Goal: Task Accomplishment & Management: Use online tool/utility

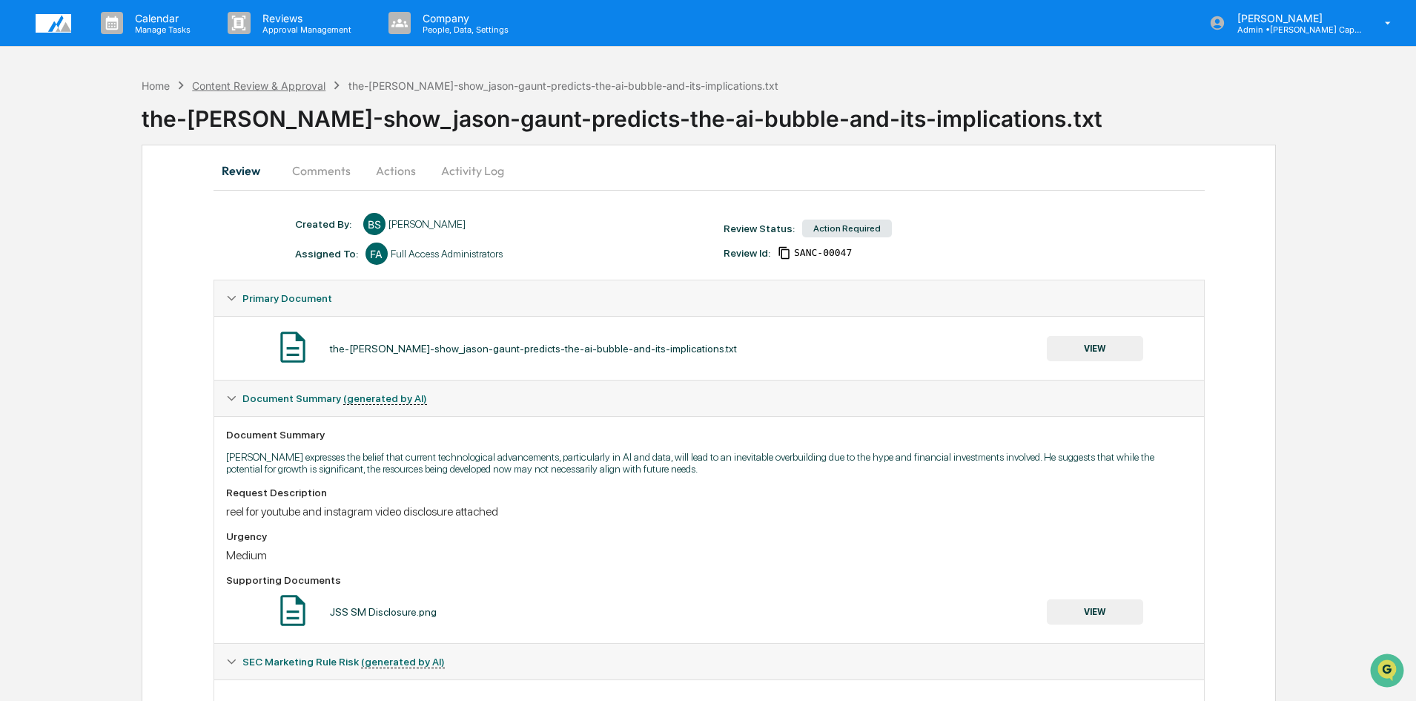
click at [253, 85] on div "Content Review & Approval" at bounding box center [258, 85] width 133 height 13
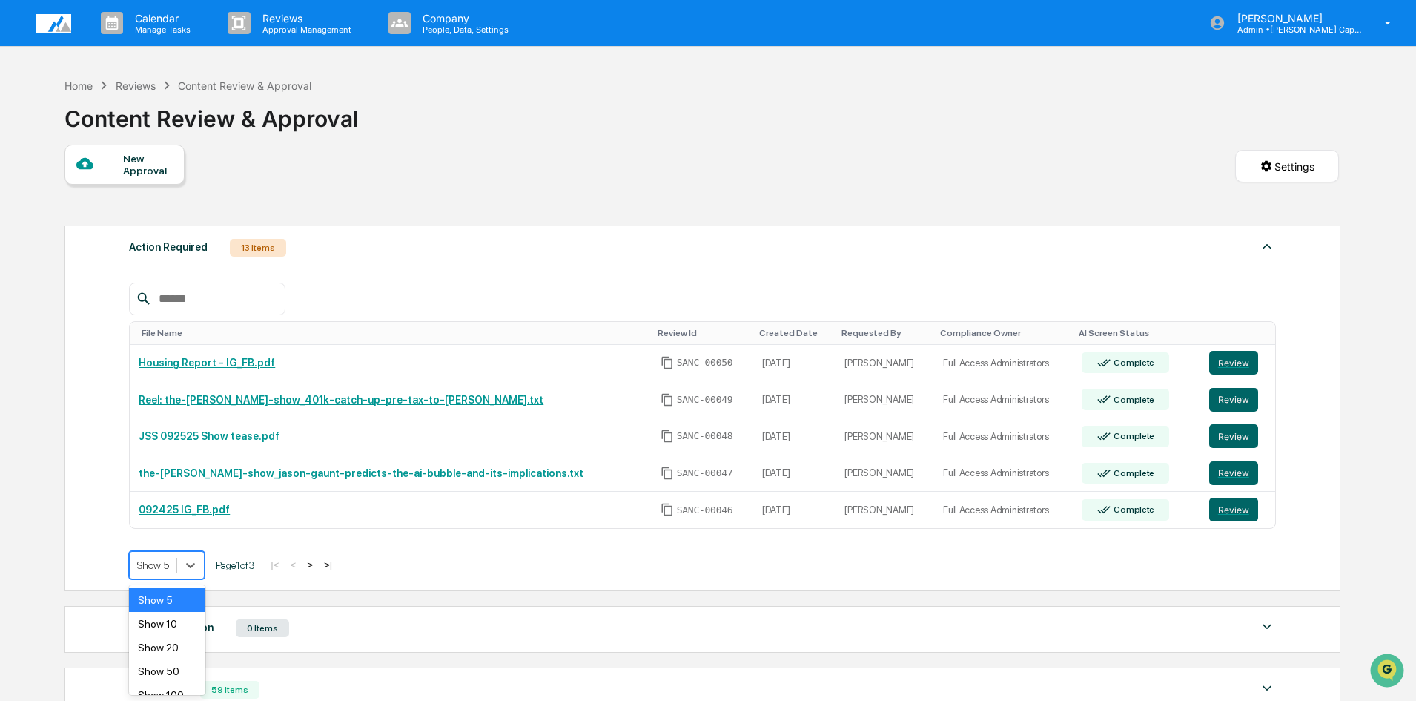
scroll to position [15, 0]
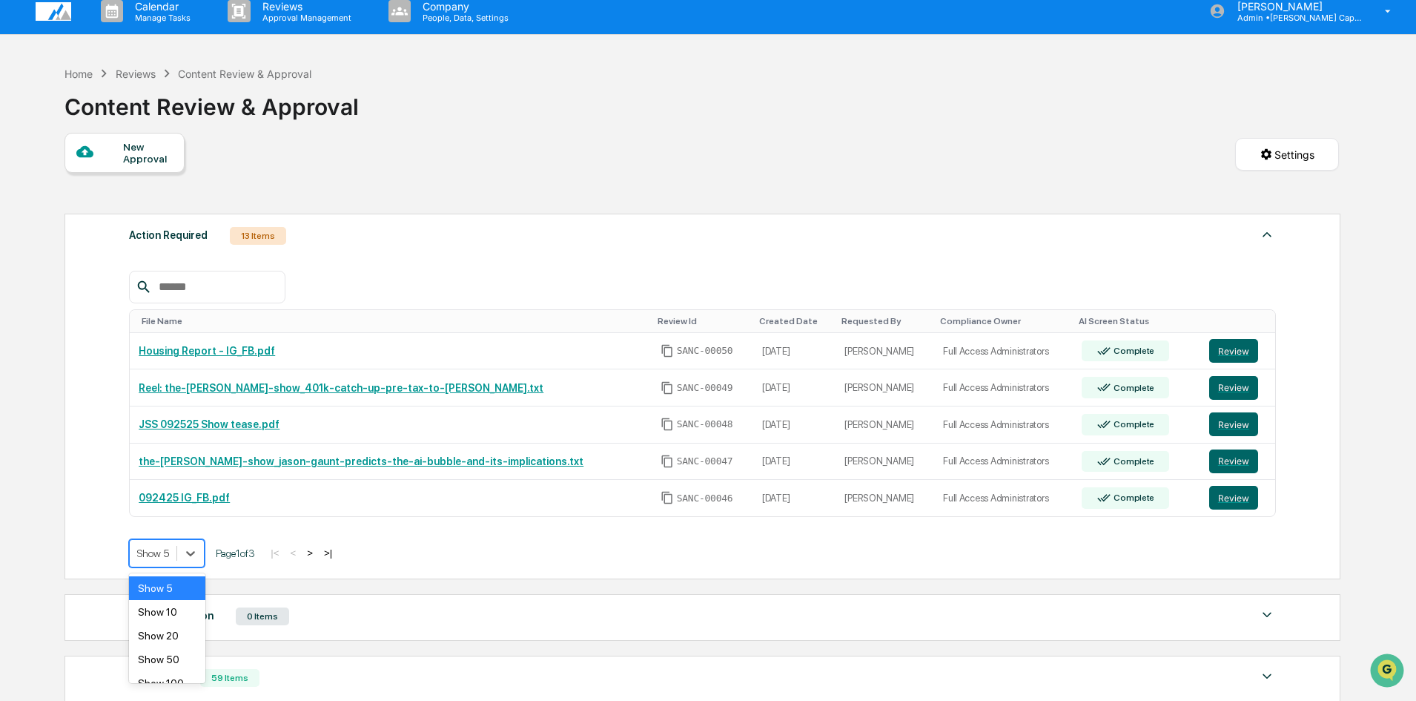
click at [194, 566] on div at bounding box center [190, 553] width 27 height 27
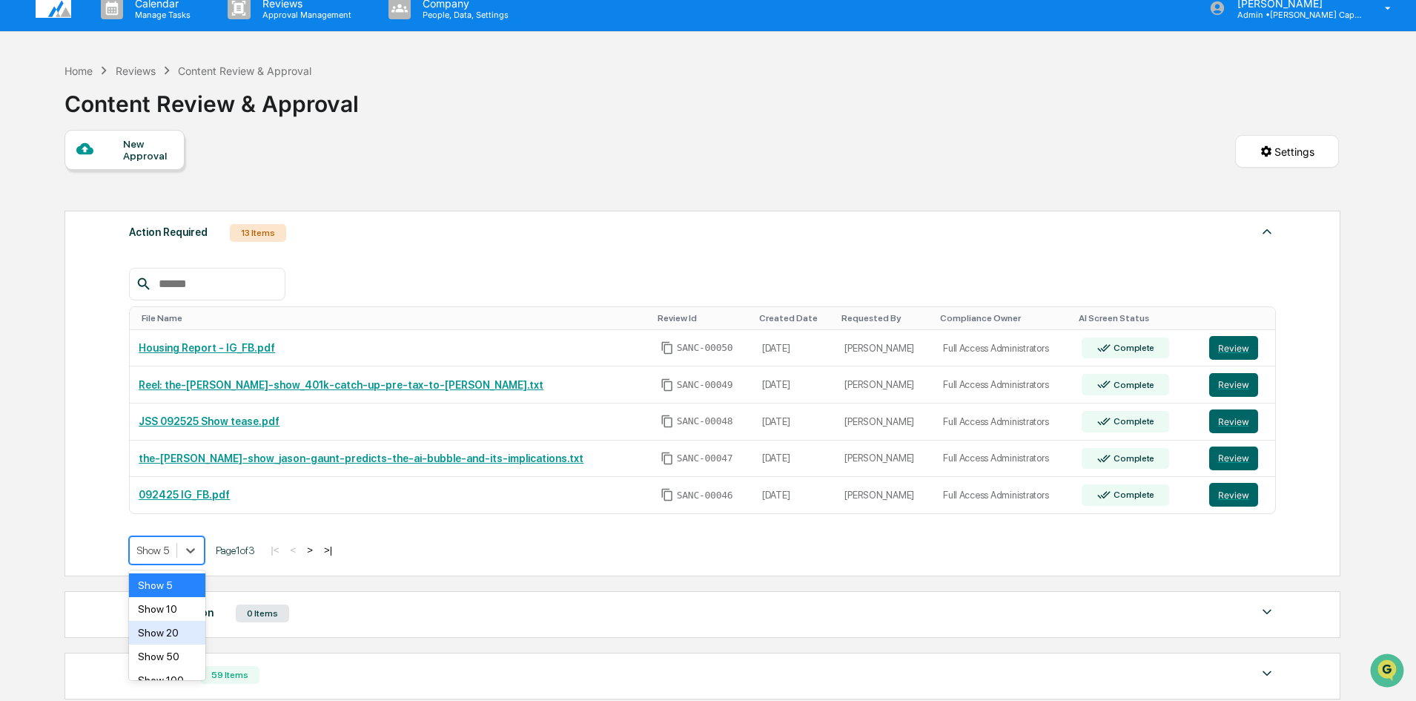
click at [165, 615] on div "Show 10" at bounding box center [167, 609] width 76 height 24
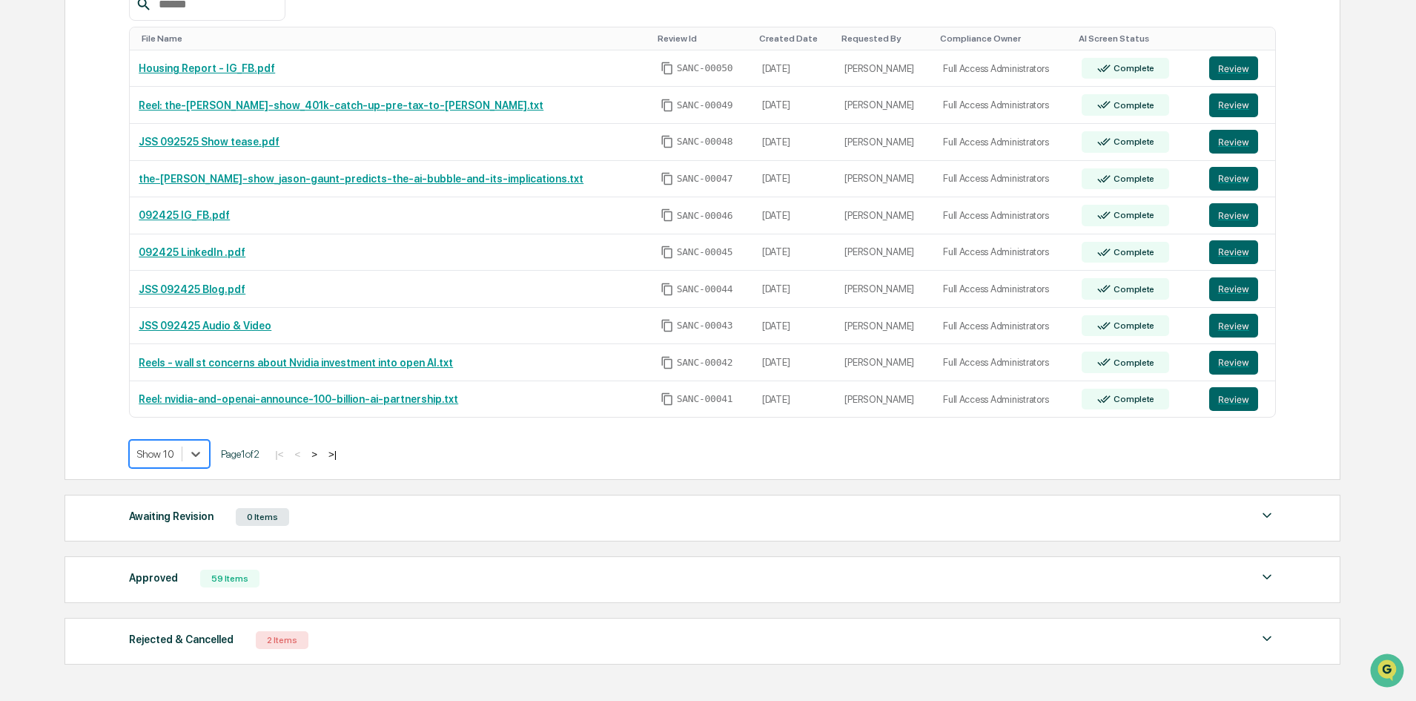
scroll to position [245, 0]
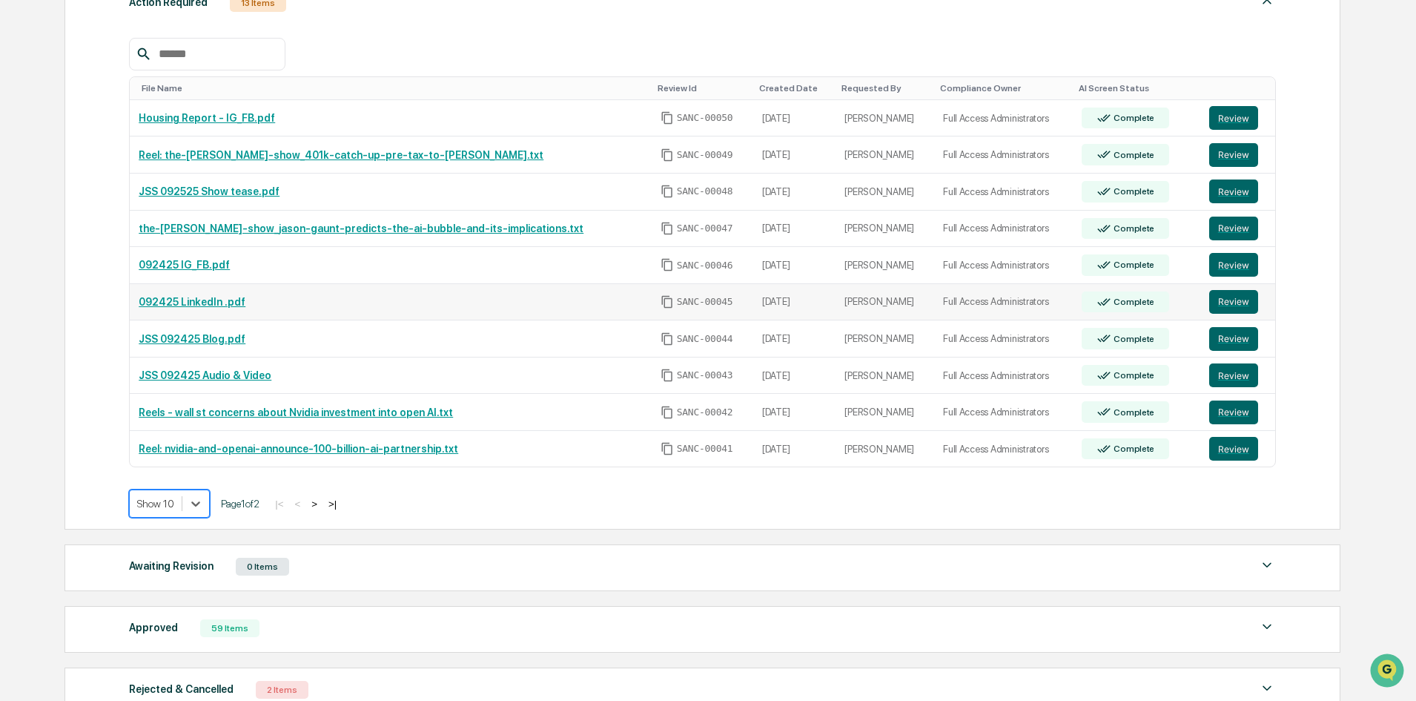
click at [191, 301] on link "092425 LinkedIn .pdf" at bounding box center [192, 302] width 107 height 12
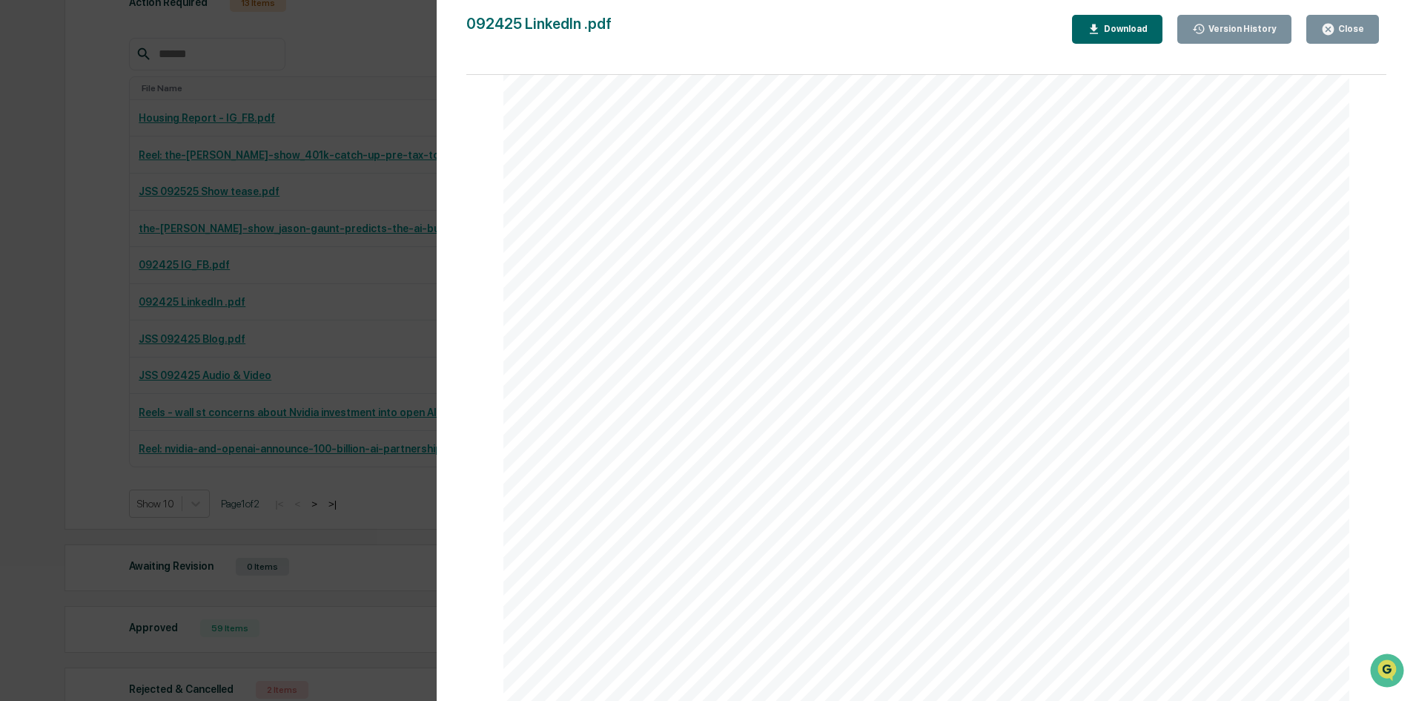
scroll to position [1425, 0]
click at [365, 267] on div "Version History 09/25/2025, 04:28 PM Bailey Sanchez 092425 LinkedIn .pdf Close …" at bounding box center [708, 350] width 1416 height 701
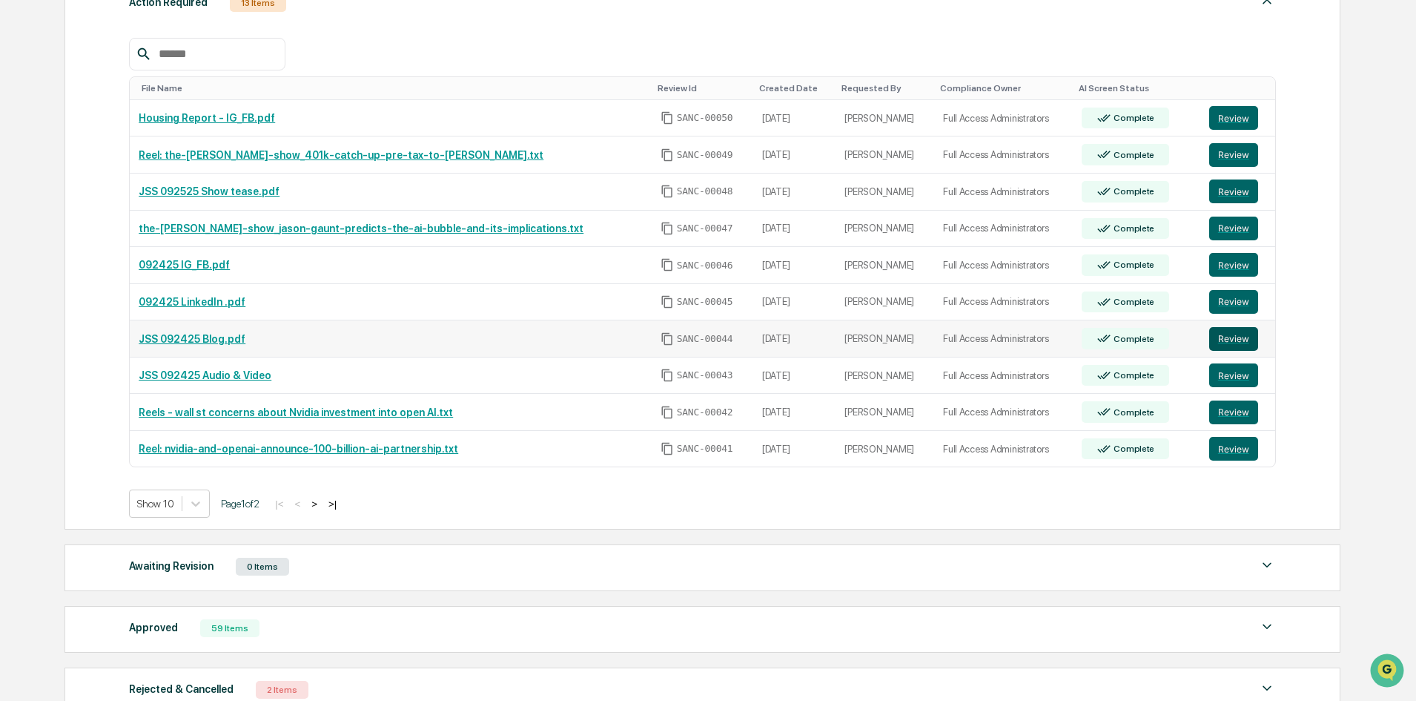
click at [1220, 344] on button "Review" at bounding box center [1233, 339] width 49 height 24
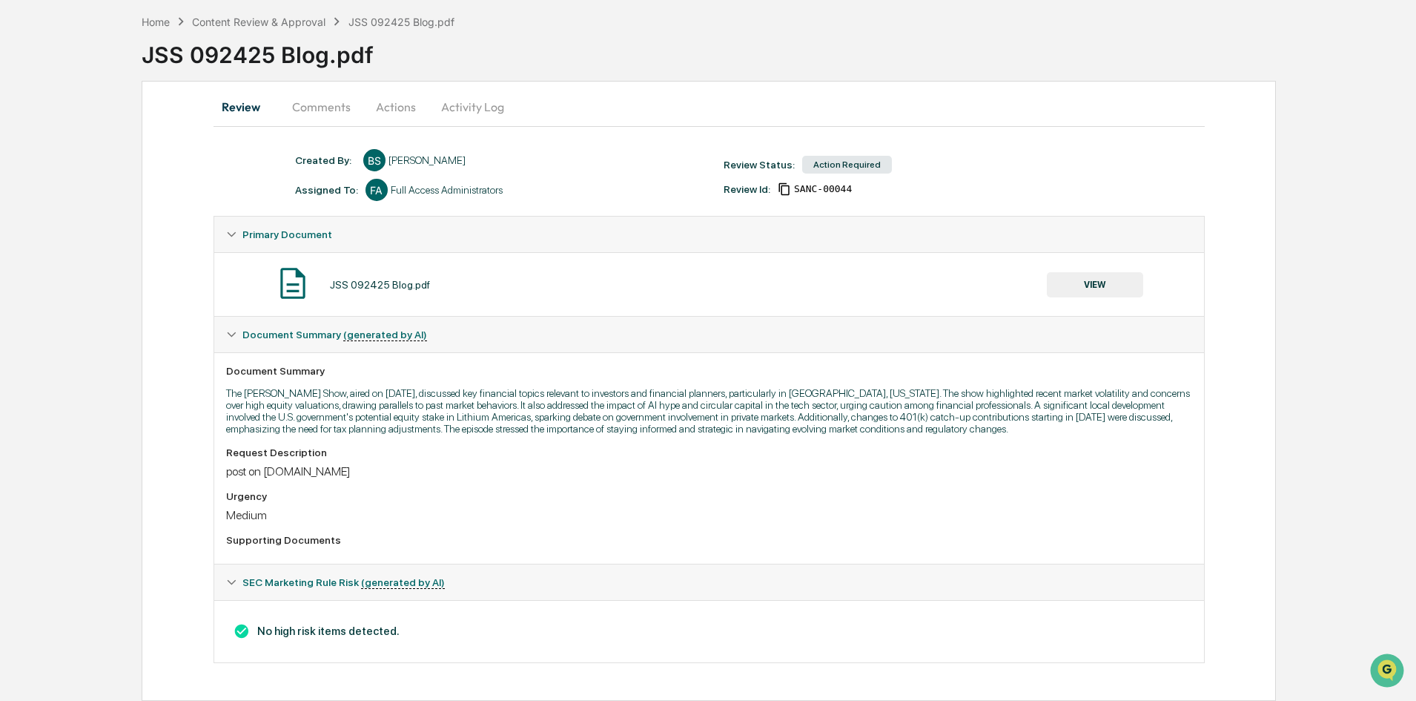
click at [1096, 278] on button "VIEW" at bounding box center [1095, 284] width 96 height 25
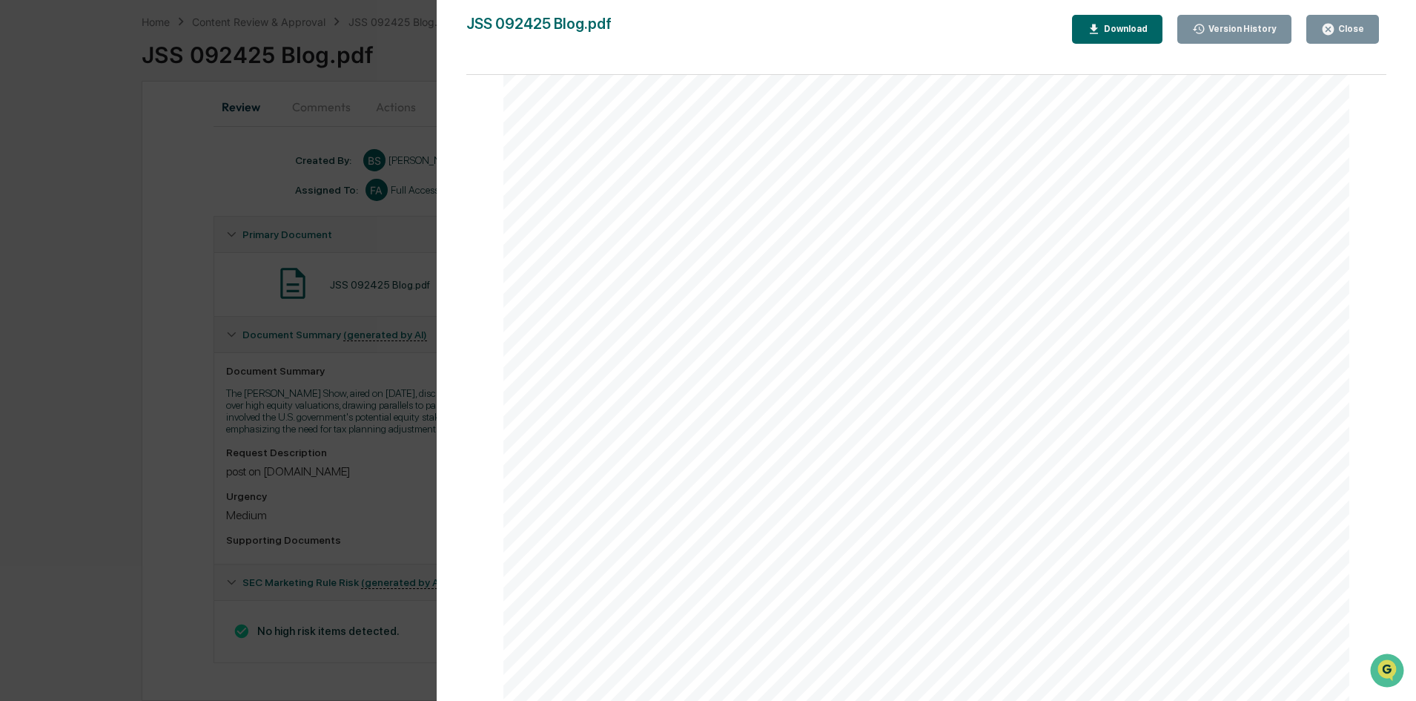
scroll to position [1647, 0]
click at [267, 468] on div "Version History 09/25/2025, 04:22 PM Bailey Sanchez JSS 092425 Blog.pdf Close V…" at bounding box center [708, 350] width 1416 height 701
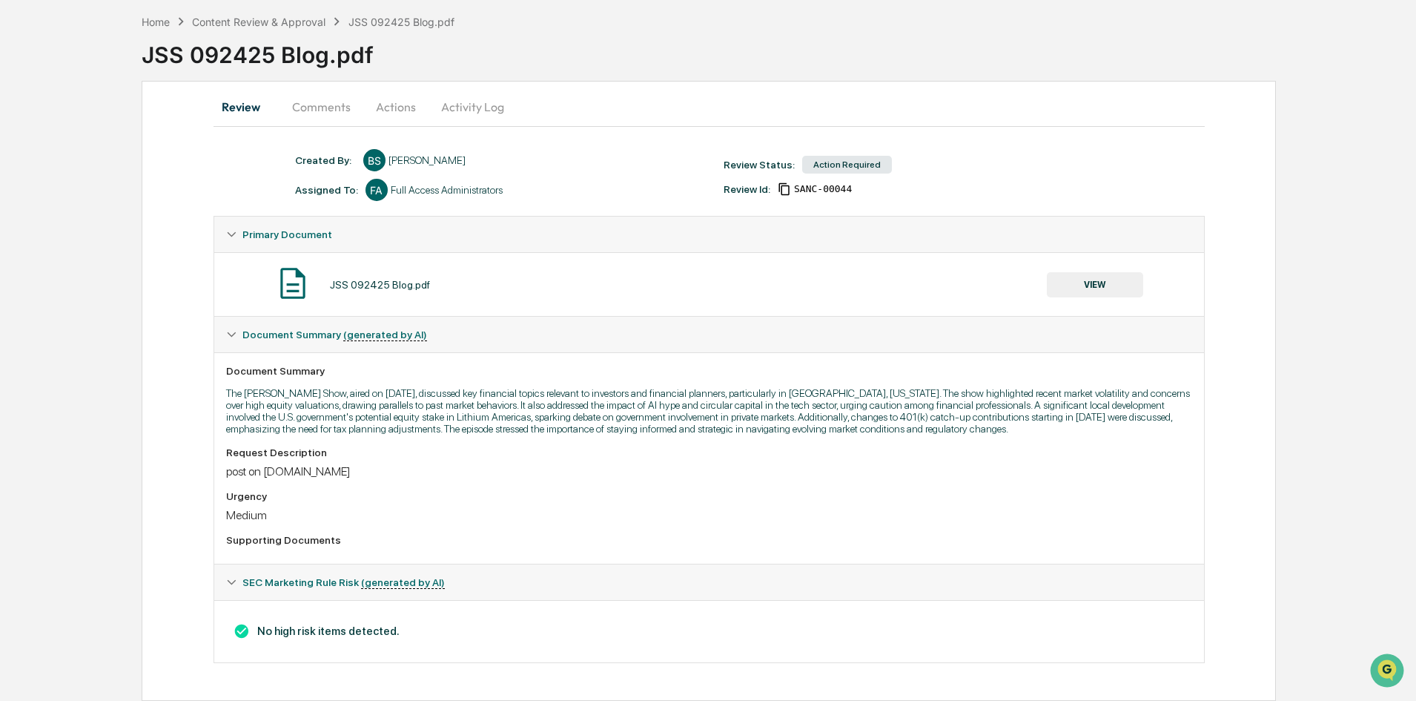
click at [380, 107] on button "Actions" at bounding box center [396, 107] width 67 height 36
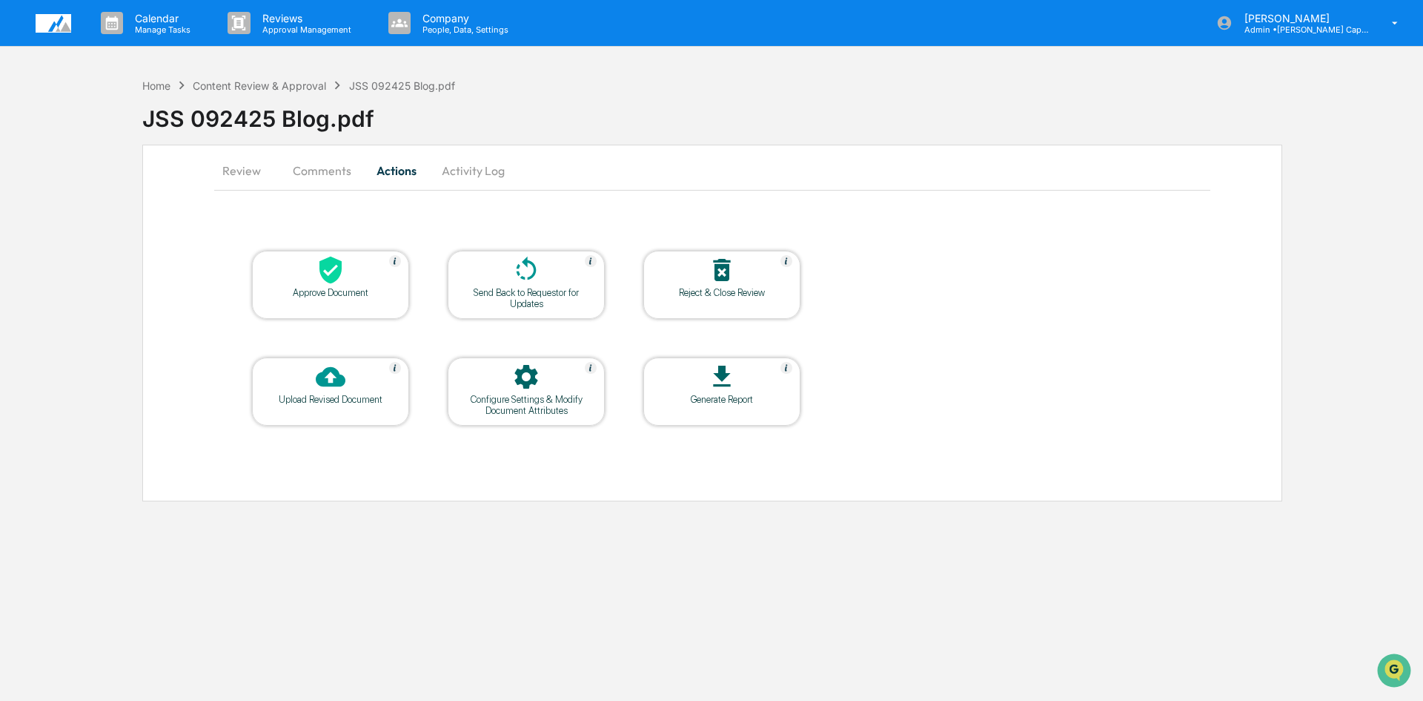
click at [382, 283] on div at bounding box center [330, 271] width 148 height 32
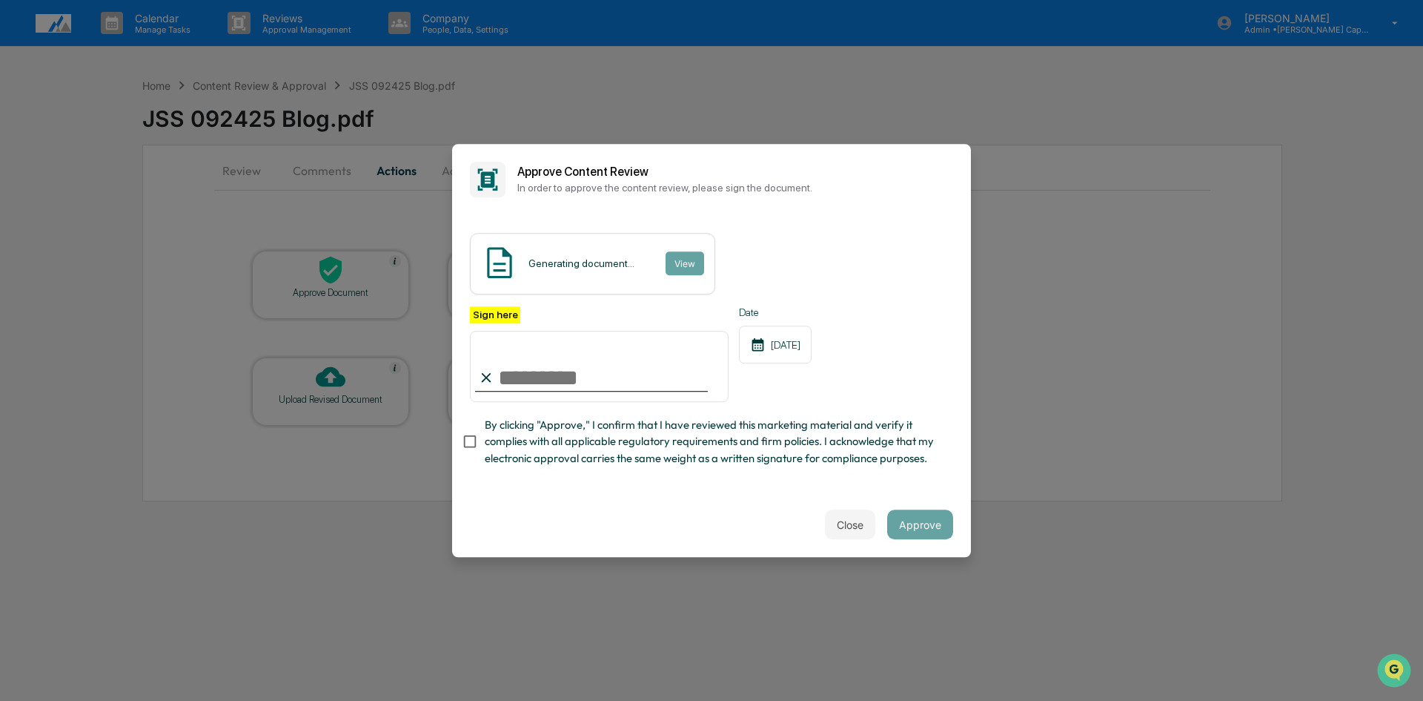
click at [544, 374] on input "Sign here" at bounding box center [599, 366] width 259 height 71
type input "**********"
click at [908, 534] on button "Approve" at bounding box center [920, 524] width 66 height 30
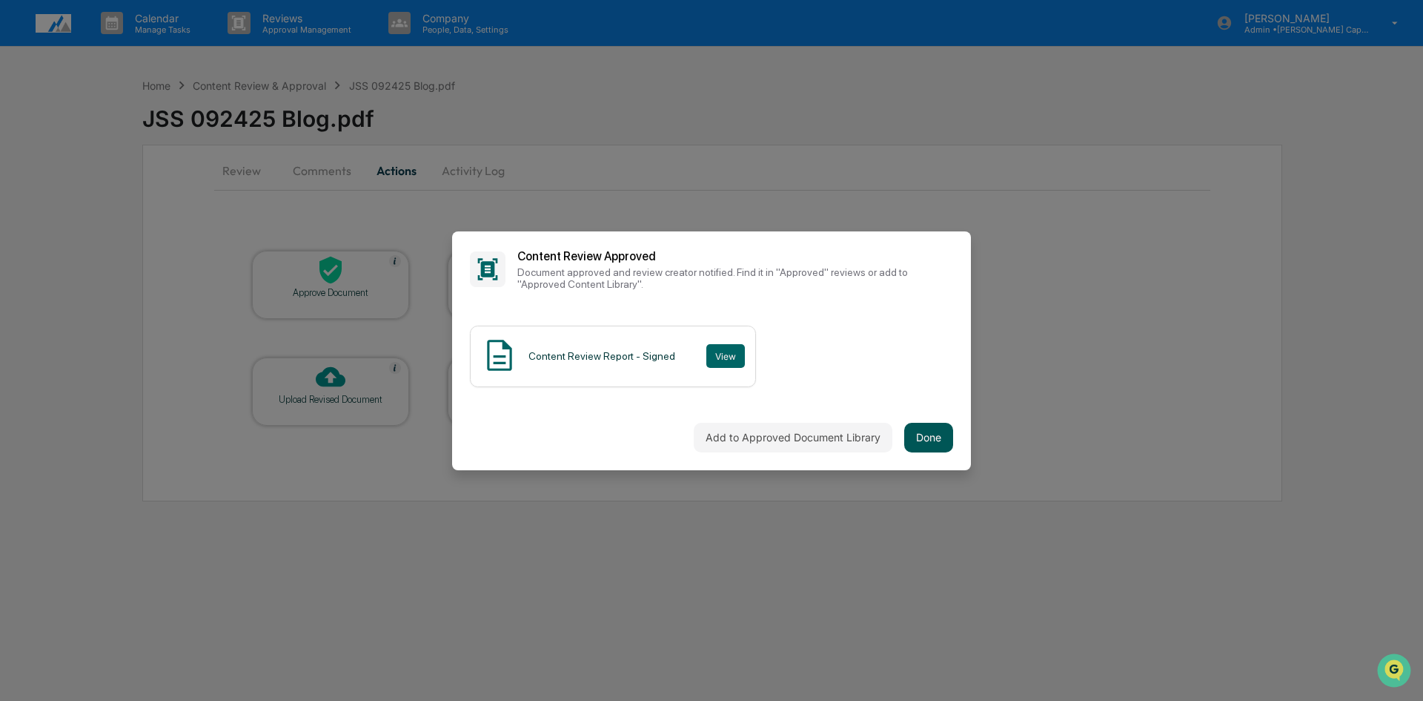
click at [933, 438] on button "Done" at bounding box center [928, 438] width 49 height 30
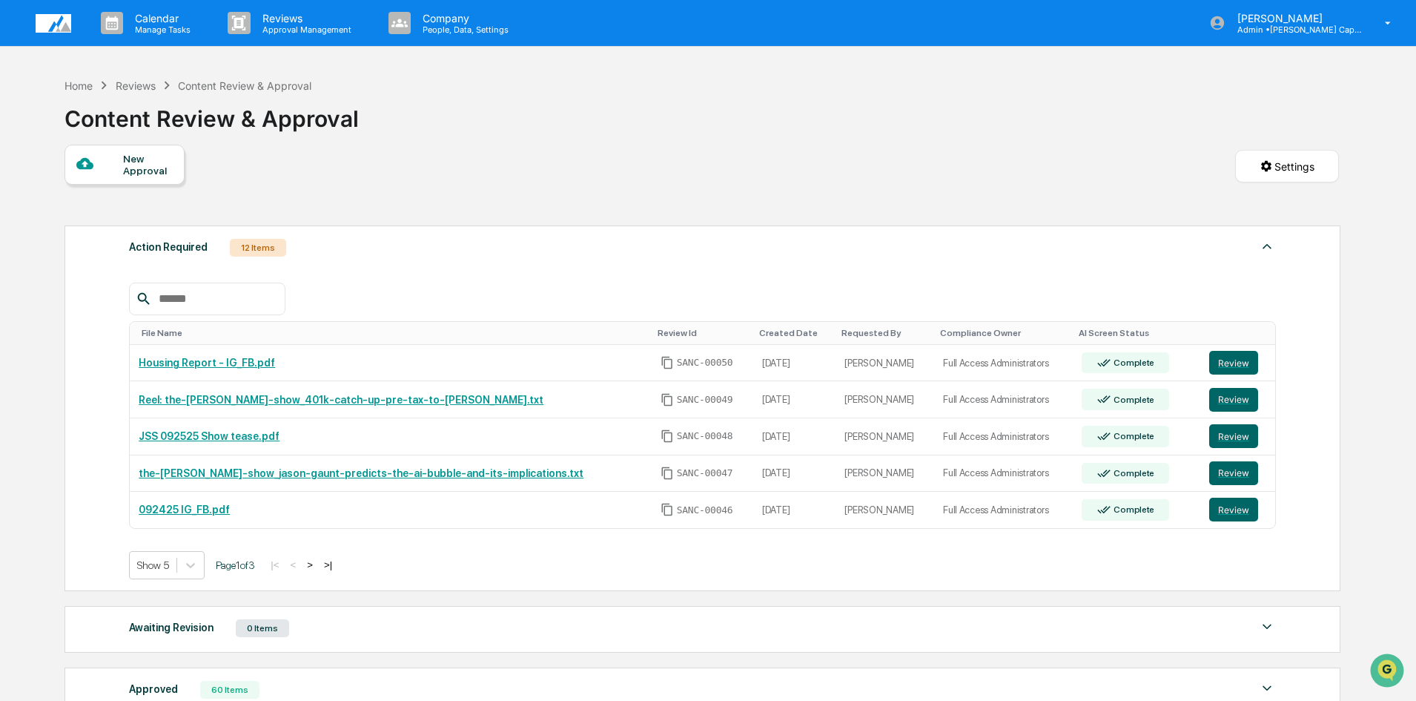
click at [315, 567] on button ">" at bounding box center [309, 564] width 15 height 13
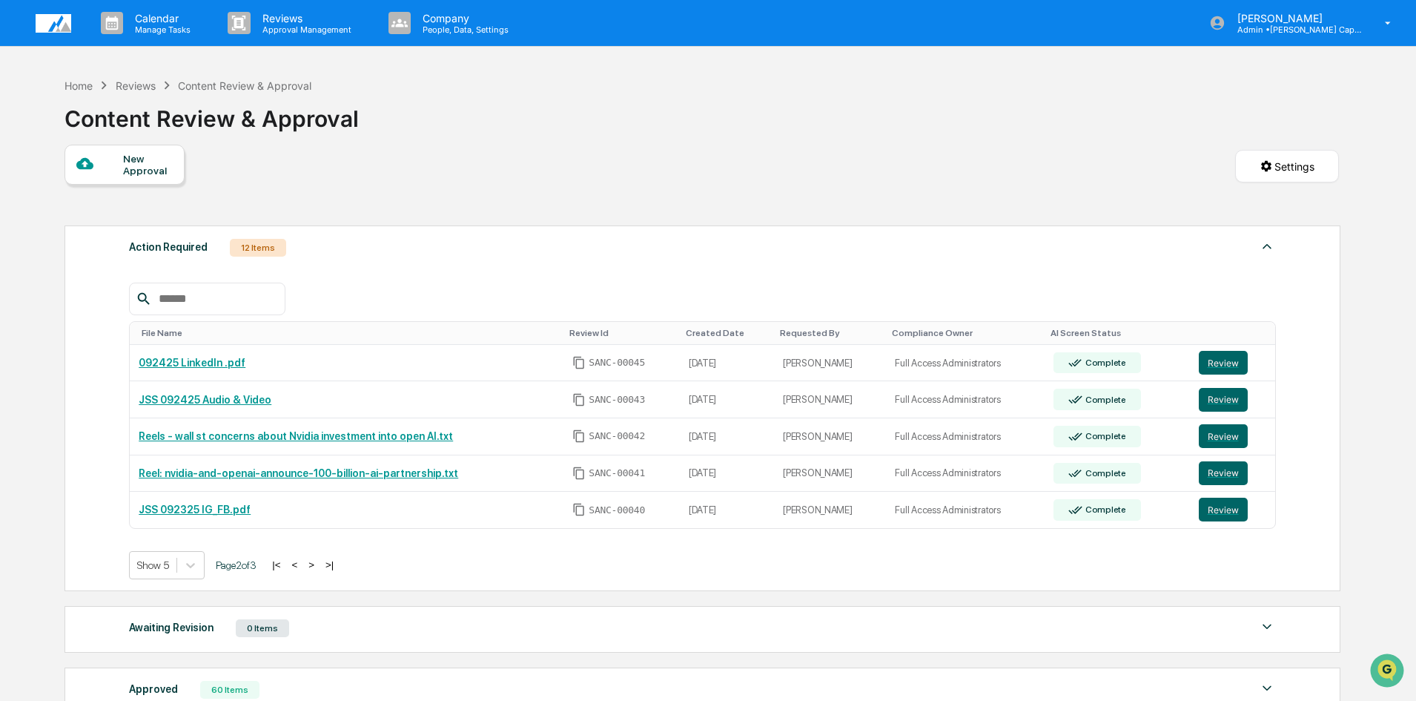
click at [313, 563] on button ">" at bounding box center [311, 564] width 15 height 13
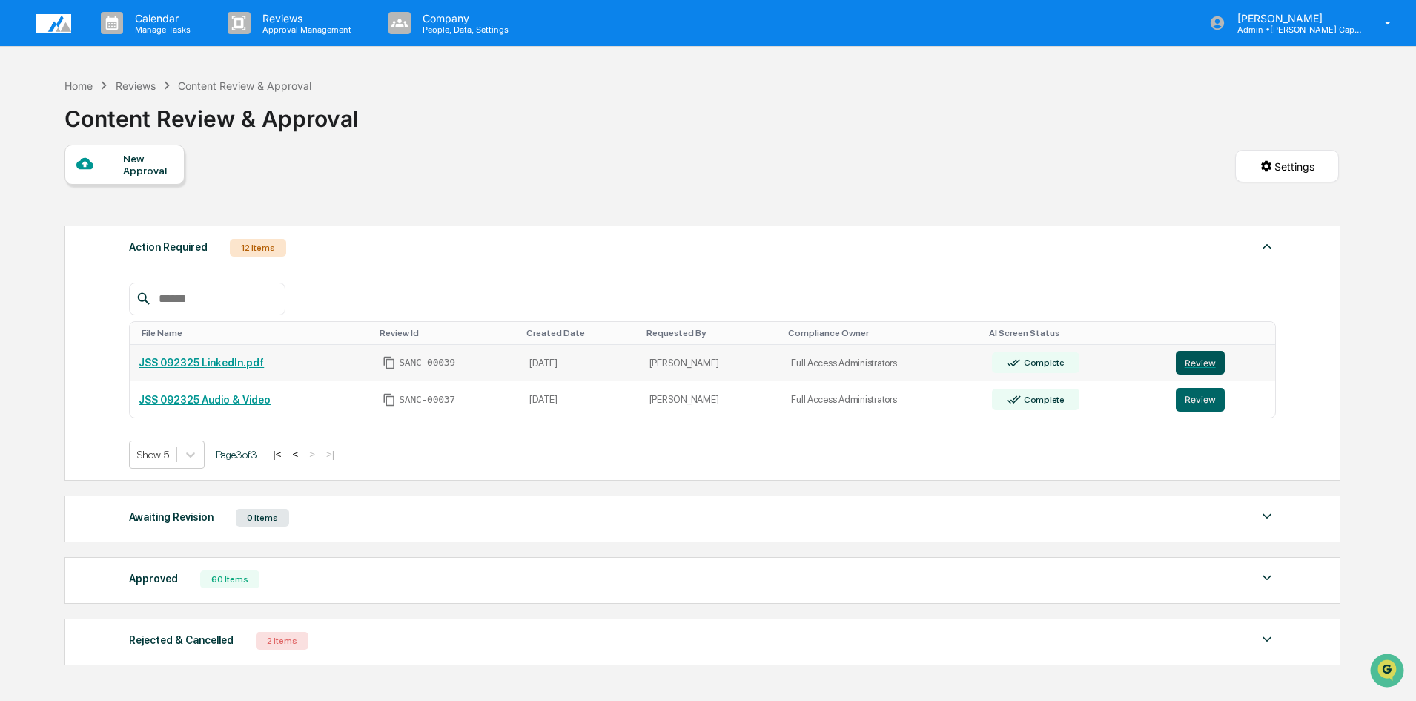
click at [1196, 365] on button "Review" at bounding box center [1200, 363] width 49 height 24
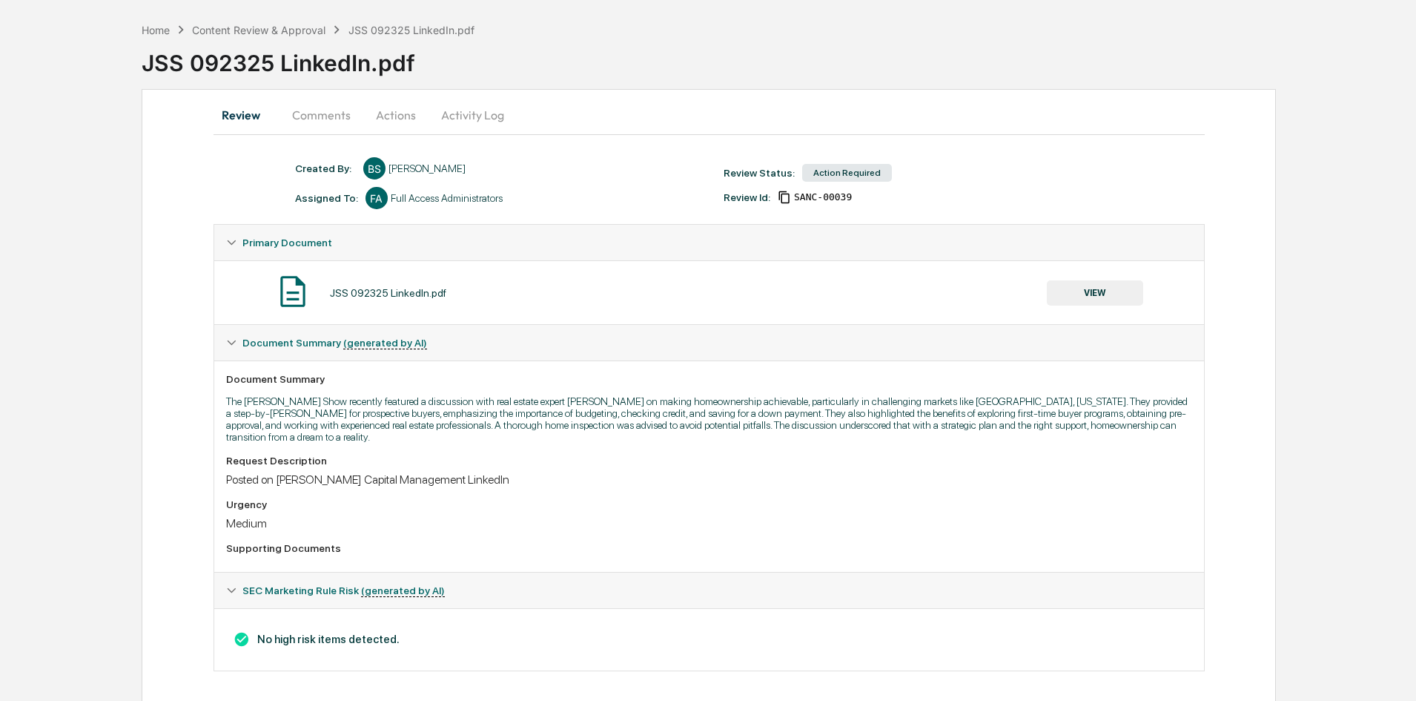
scroll to position [64, 0]
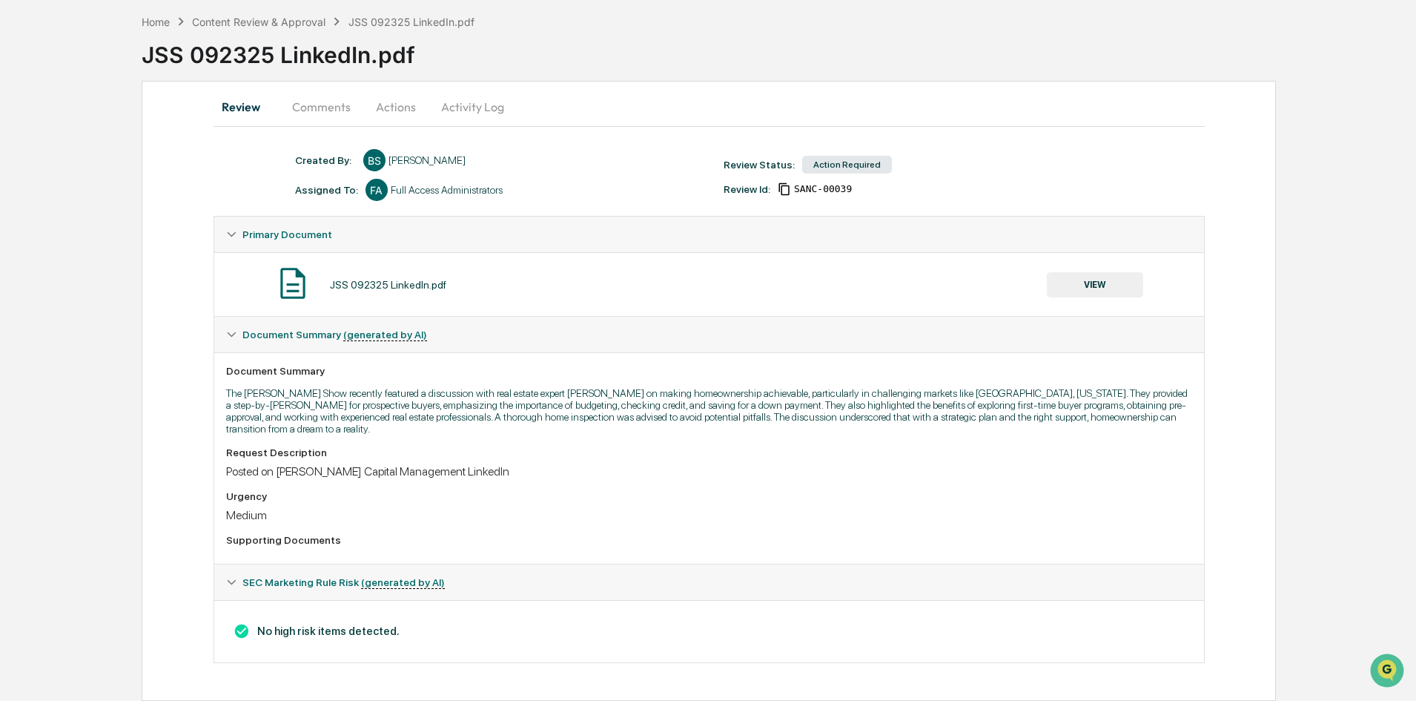
click at [1100, 285] on button "VIEW" at bounding box center [1095, 284] width 96 height 25
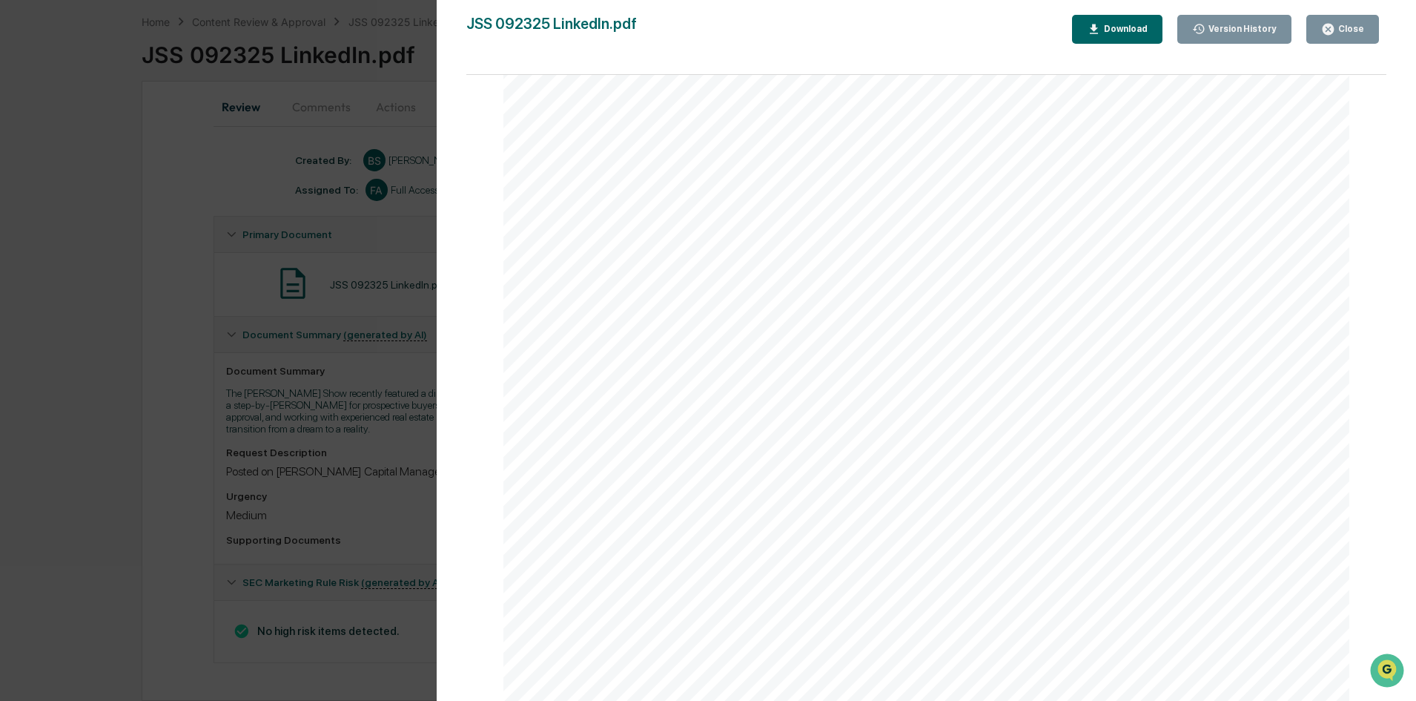
scroll to position [1483, 0]
click at [390, 419] on div "Version History 09/24/2025, 04:27 PM Bailey Sanchez JSS 092325 LinkedIn.pdf Clo…" at bounding box center [708, 350] width 1416 height 701
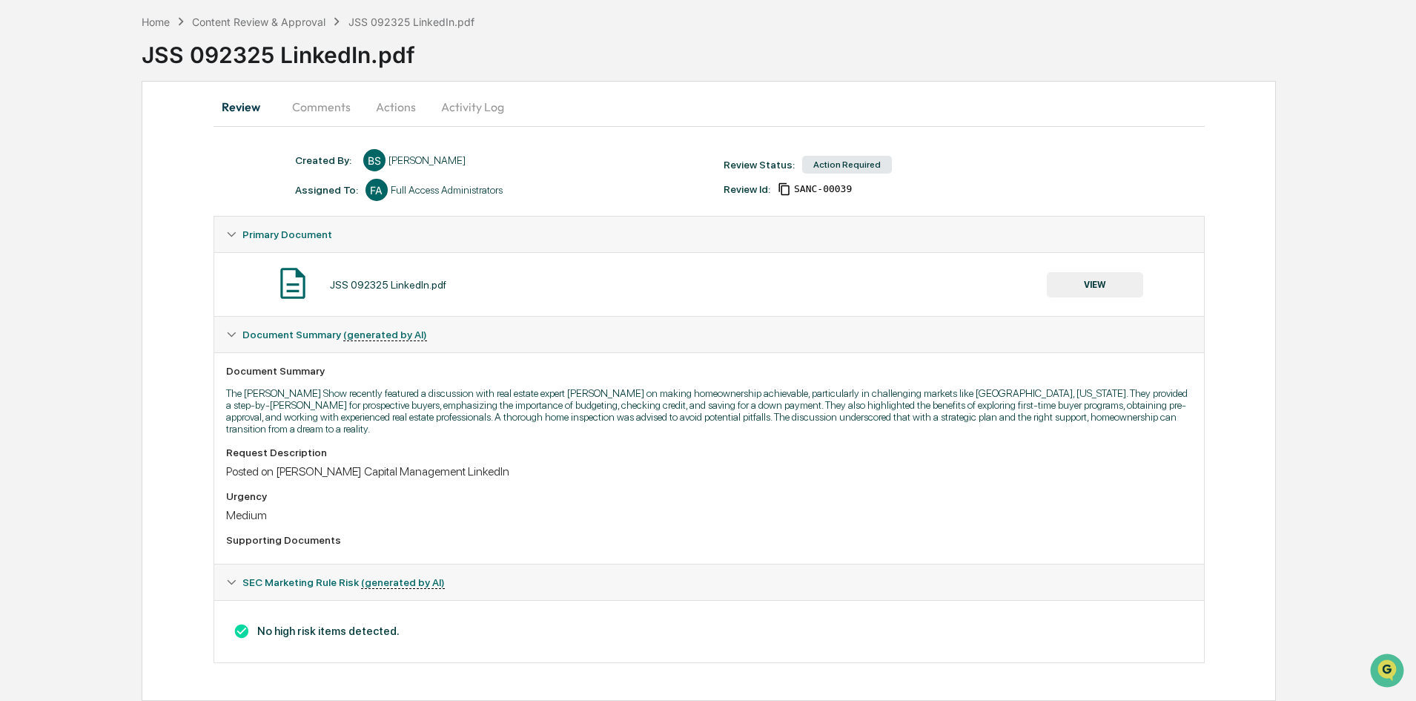
click at [404, 102] on button "Actions" at bounding box center [396, 107] width 67 height 36
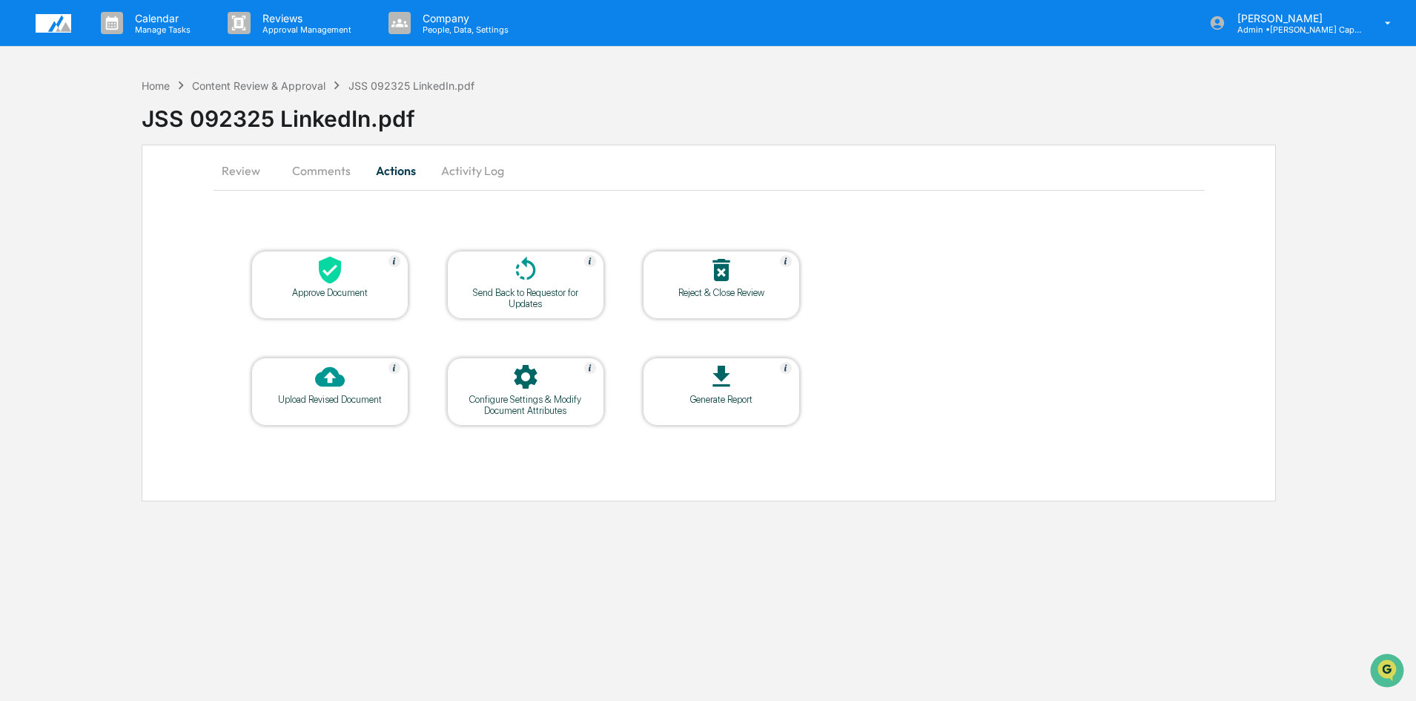
scroll to position [0, 0]
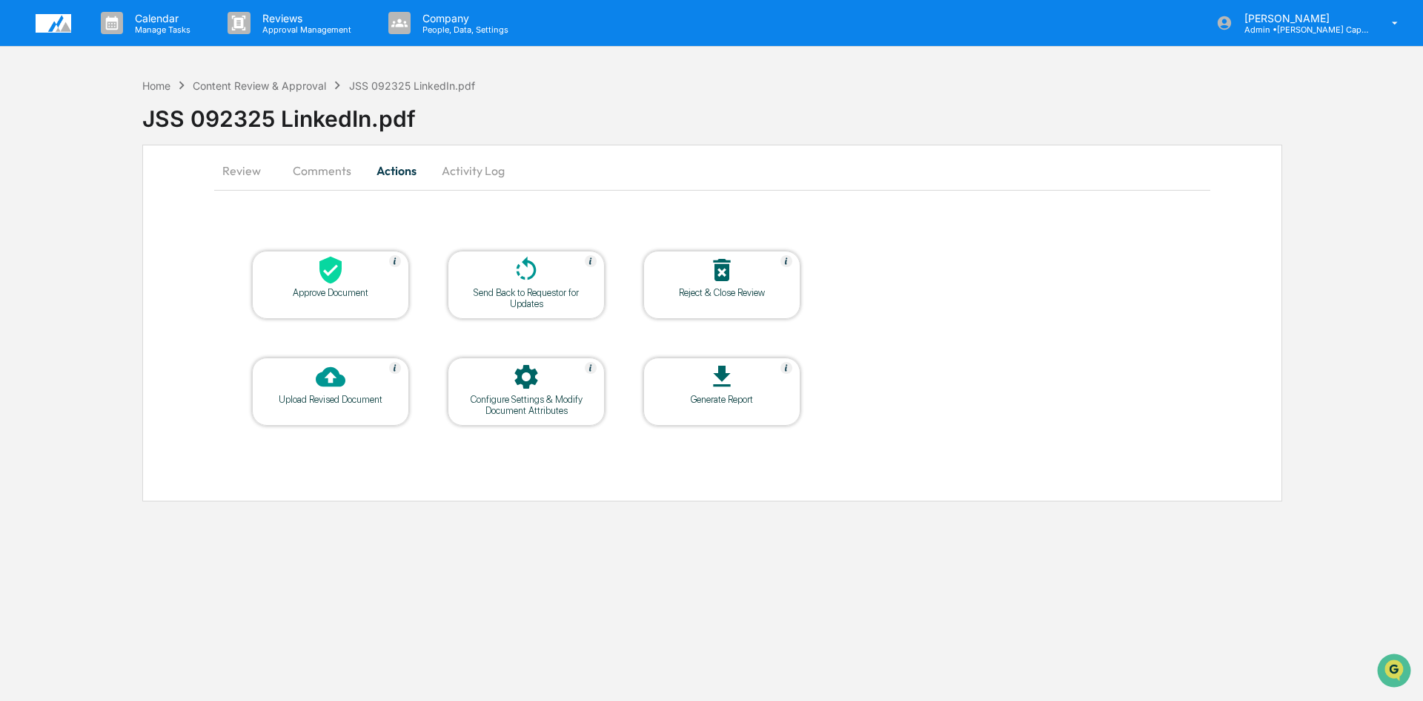
click at [340, 279] on icon at bounding box center [331, 270] width 30 height 30
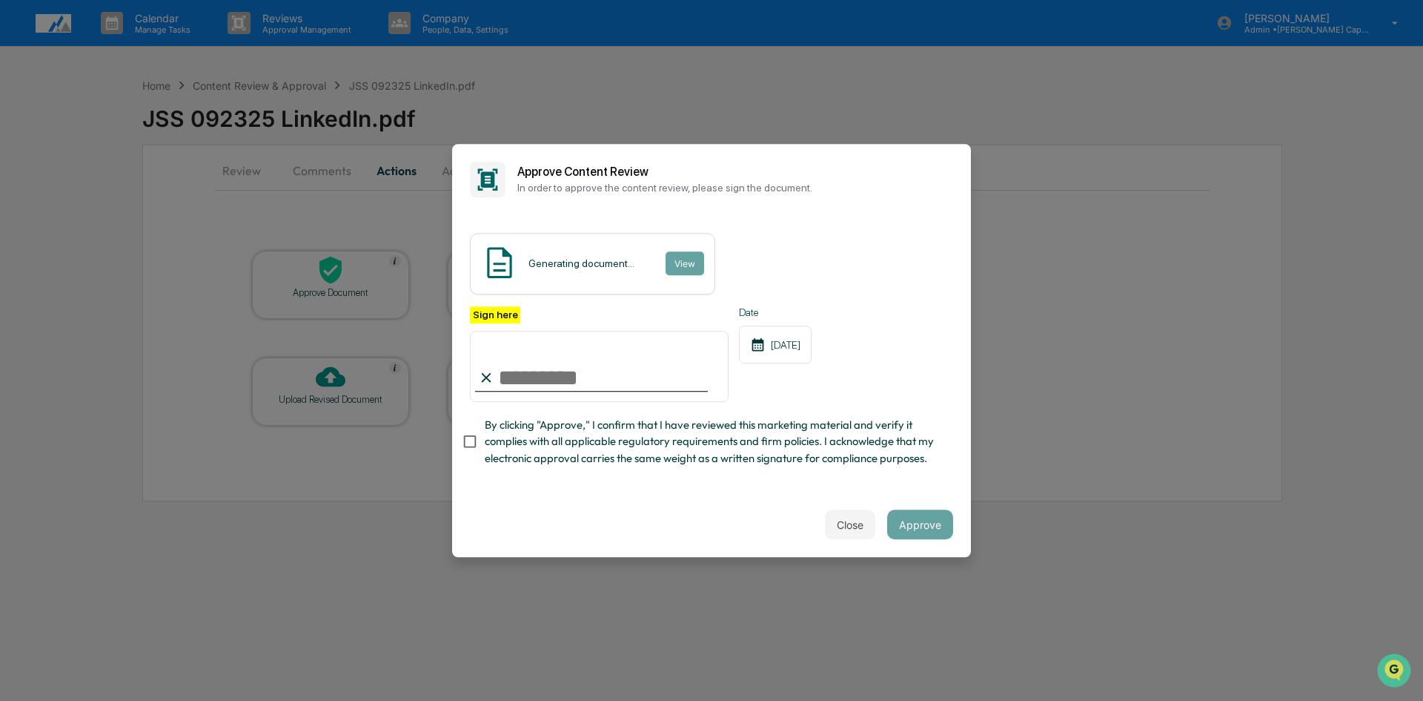
click at [510, 377] on input "Sign here" at bounding box center [599, 366] width 259 height 71
type input "**********"
click at [921, 533] on button "Approve" at bounding box center [920, 524] width 66 height 30
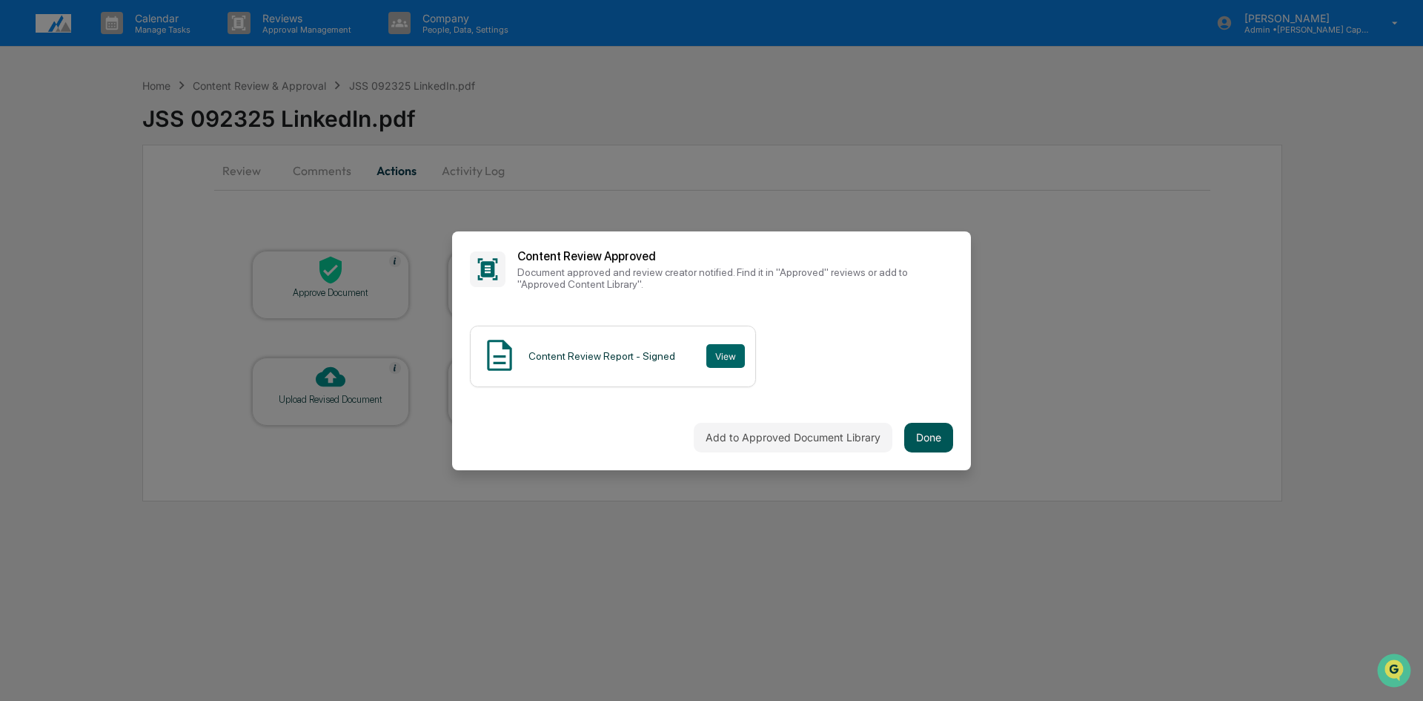
click at [924, 443] on button "Done" at bounding box center [928, 438] width 49 height 30
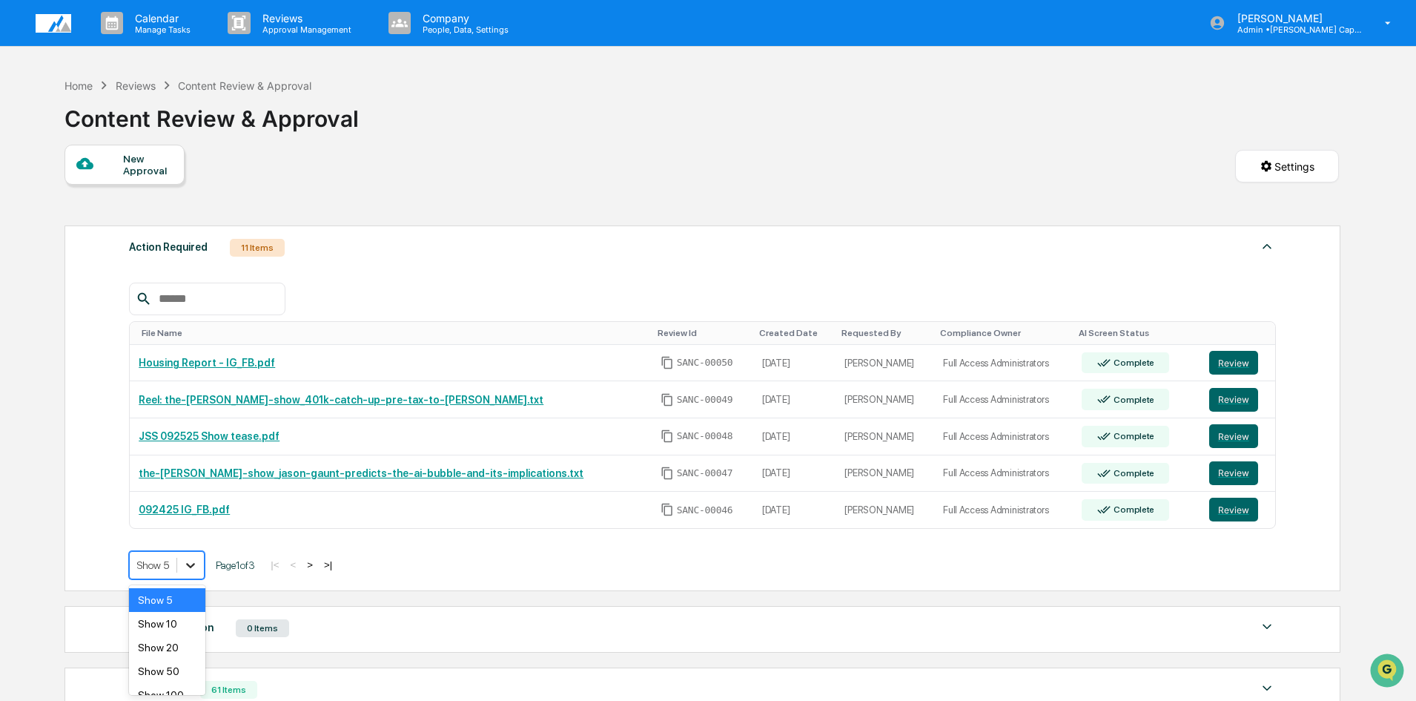
click at [193, 567] on div at bounding box center [190, 565] width 27 height 27
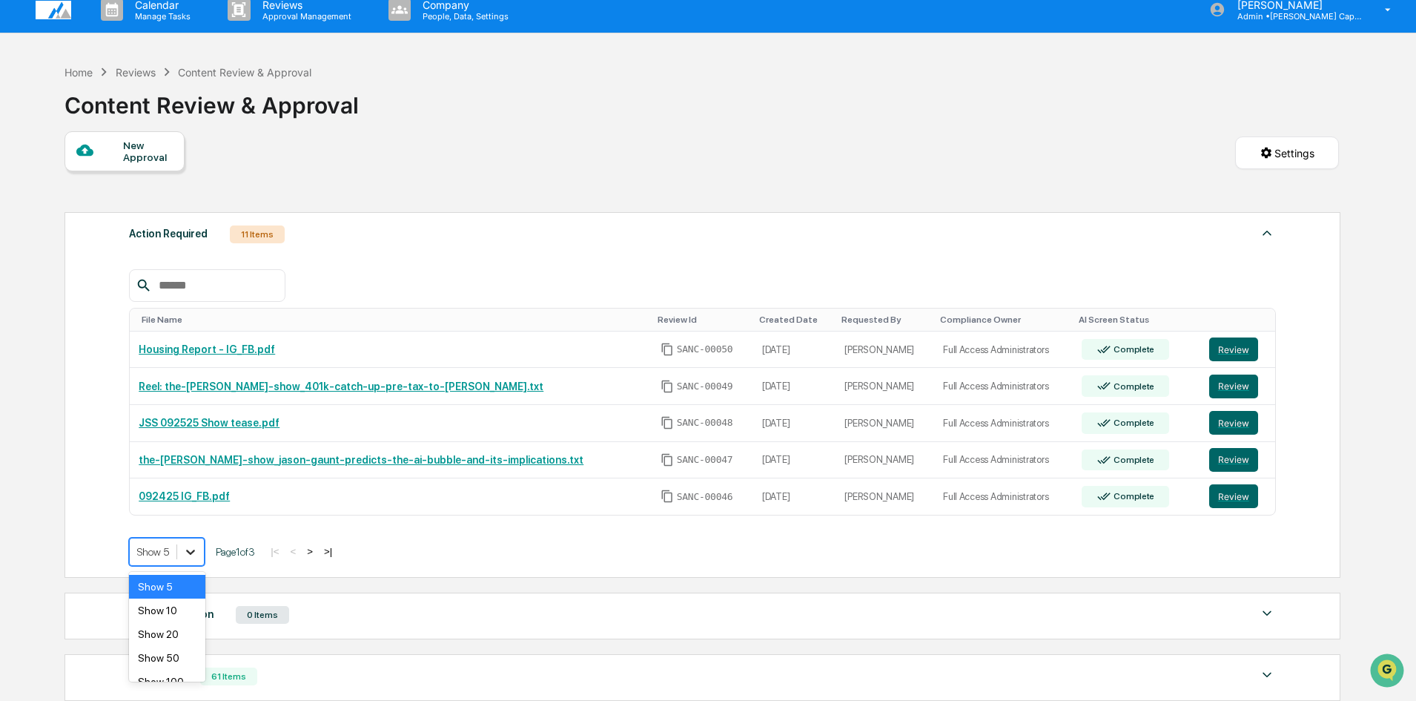
scroll to position [15, 0]
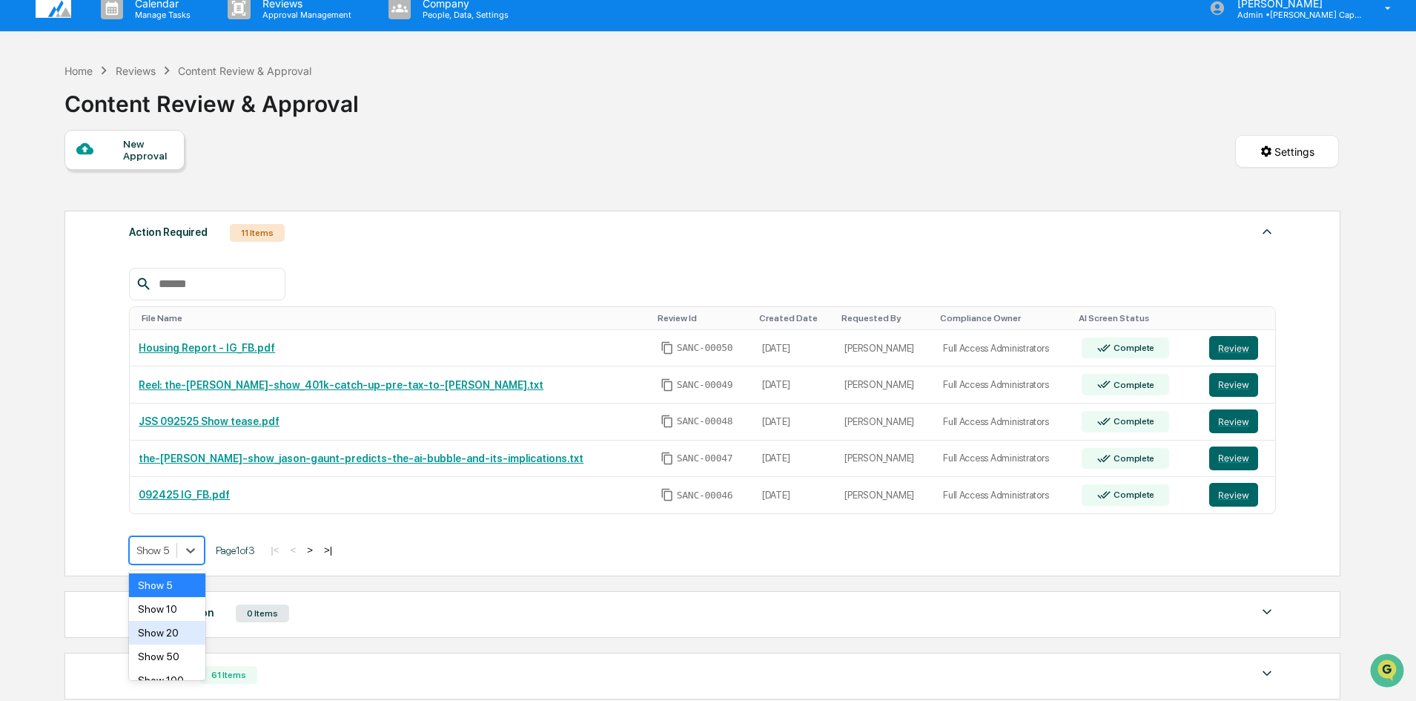
click at [173, 635] on div "Show 20" at bounding box center [167, 632] width 76 height 24
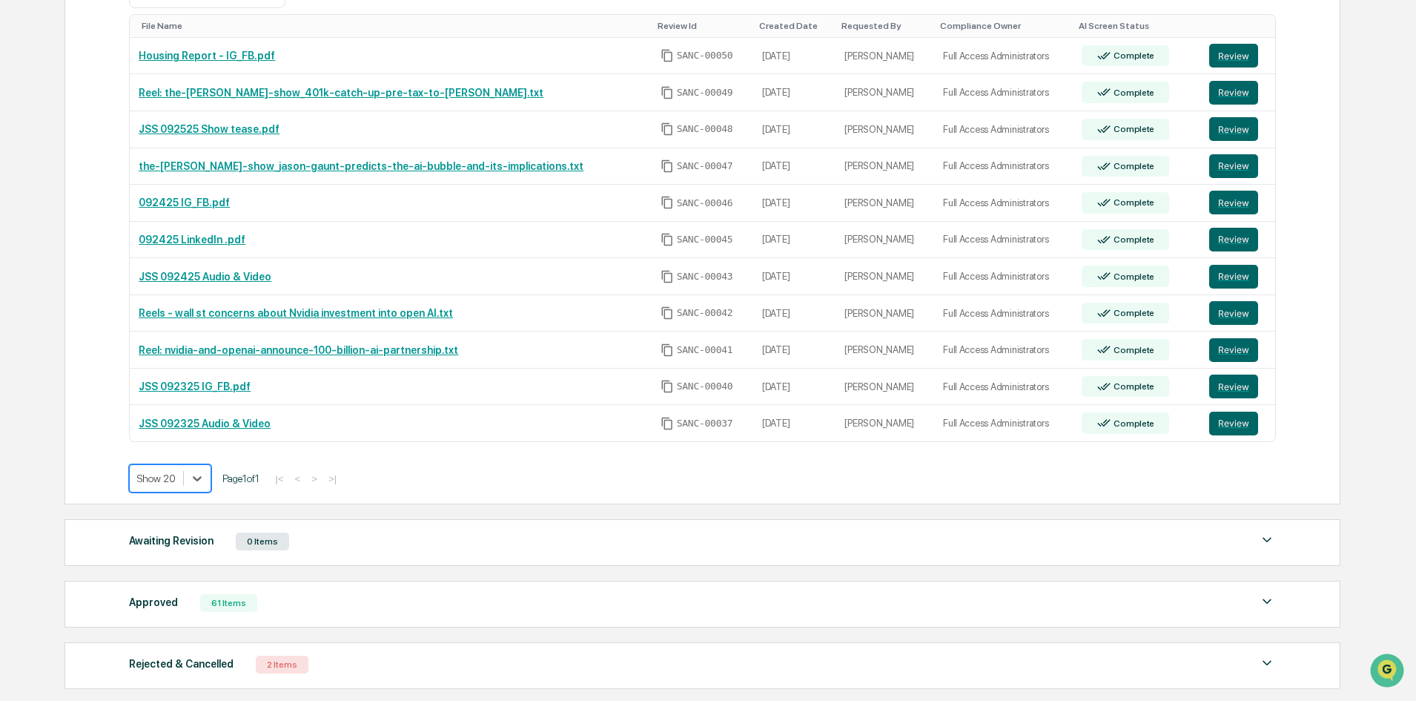
scroll to position [311, 0]
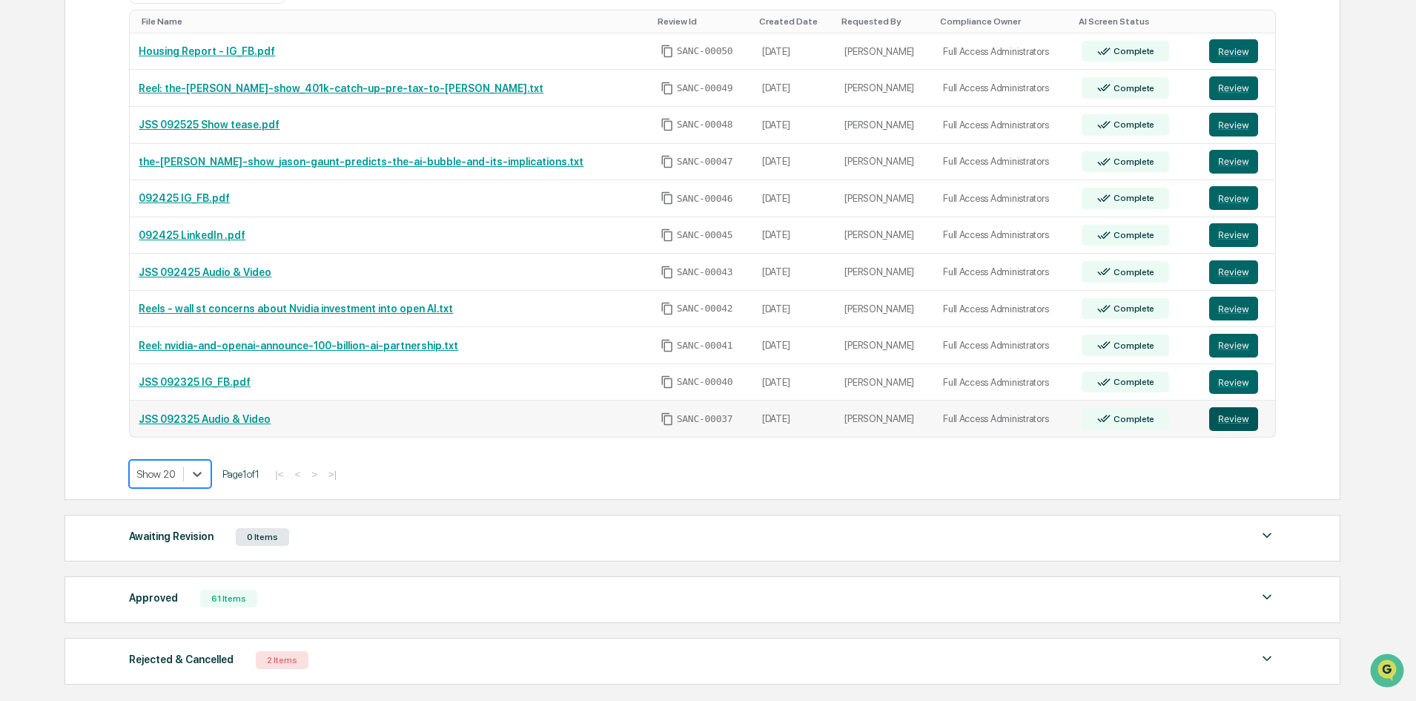
click at [1223, 420] on button "Review" at bounding box center [1233, 419] width 49 height 24
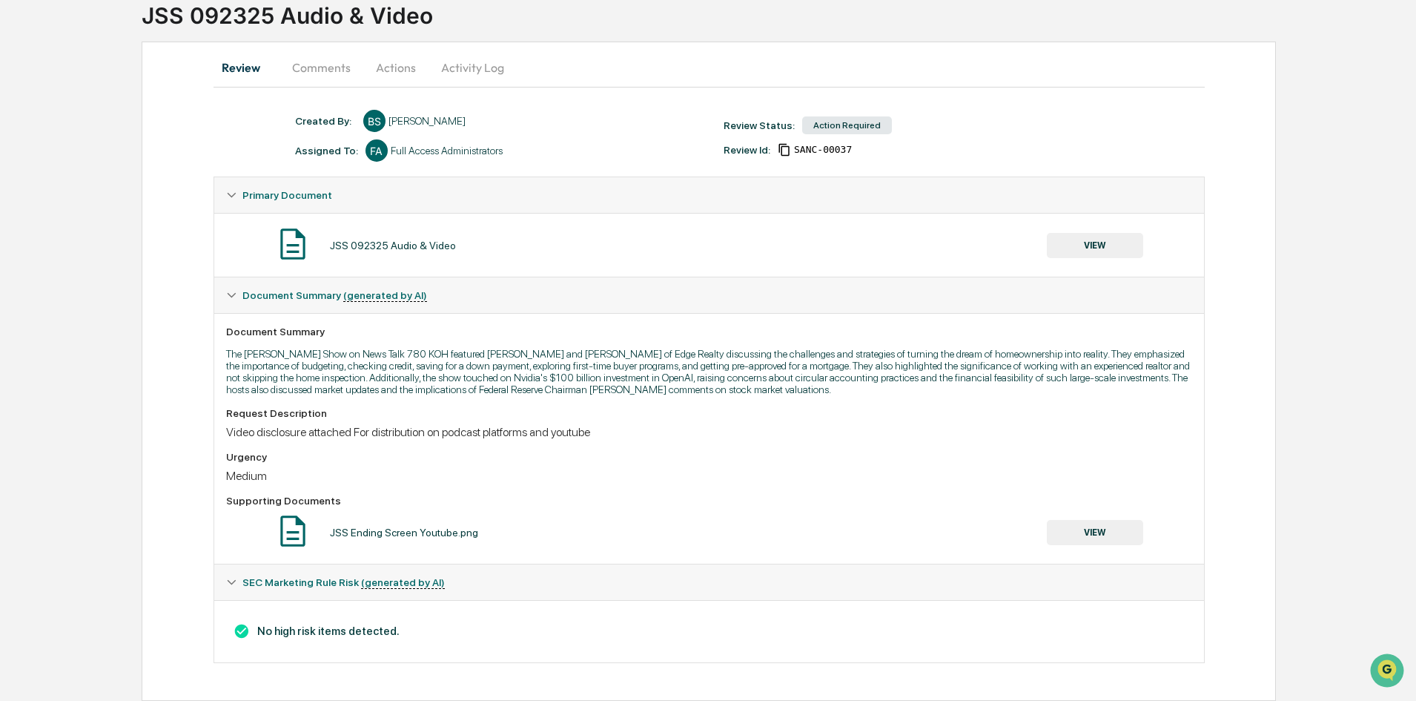
click at [1110, 236] on button "VIEW" at bounding box center [1095, 245] width 96 height 25
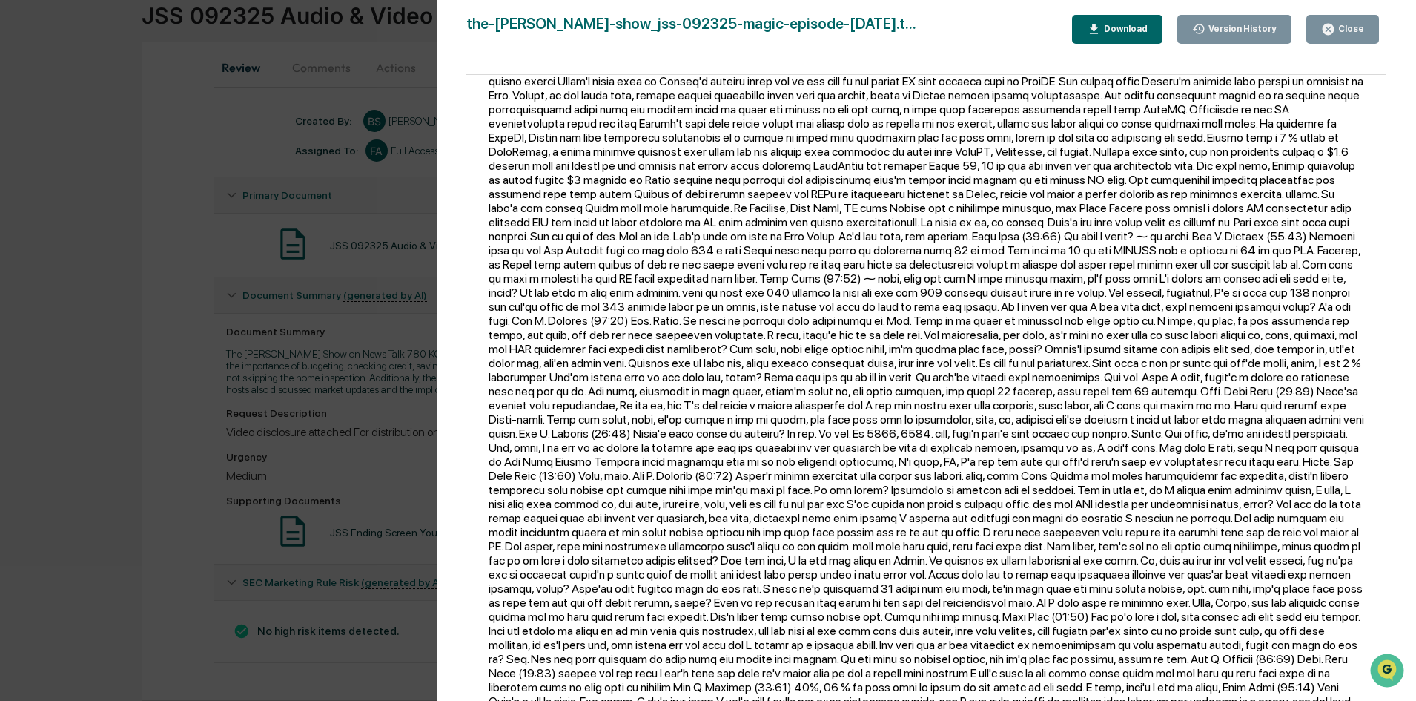
scroll to position [2150, 0]
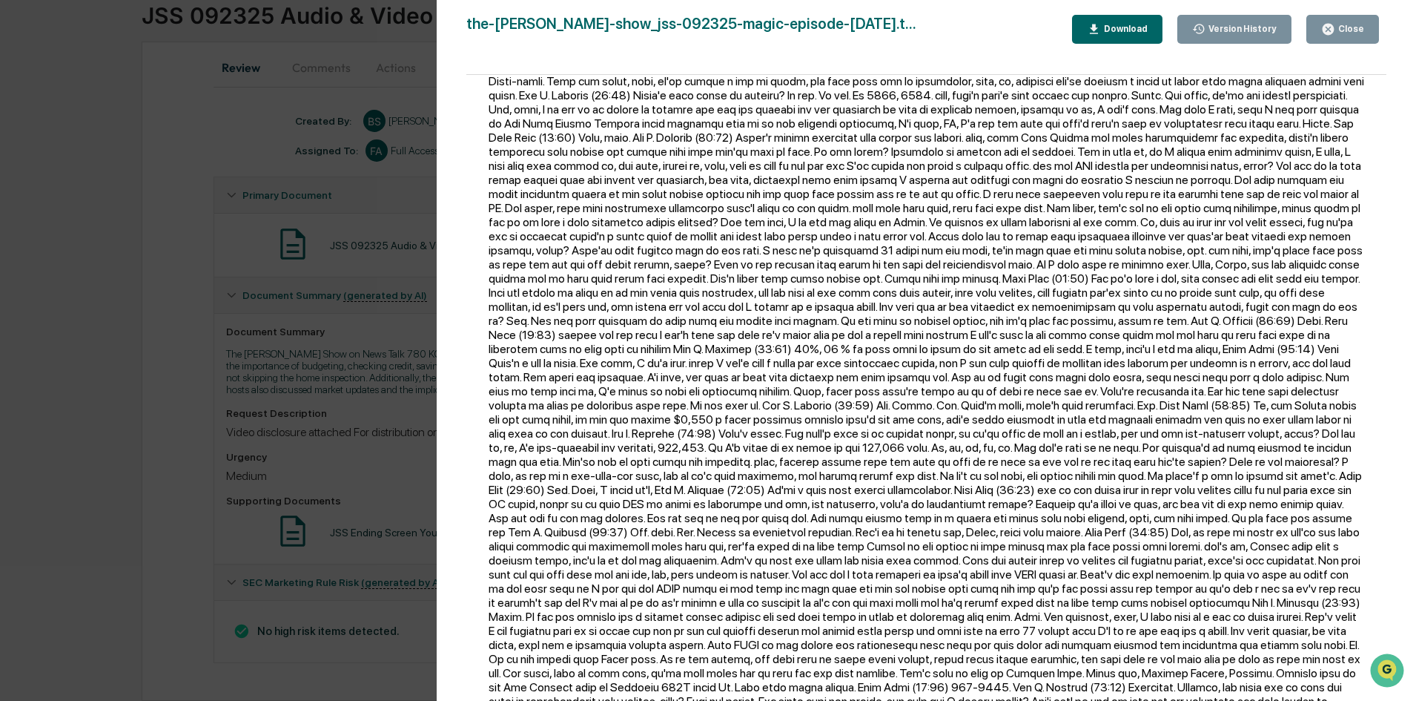
click at [1349, 30] on div "Close" at bounding box center [1349, 29] width 29 height 10
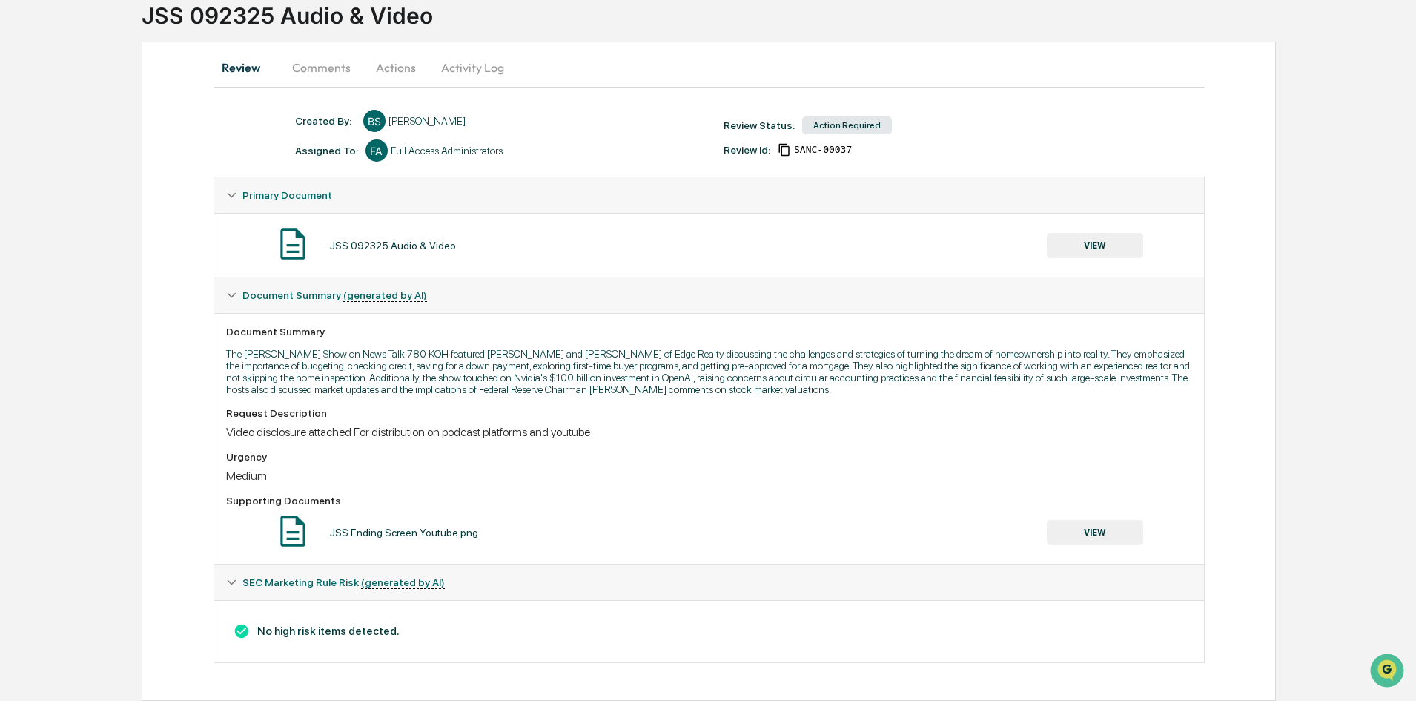
scroll to position [0, 0]
click at [387, 61] on button "Actions" at bounding box center [396, 68] width 67 height 36
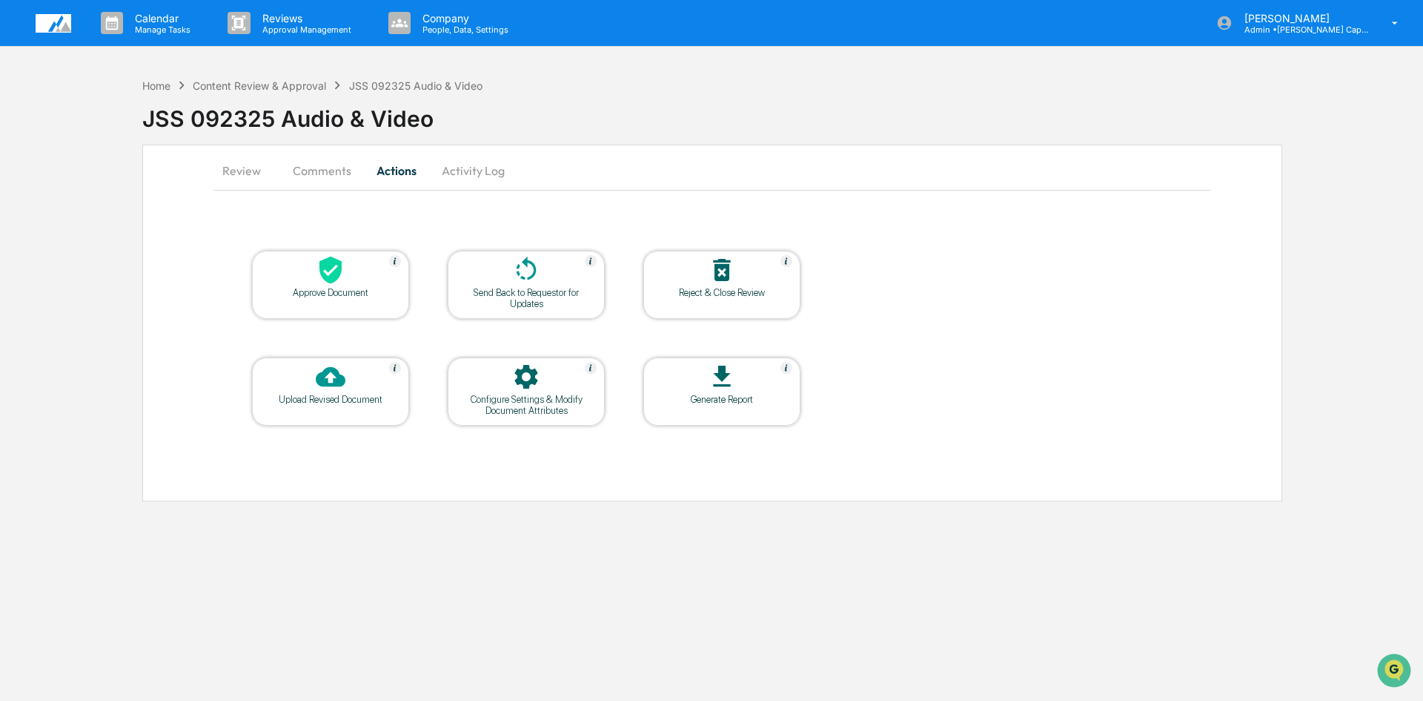
click at [331, 270] on icon at bounding box center [331, 270] width 30 height 30
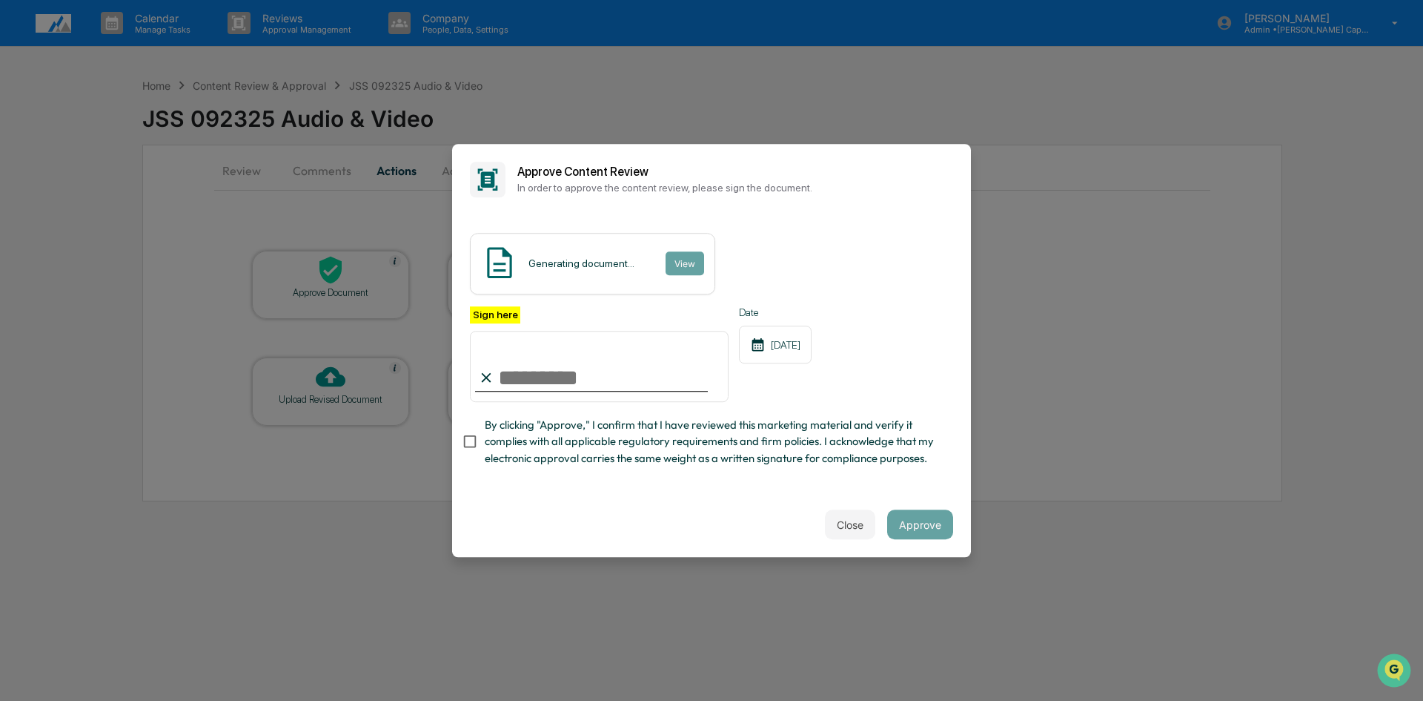
click at [569, 391] on input "Sign here" at bounding box center [599, 366] width 259 height 71
type input "**********"
click at [917, 524] on button "Approve" at bounding box center [920, 524] width 66 height 30
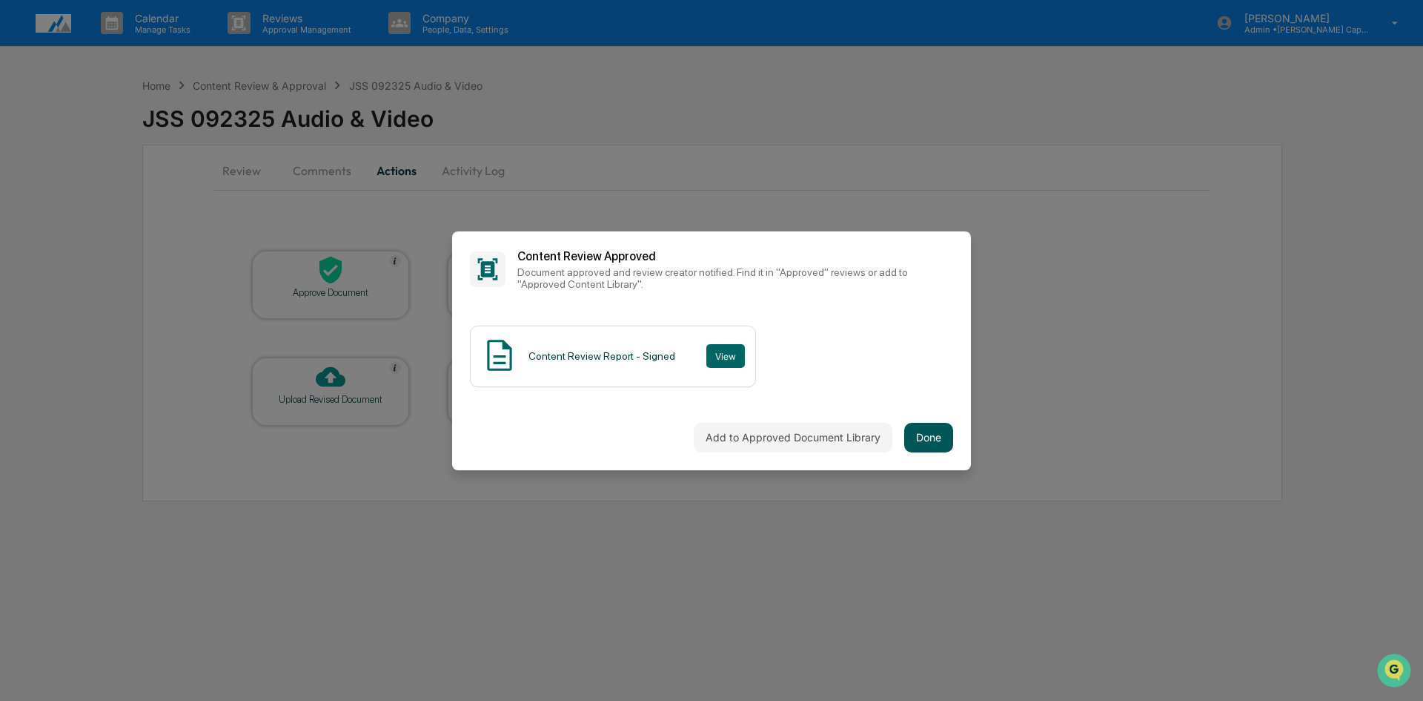
click at [941, 436] on button "Done" at bounding box center [928, 438] width 49 height 30
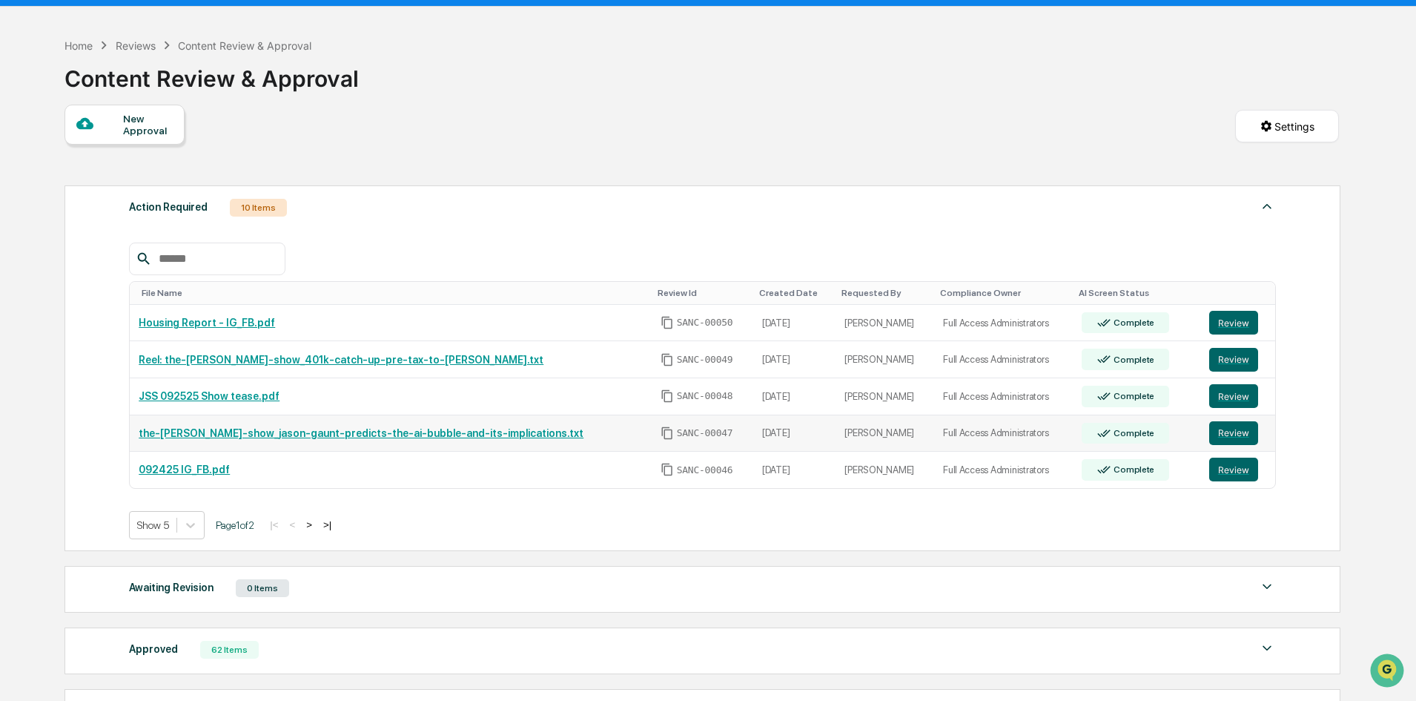
scroll to position [74, 0]
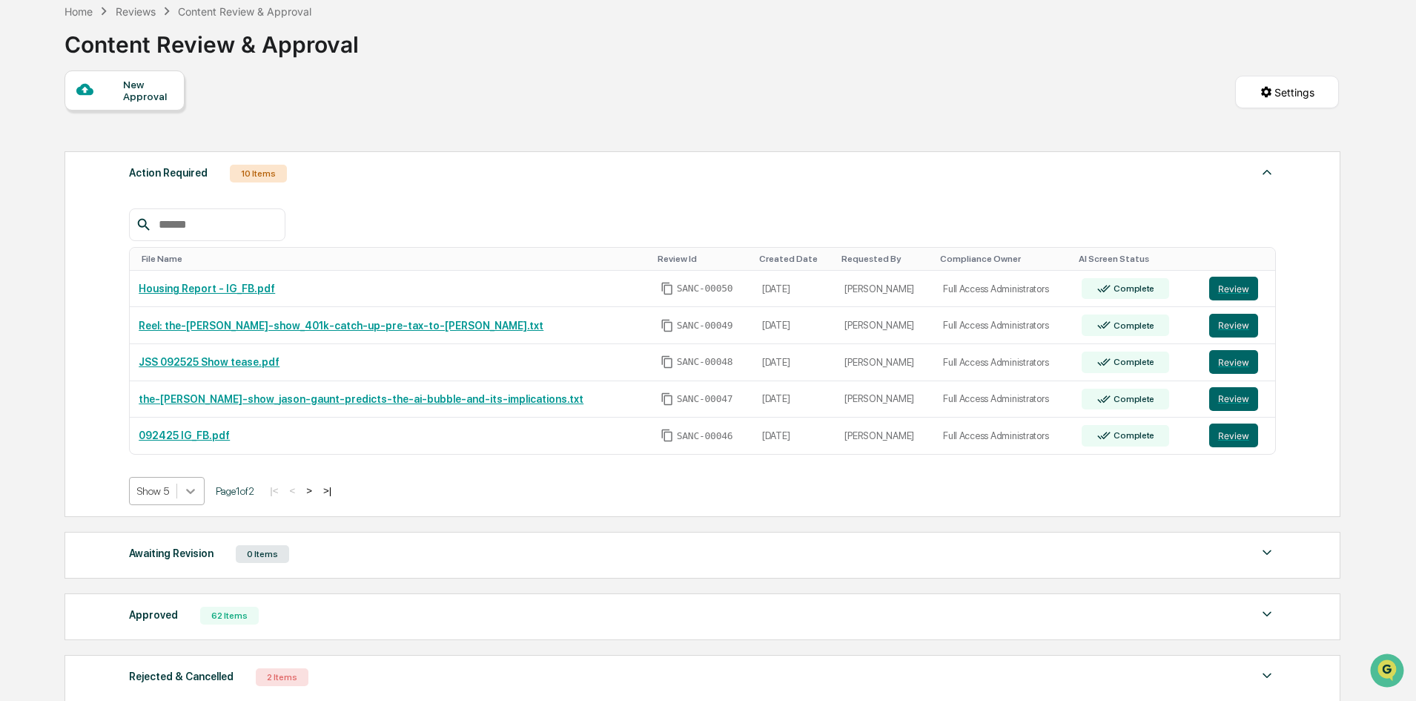
click at [193, 501] on div at bounding box center [190, 490] width 27 height 27
click at [178, 573] on div "Show 20" at bounding box center [167, 573] width 76 height 24
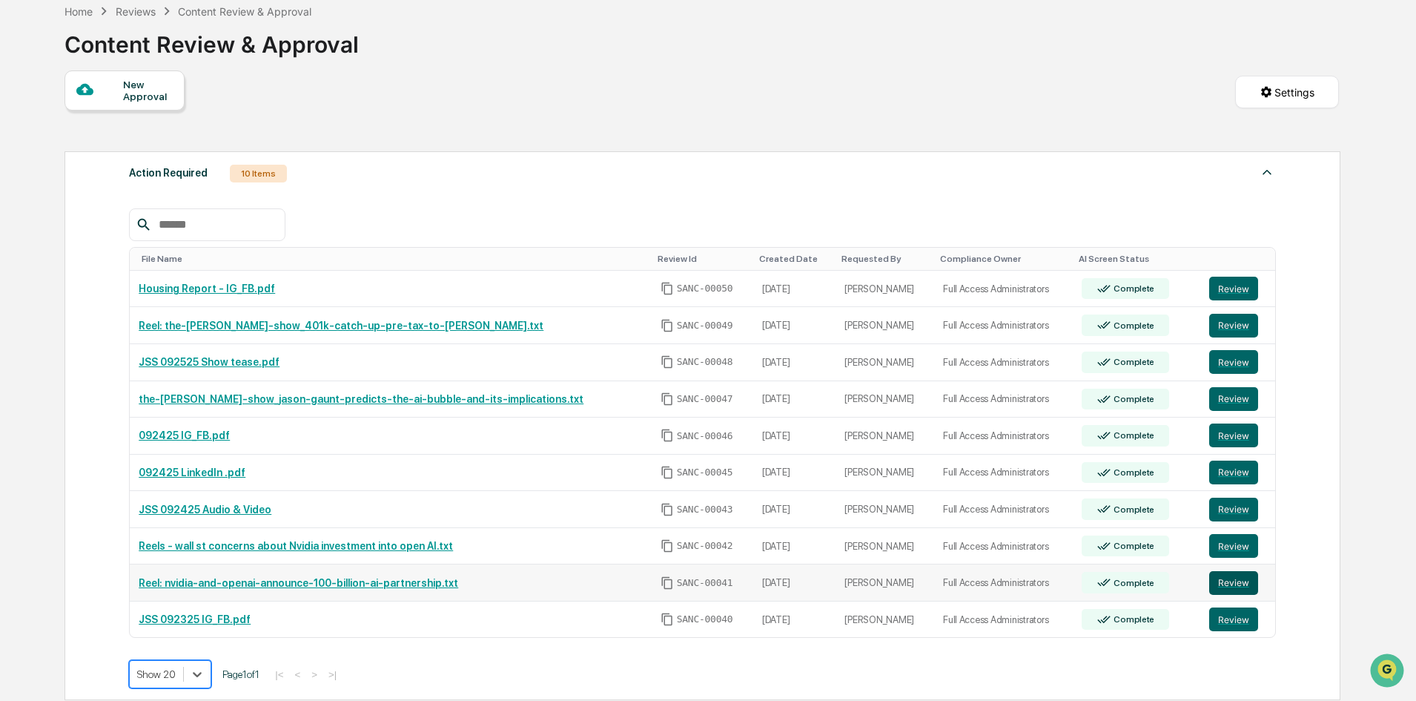
click at [1237, 582] on button "Review" at bounding box center [1233, 583] width 49 height 24
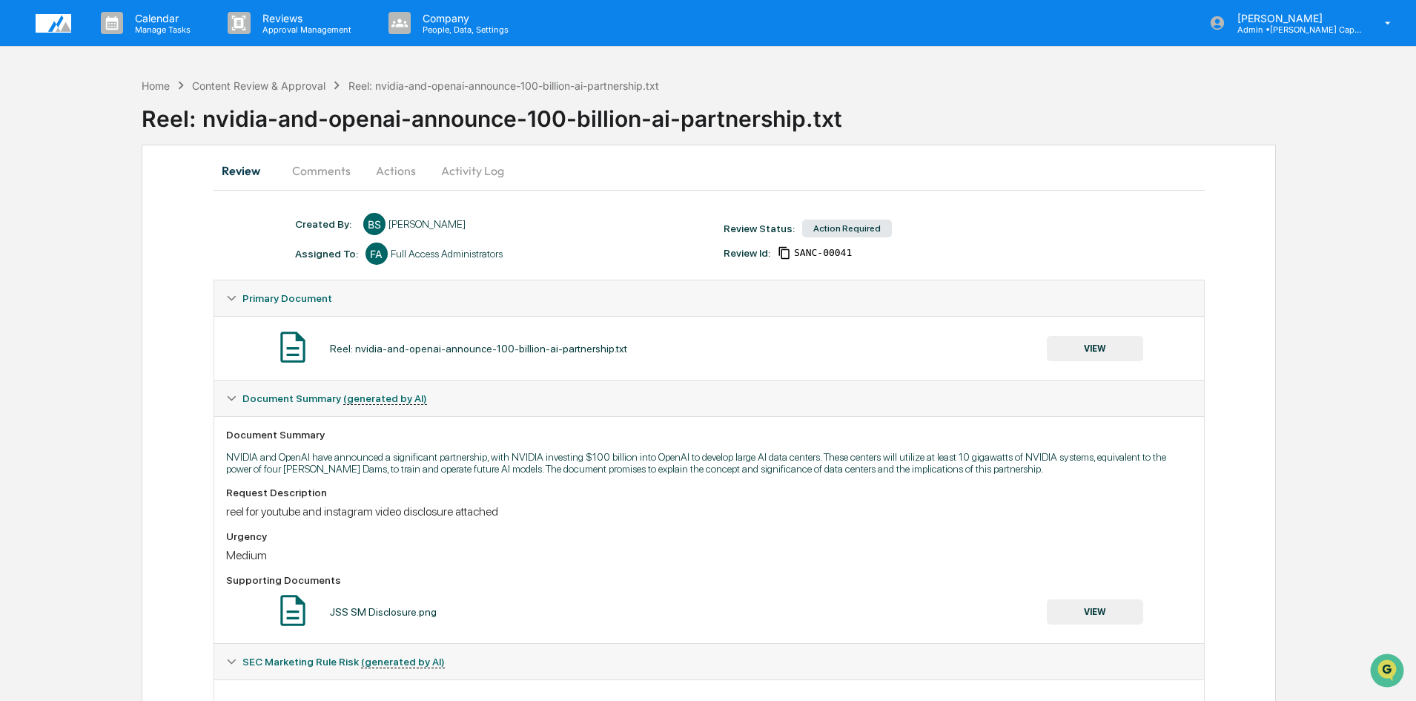
click at [1099, 359] on button "VIEW" at bounding box center [1095, 348] width 96 height 25
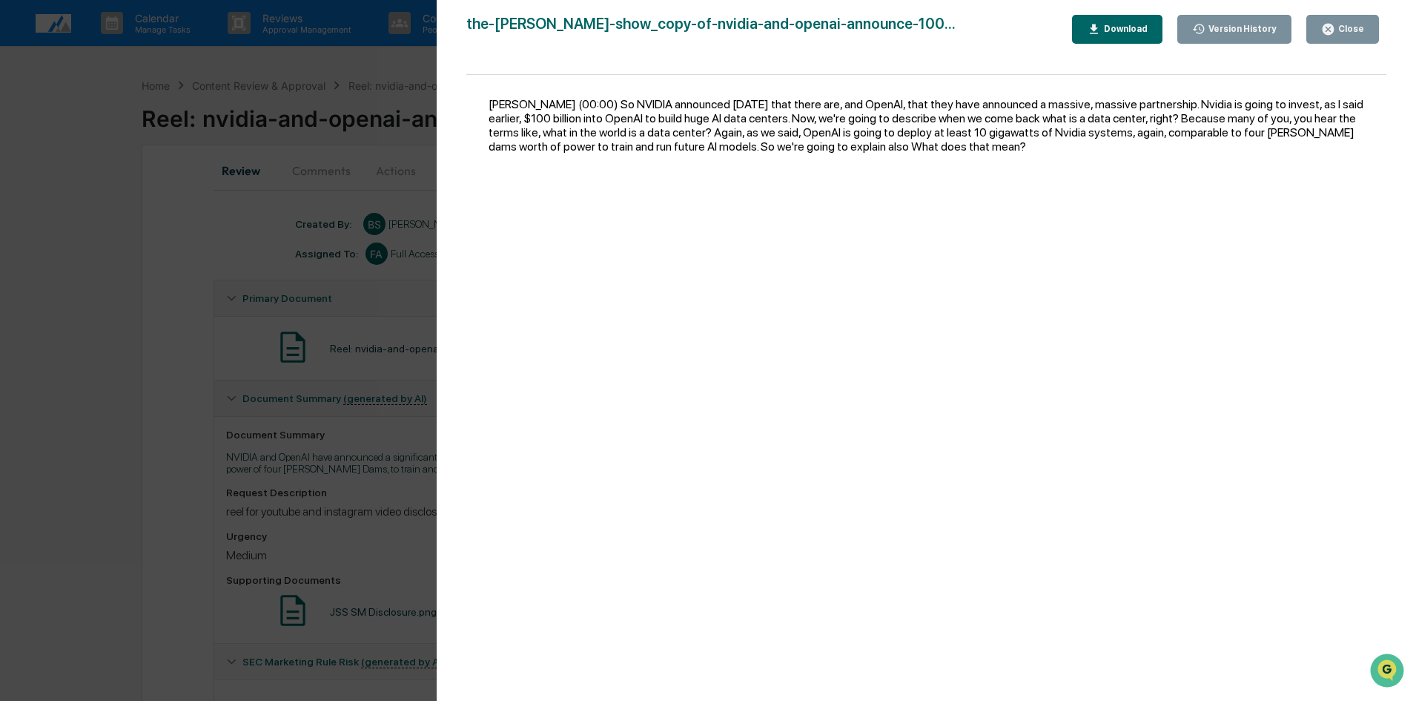
click at [350, 365] on div "Version History 09/24/2025, 09:55 PM Bailey Sanchez the-jon-sanchez-show_copy-o…" at bounding box center [708, 350] width 1416 height 701
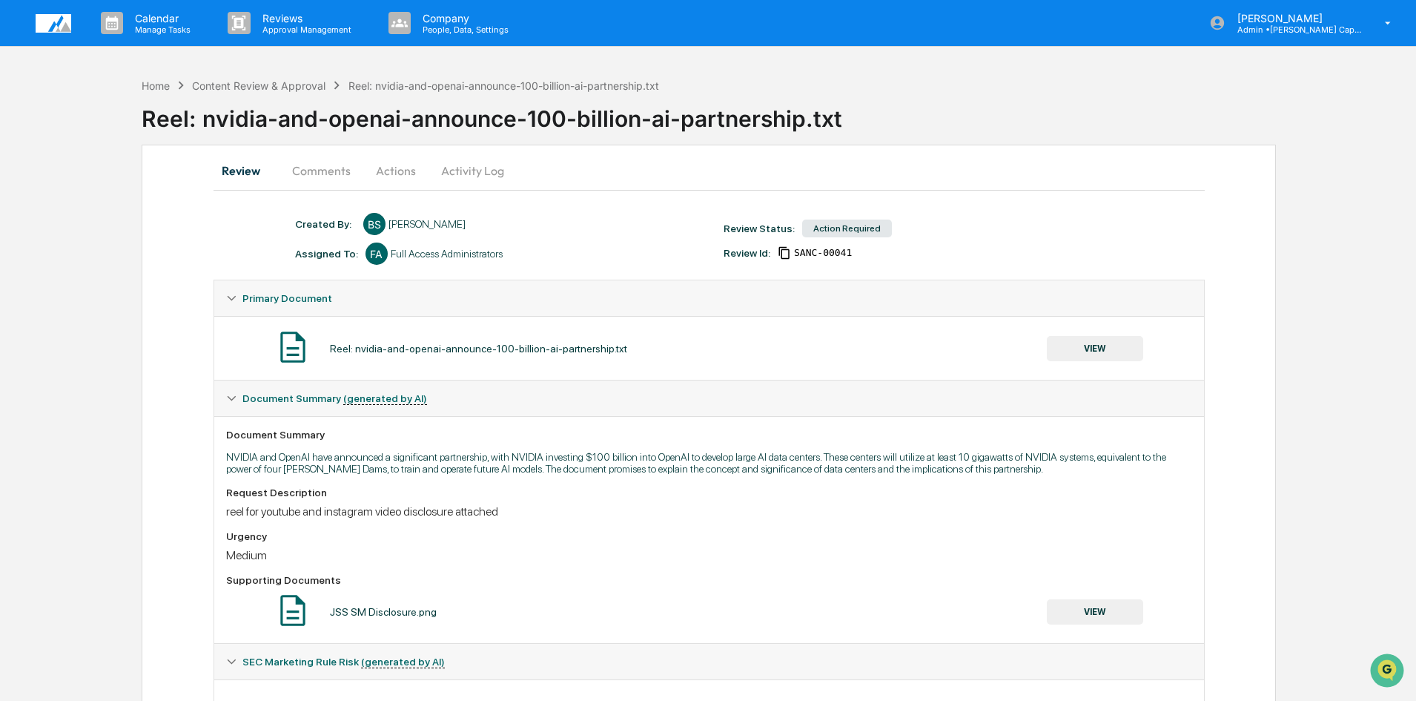
click at [397, 171] on button "Actions" at bounding box center [396, 171] width 67 height 36
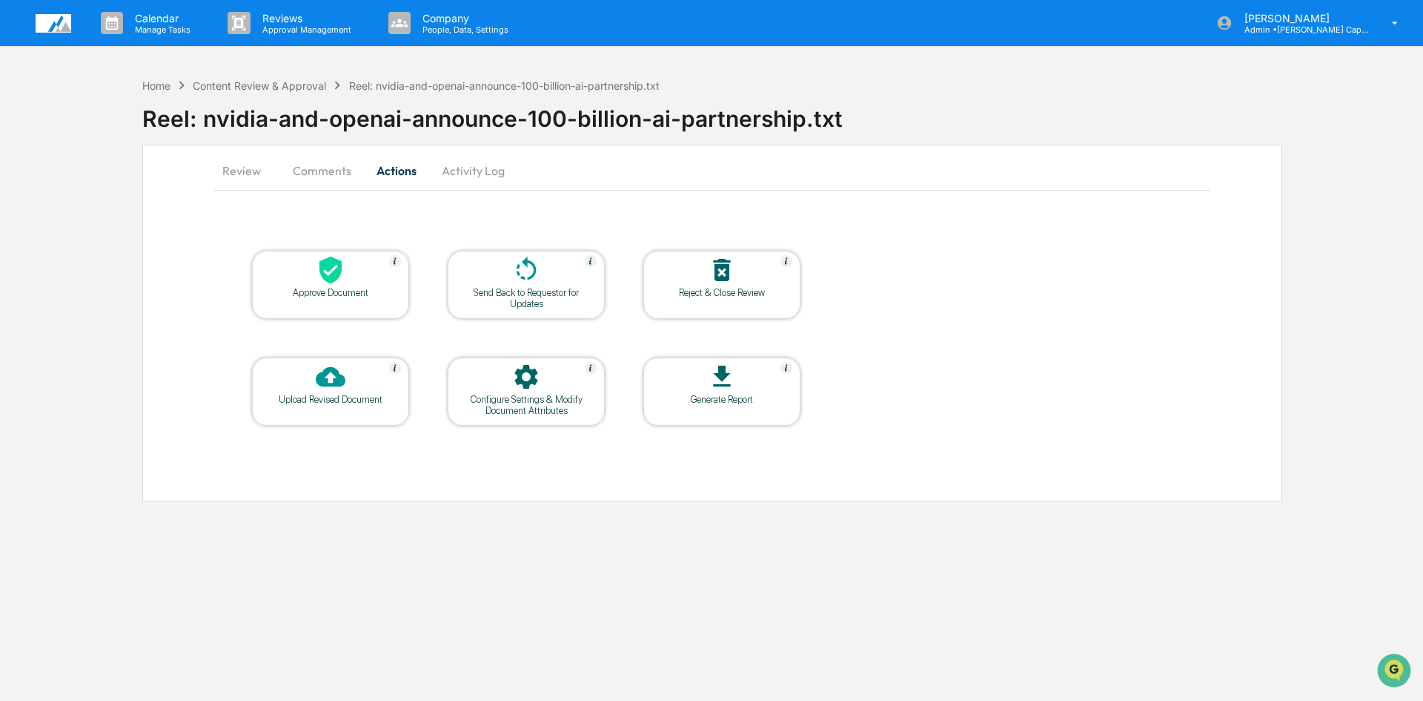
click at [279, 307] on div "Approve Document" at bounding box center [330, 285] width 157 height 68
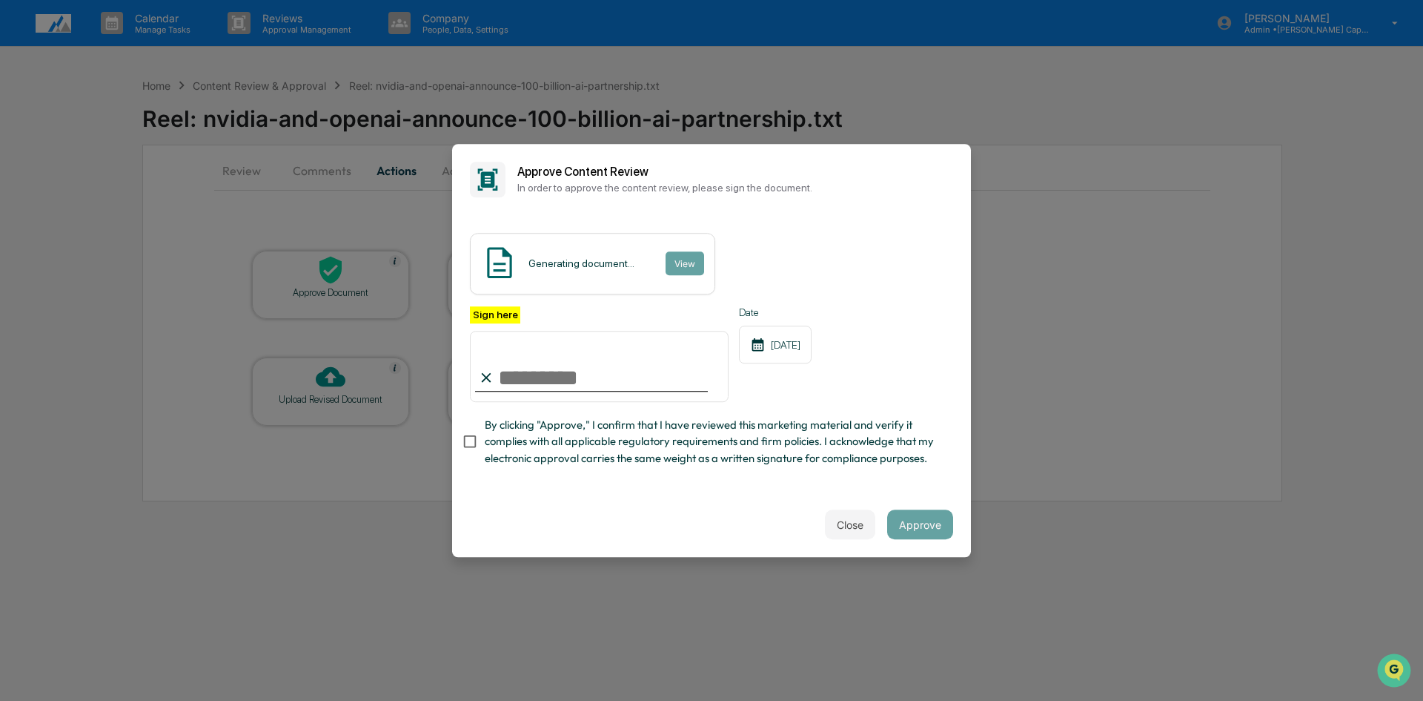
click at [500, 381] on input "Sign here" at bounding box center [599, 366] width 259 height 71
type input "**********"
click at [924, 526] on button "Approve" at bounding box center [920, 524] width 66 height 30
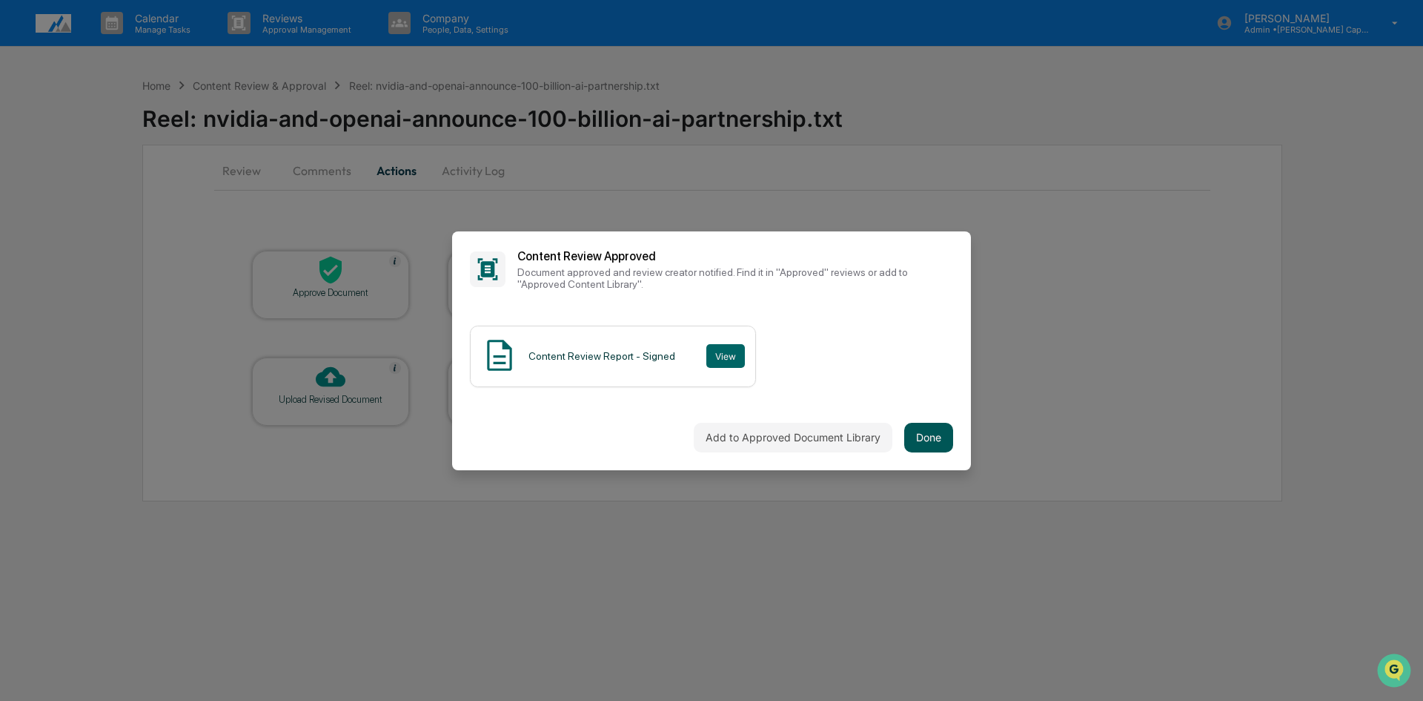
click at [929, 439] on button "Done" at bounding box center [928, 438] width 49 height 30
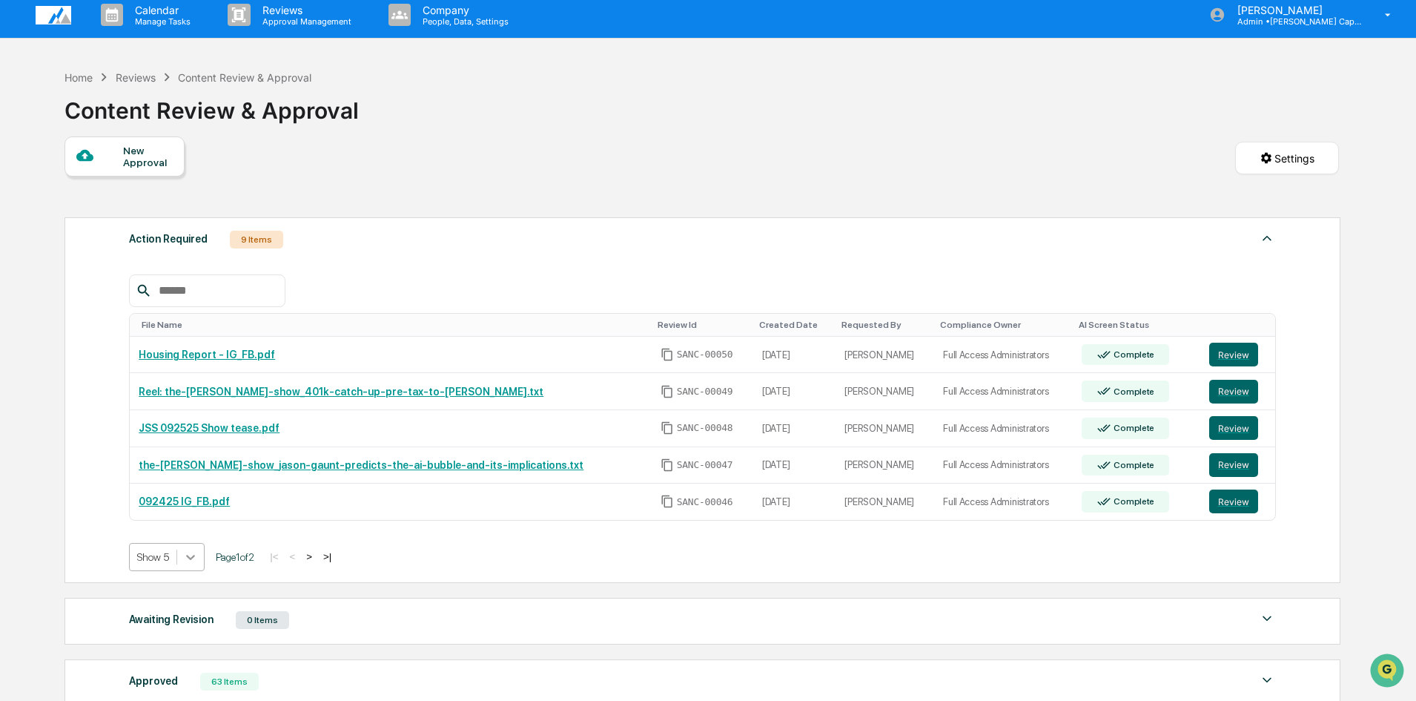
click at [196, 568] on div at bounding box center [190, 556] width 27 height 27
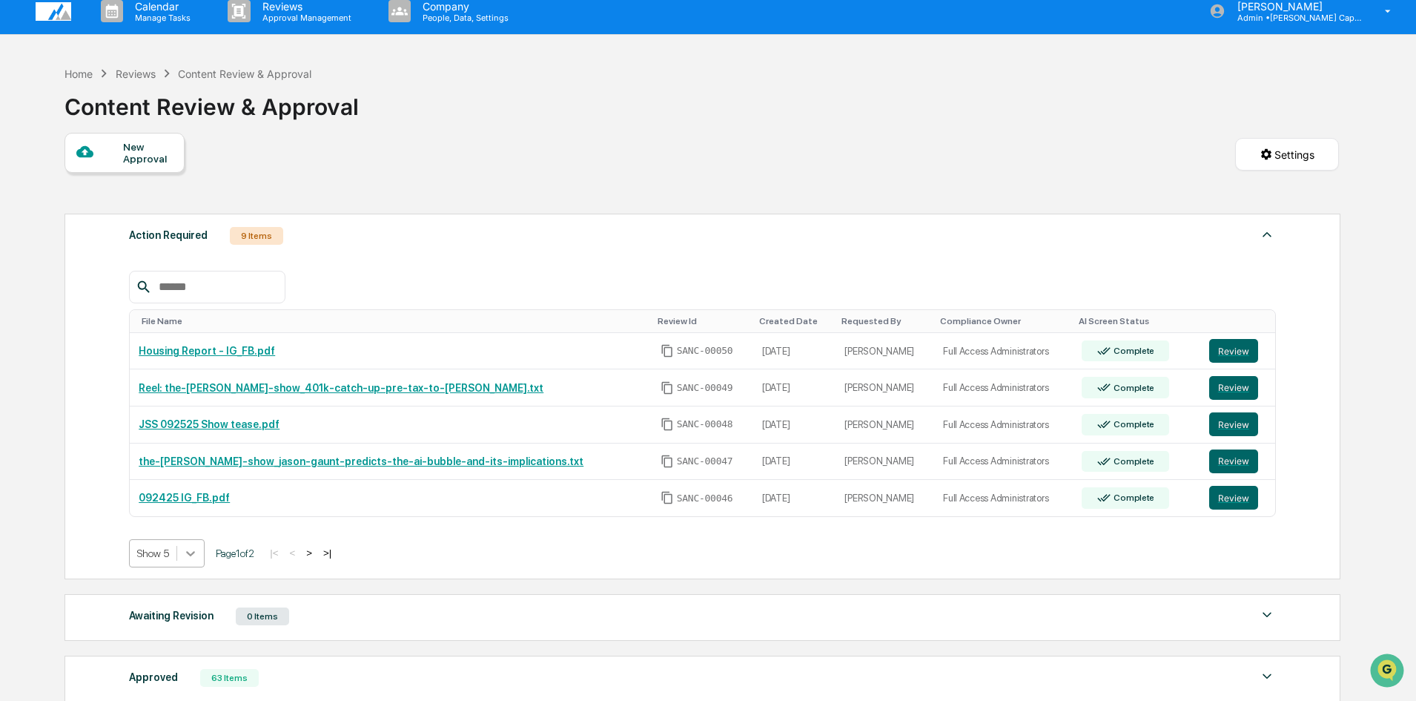
scroll to position [15, 0]
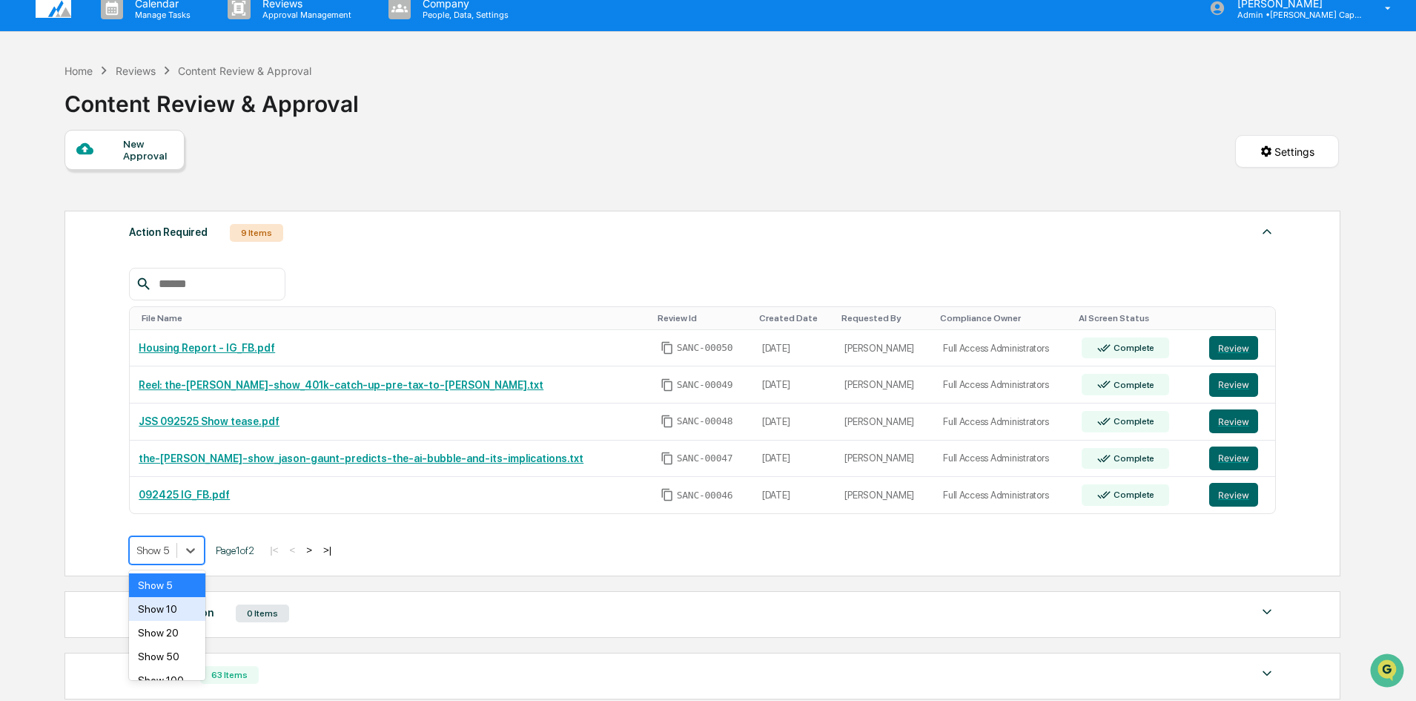
click at [169, 614] on div "Show 10" at bounding box center [167, 609] width 76 height 24
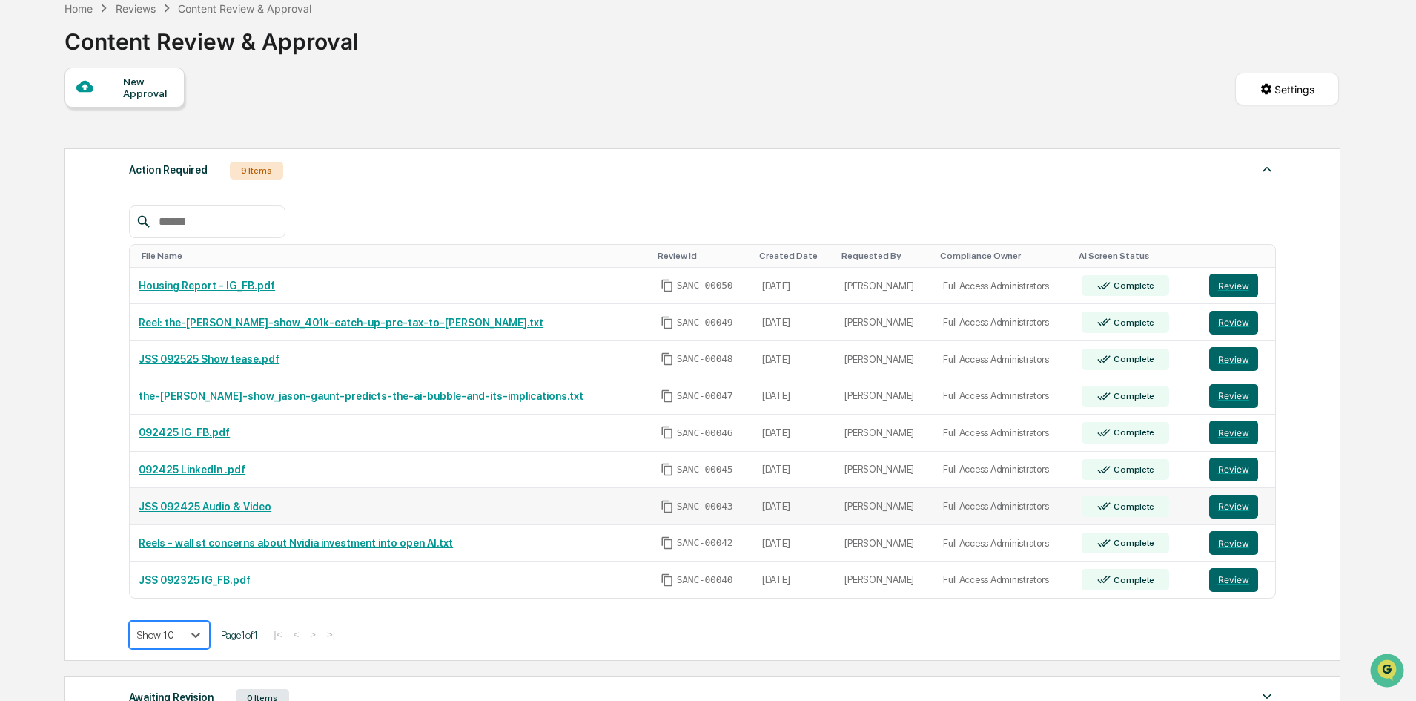
scroll to position [163, 0]
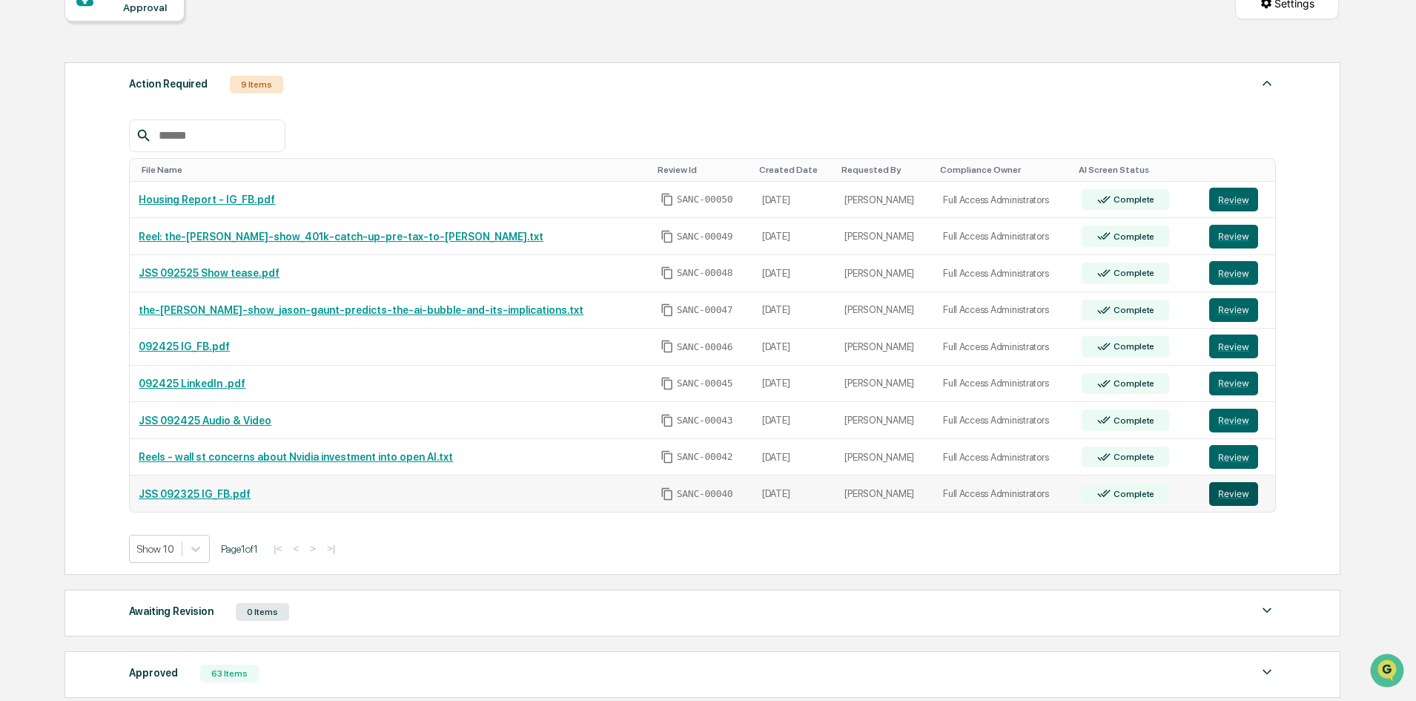
click at [1232, 500] on button "Review" at bounding box center [1233, 494] width 49 height 24
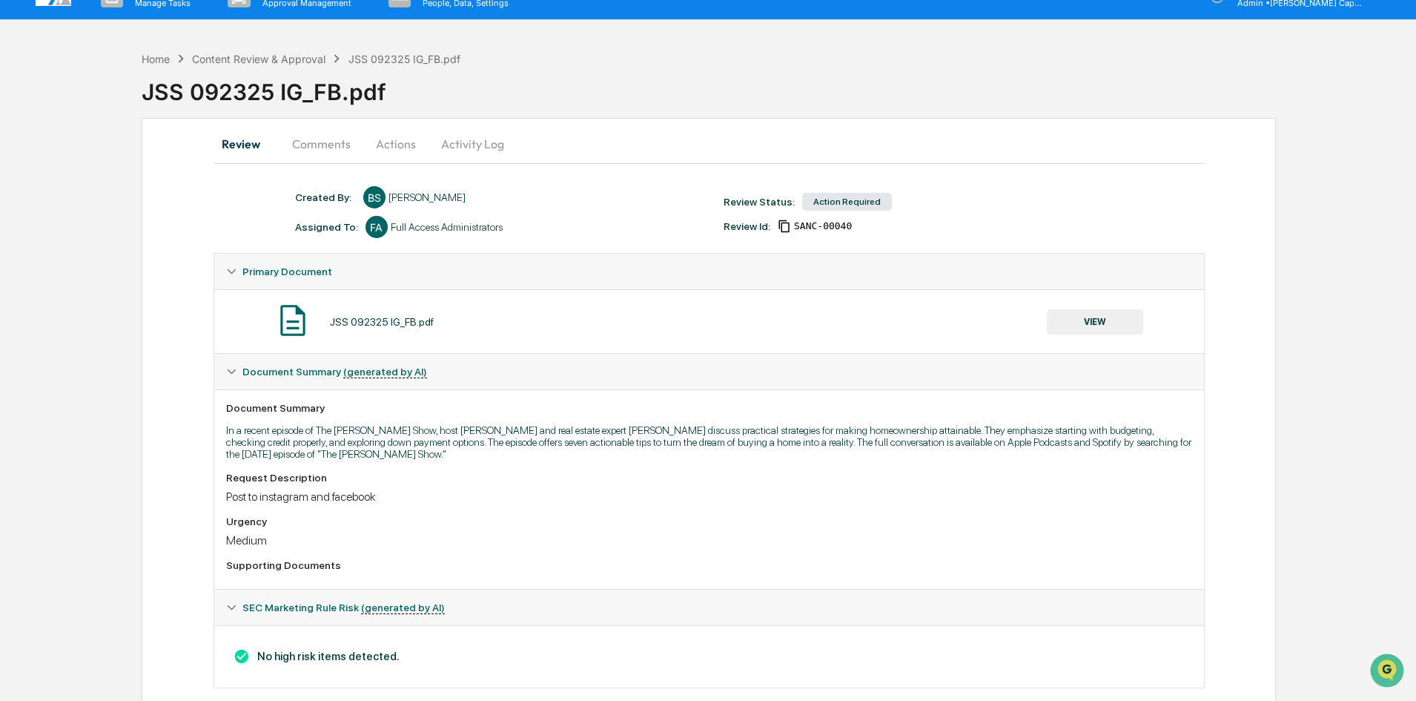
scroll to position [52, 0]
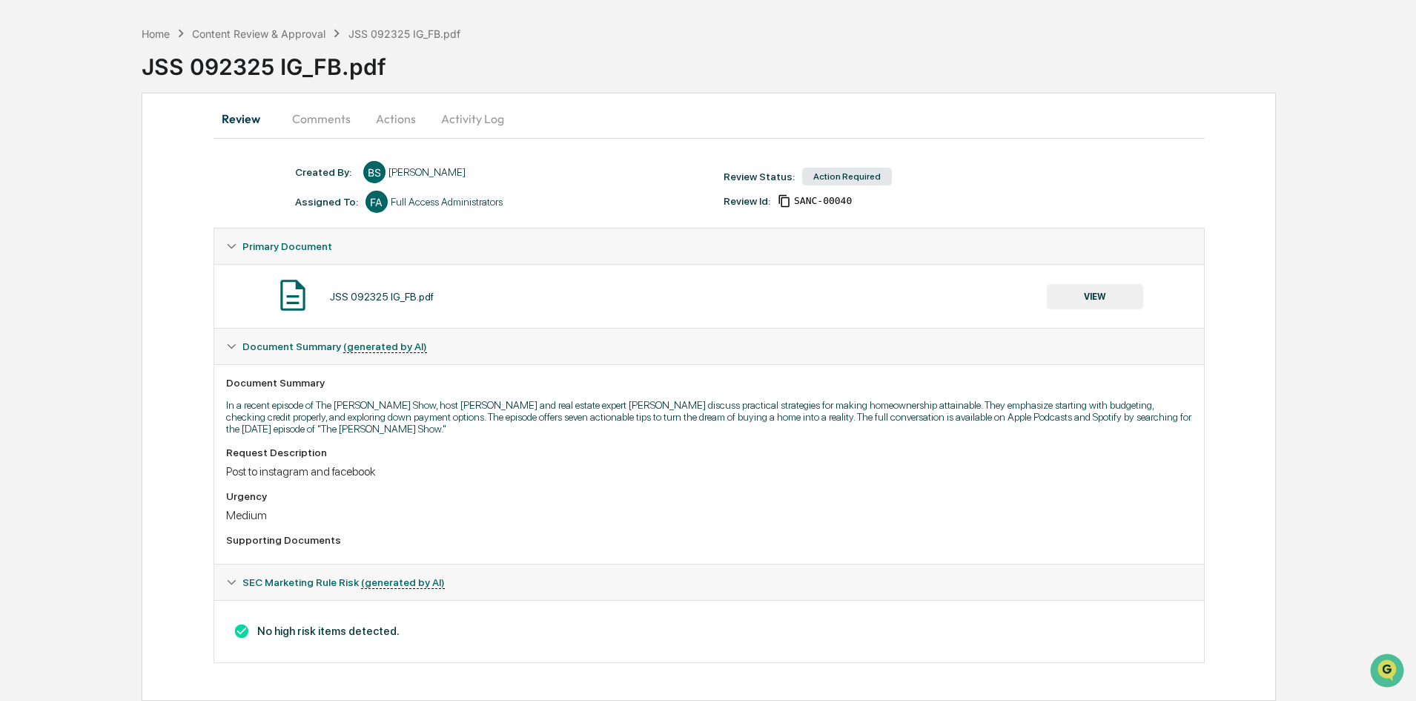
click at [1096, 296] on button "VIEW" at bounding box center [1095, 296] width 96 height 25
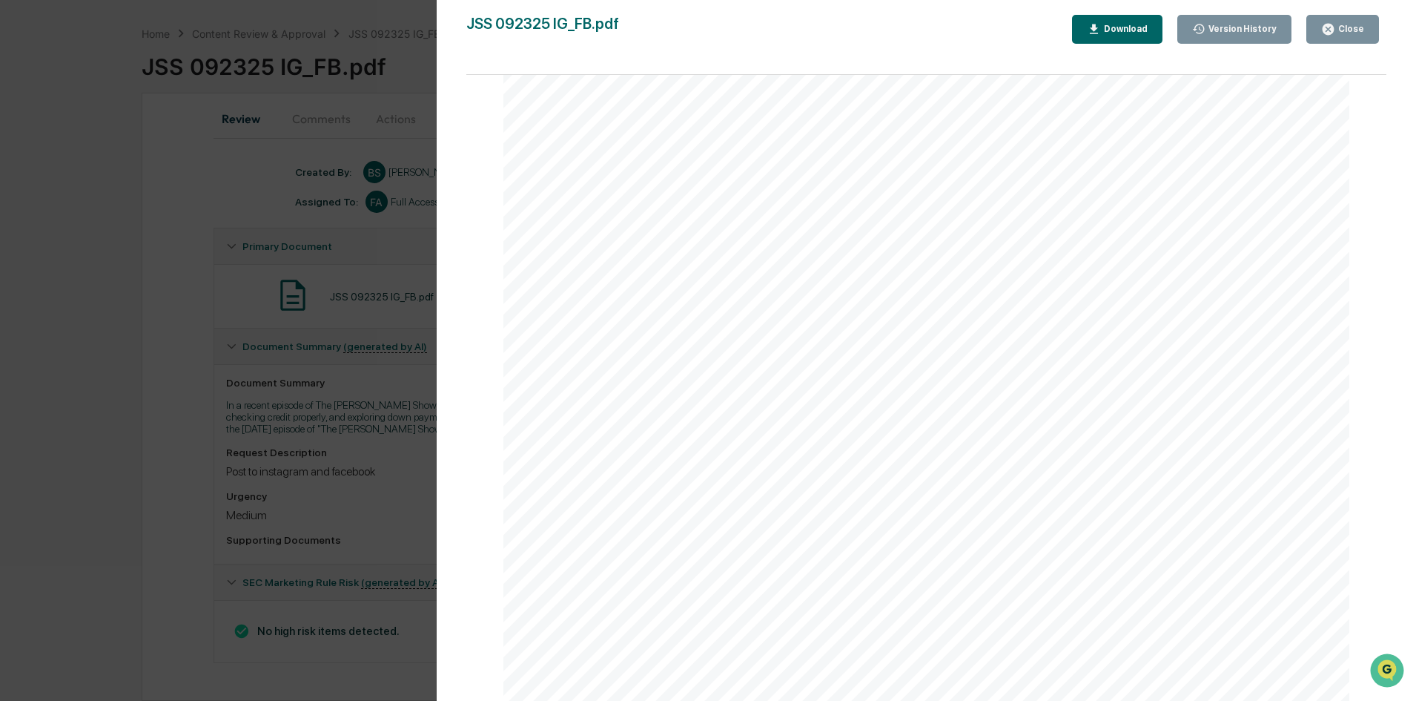
scroll to position [297, 0]
click at [1343, 27] on div "Close" at bounding box center [1349, 29] width 29 height 10
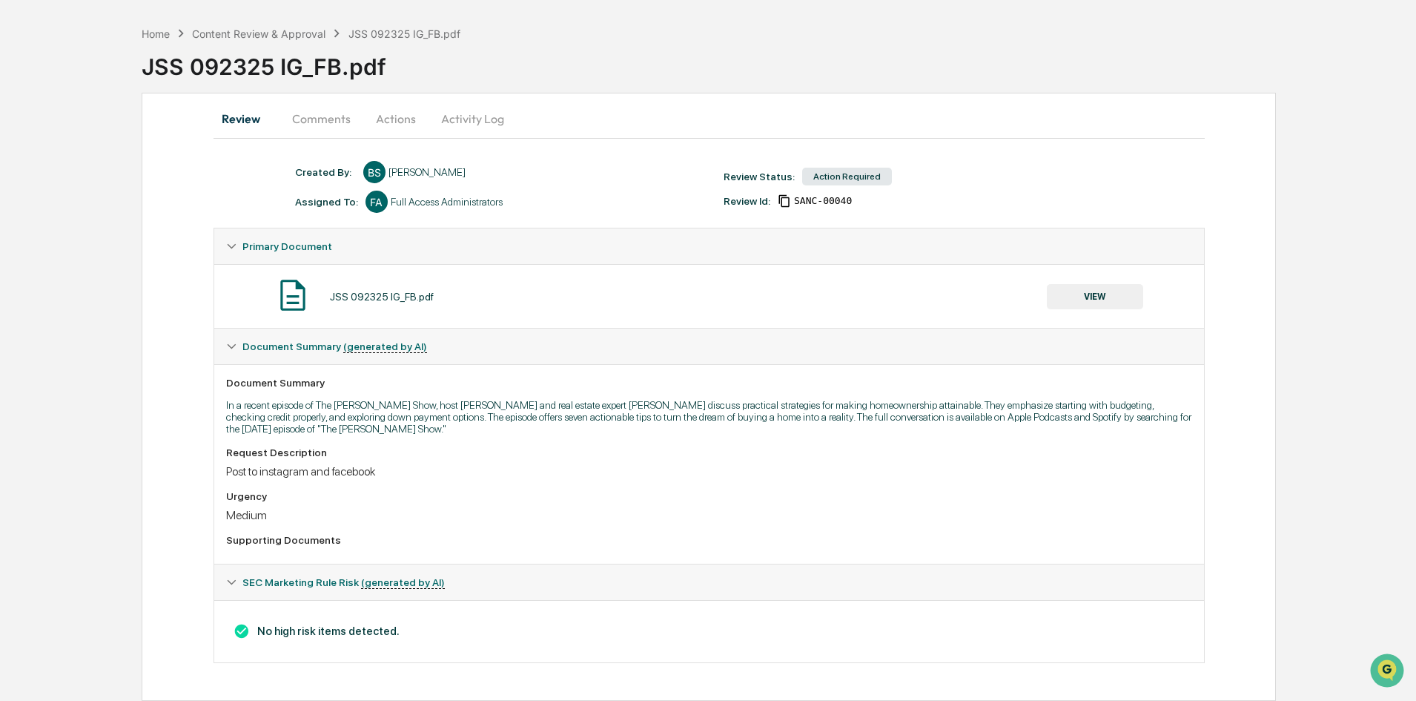
click at [385, 111] on button "Actions" at bounding box center [396, 119] width 67 height 36
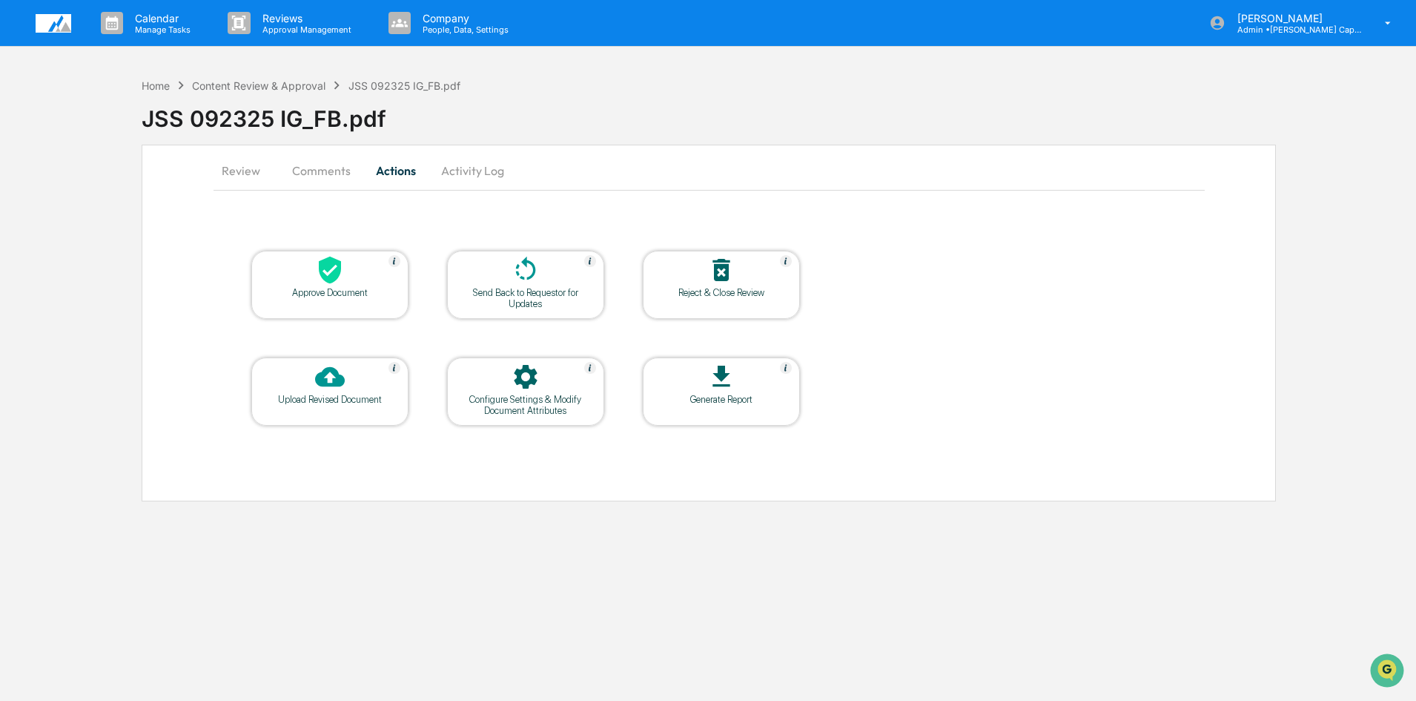
scroll to position [0, 0]
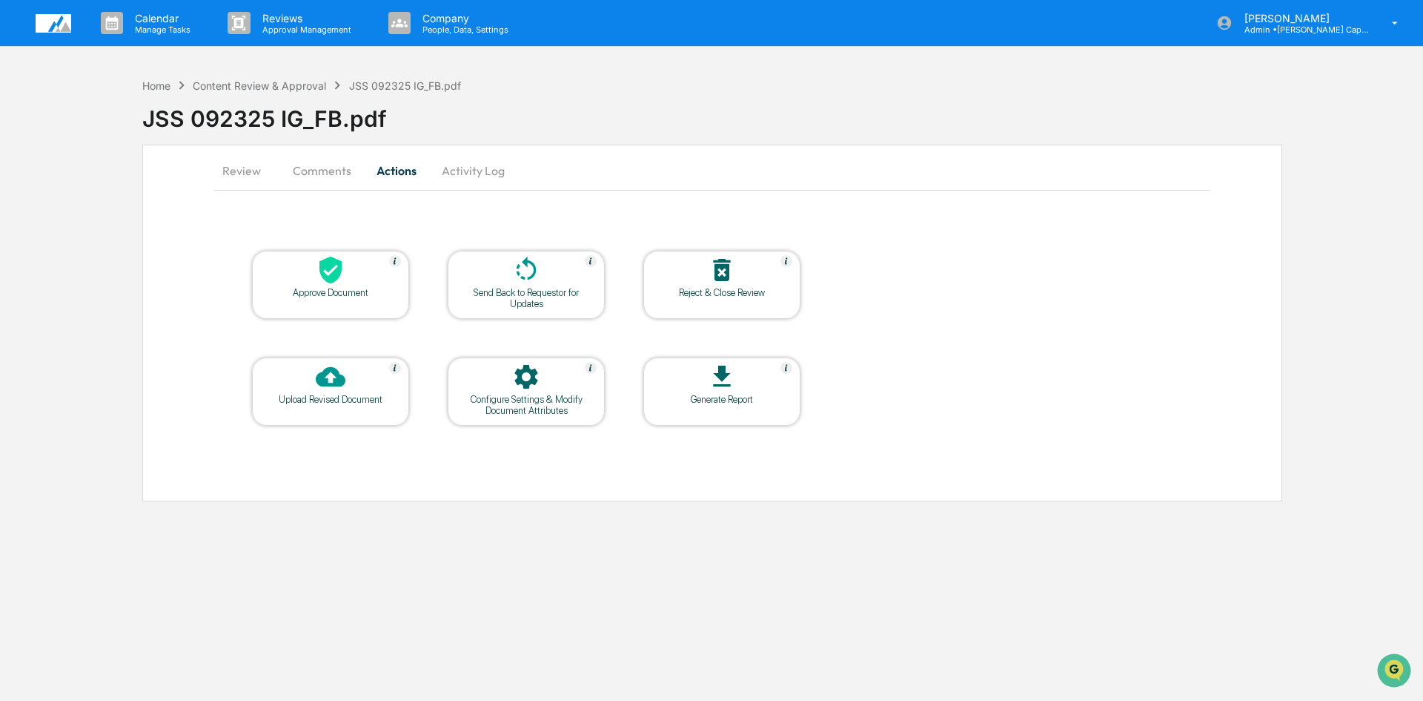
click at [328, 290] on div "Approve Document" at bounding box center [330, 292] width 133 height 11
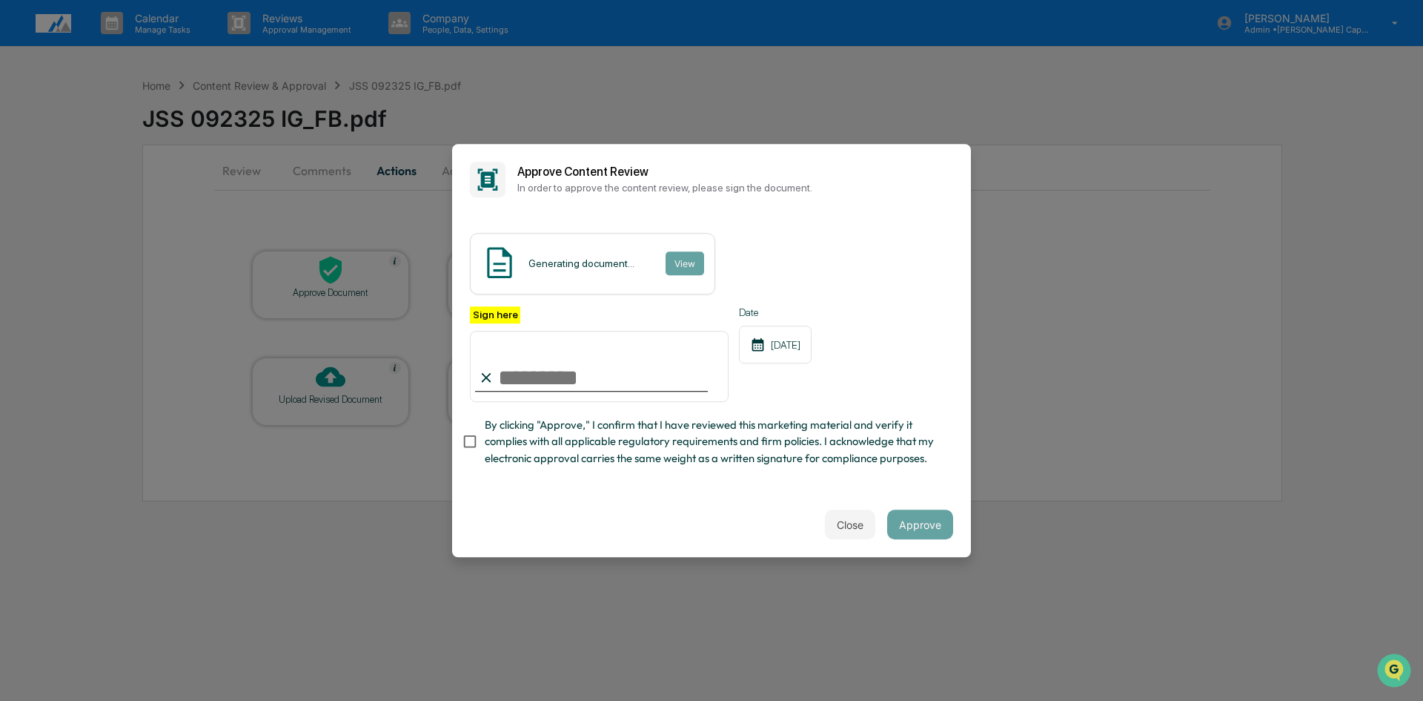
click at [506, 386] on input "Sign here" at bounding box center [599, 366] width 259 height 71
type input "**********"
click at [929, 526] on button "Approve" at bounding box center [920, 524] width 66 height 30
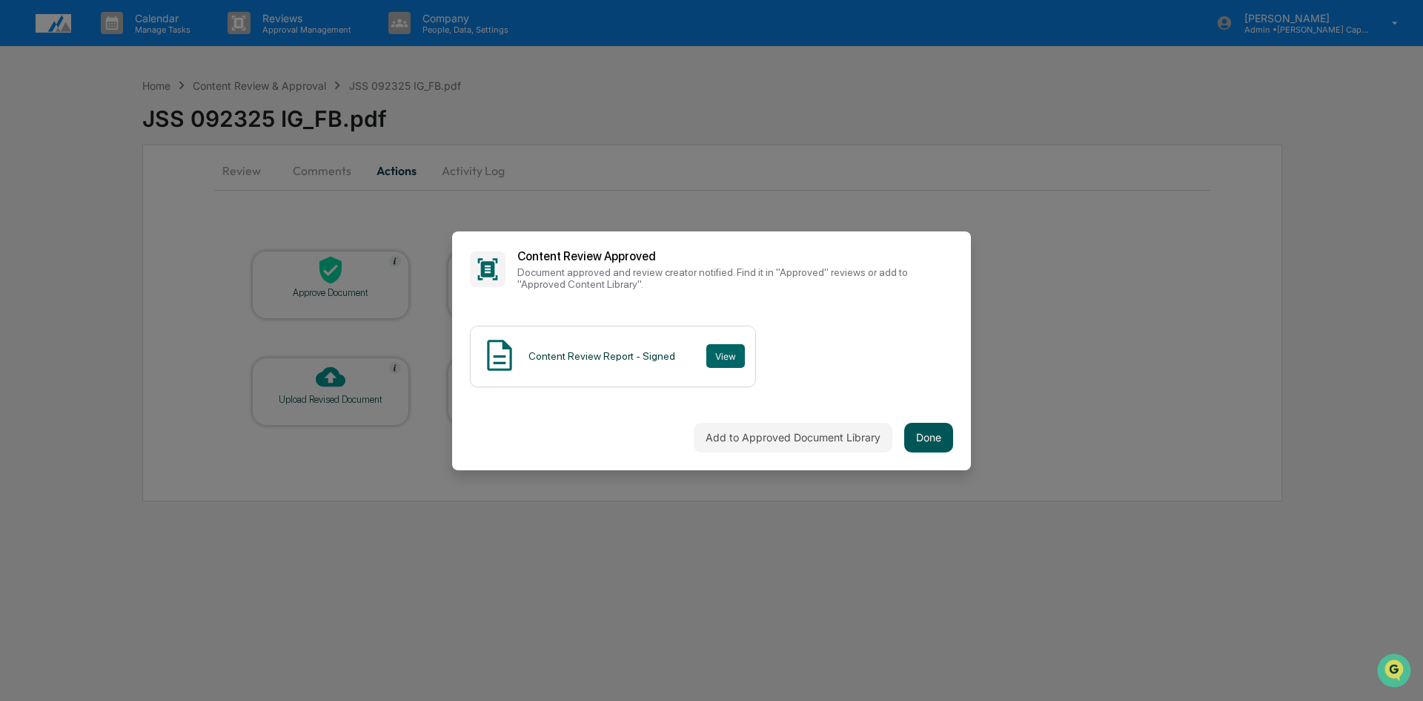
click at [933, 433] on button "Done" at bounding box center [928, 438] width 49 height 30
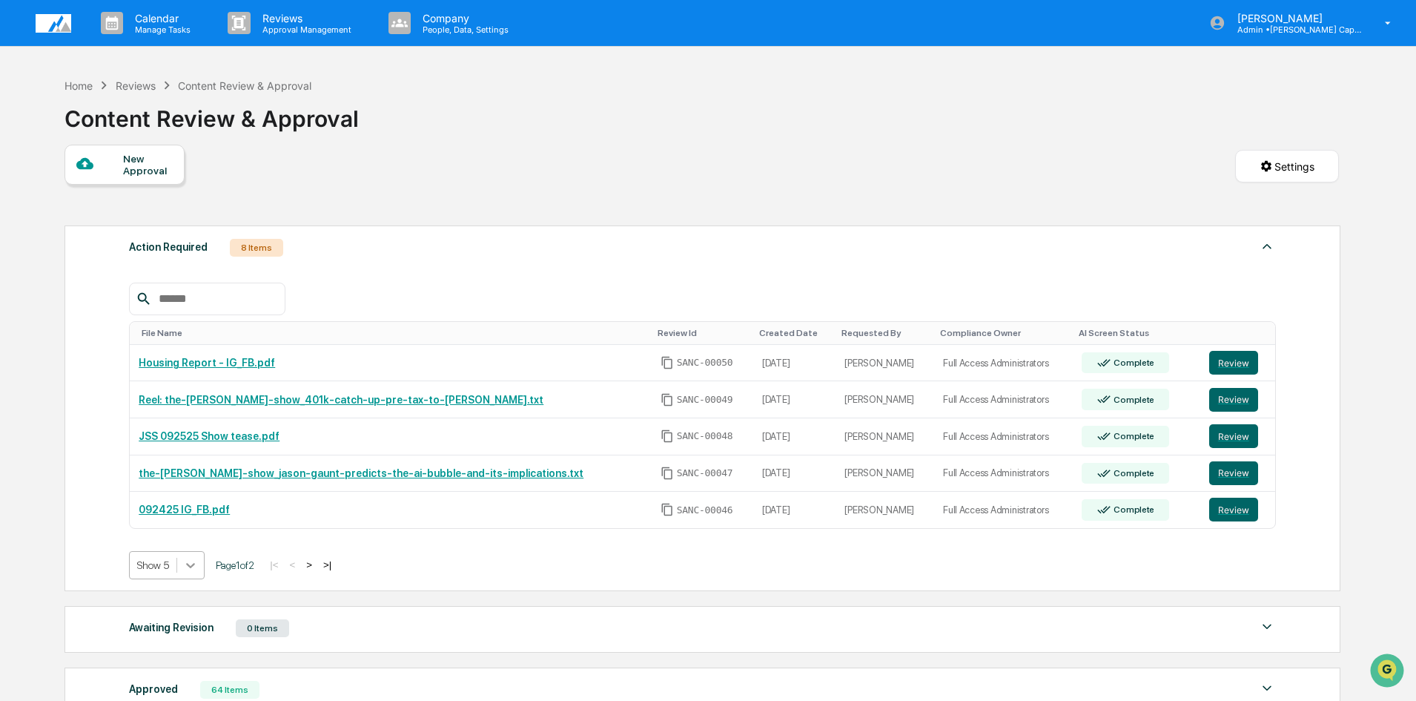
click at [188, 564] on icon at bounding box center [190, 564] width 15 height 15
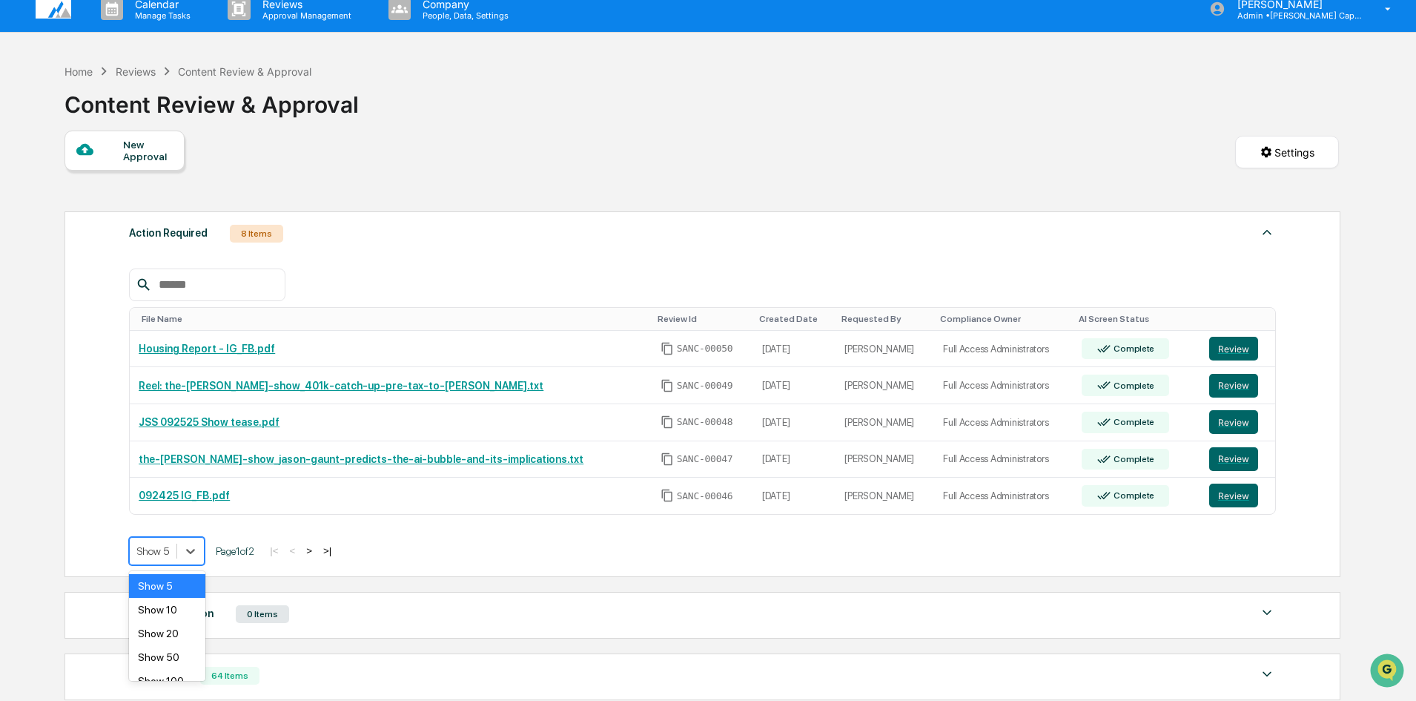
scroll to position [15, 0]
click at [170, 616] on div "Show 10" at bounding box center [167, 609] width 76 height 24
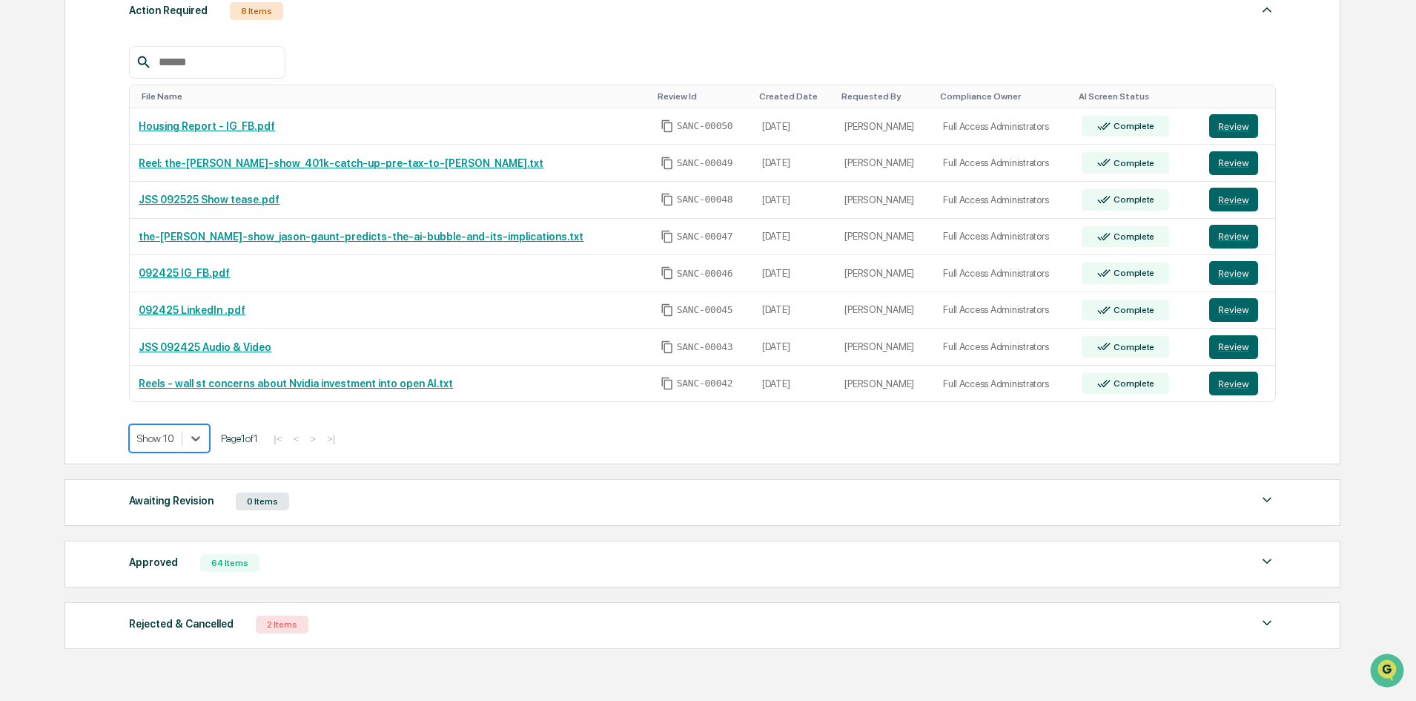
scroll to position [237, 0]
click at [1222, 380] on button "Review" at bounding box center [1233, 383] width 49 height 24
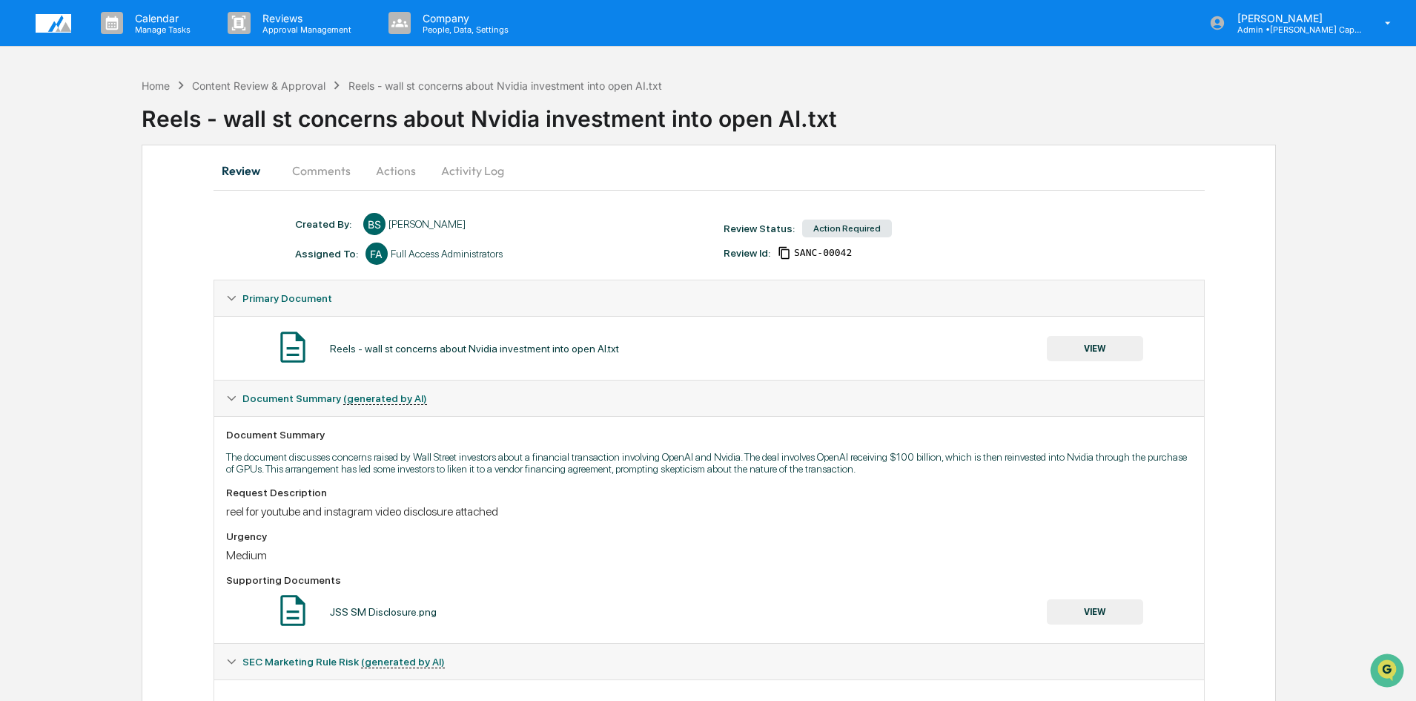
scroll to position [79, 0]
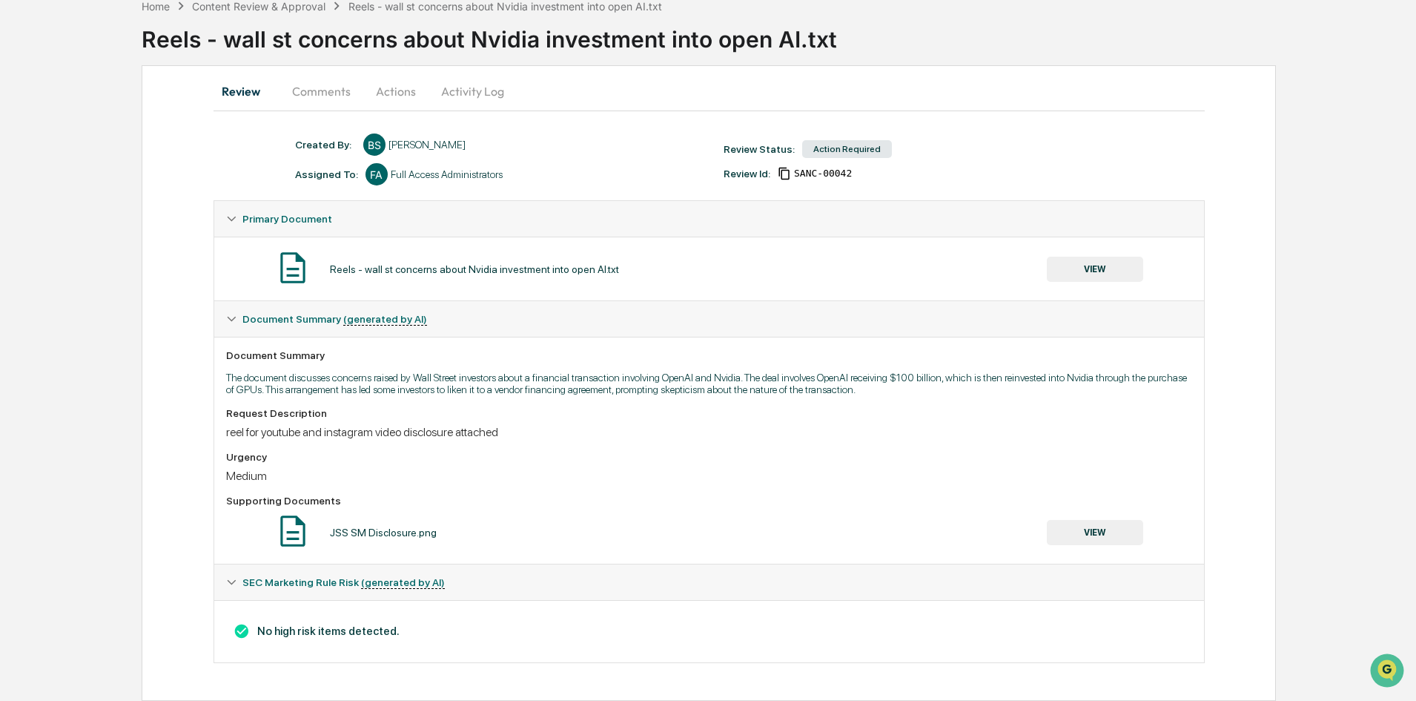
click at [1110, 271] on button "VIEW" at bounding box center [1095, 268] width 96 height 25
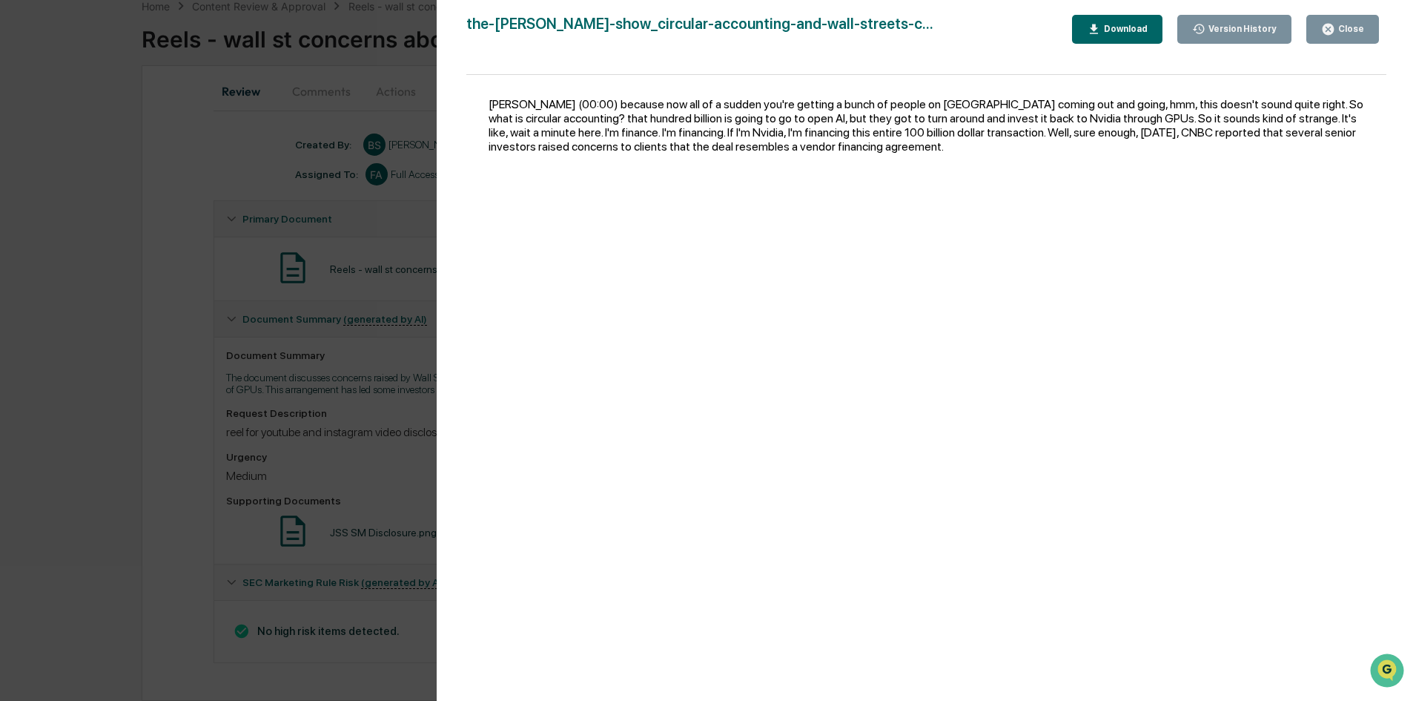
click at [1338, 32] on div "Close" at bounding box center [1349, 29] width 29 height 10
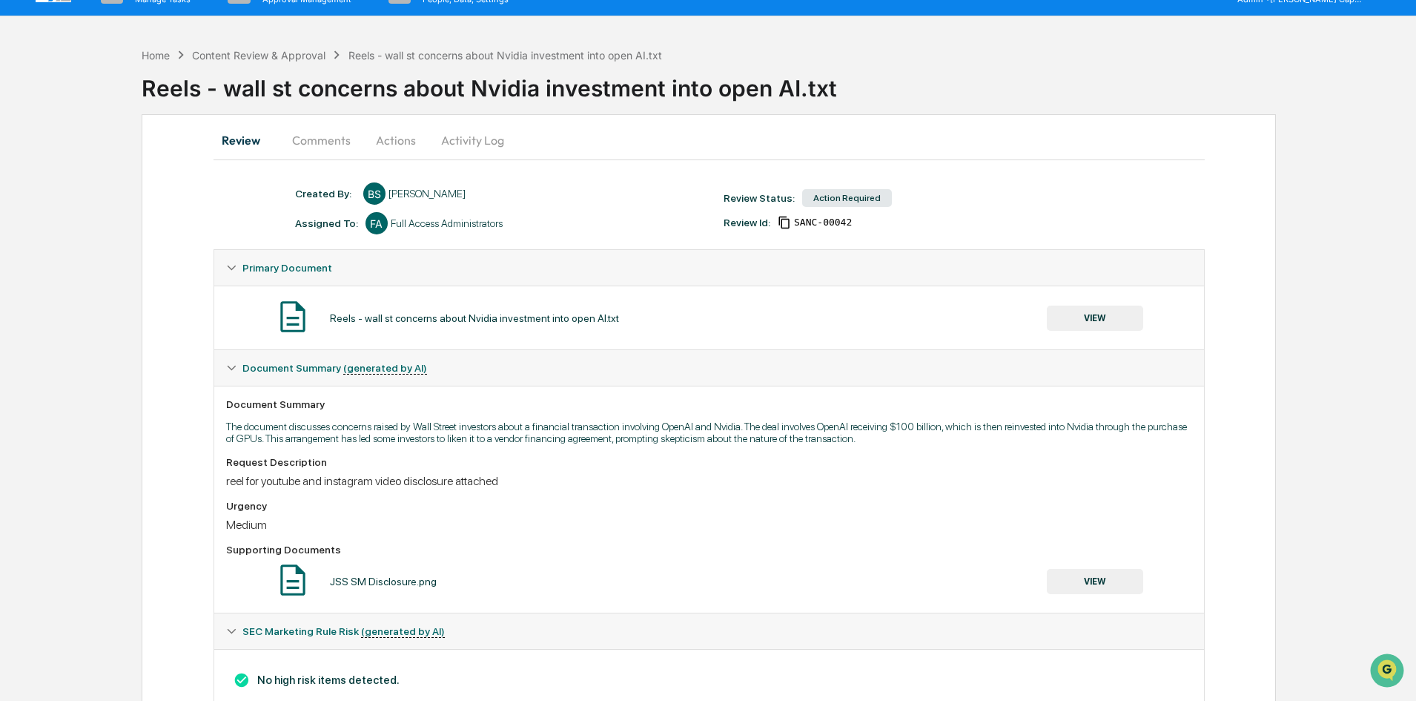
scroll to position [0, 0]
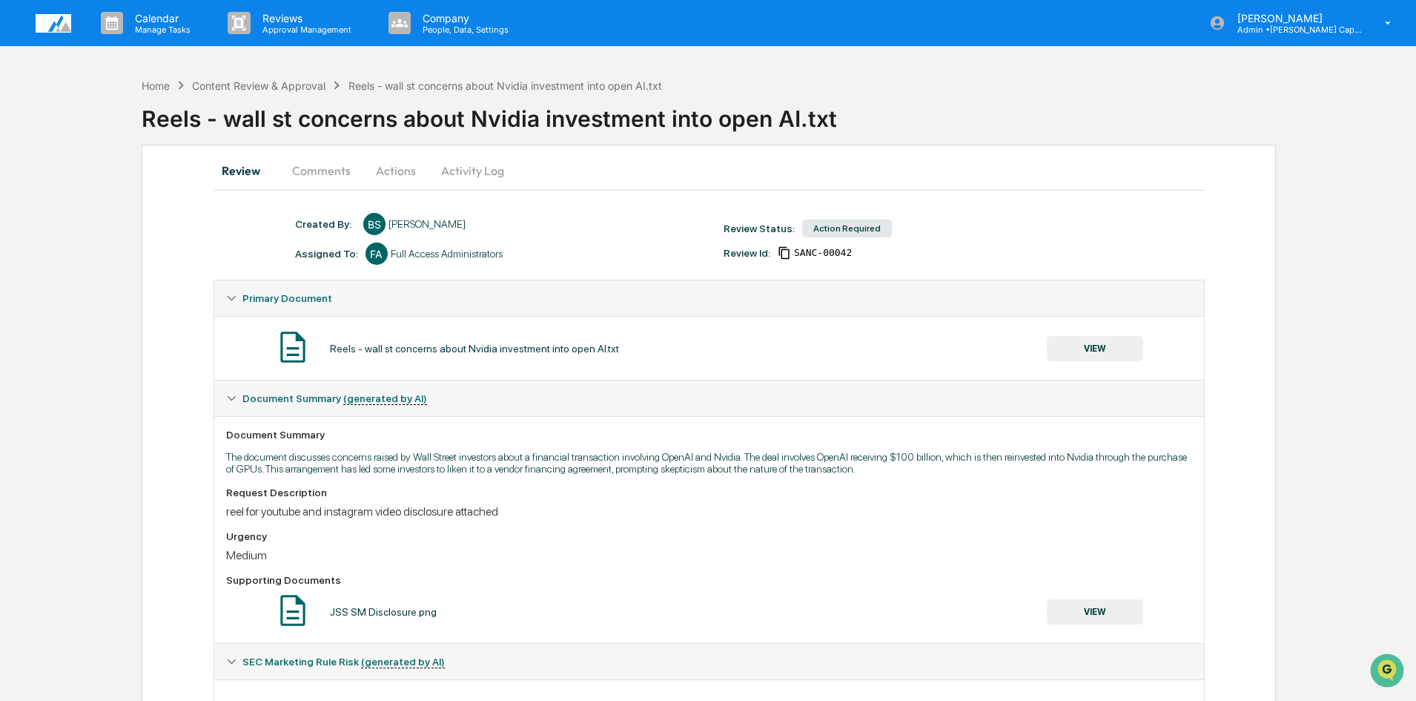
click at [401, 171] on button "Actions" at bounding box center [396, 171] width 67 height 36
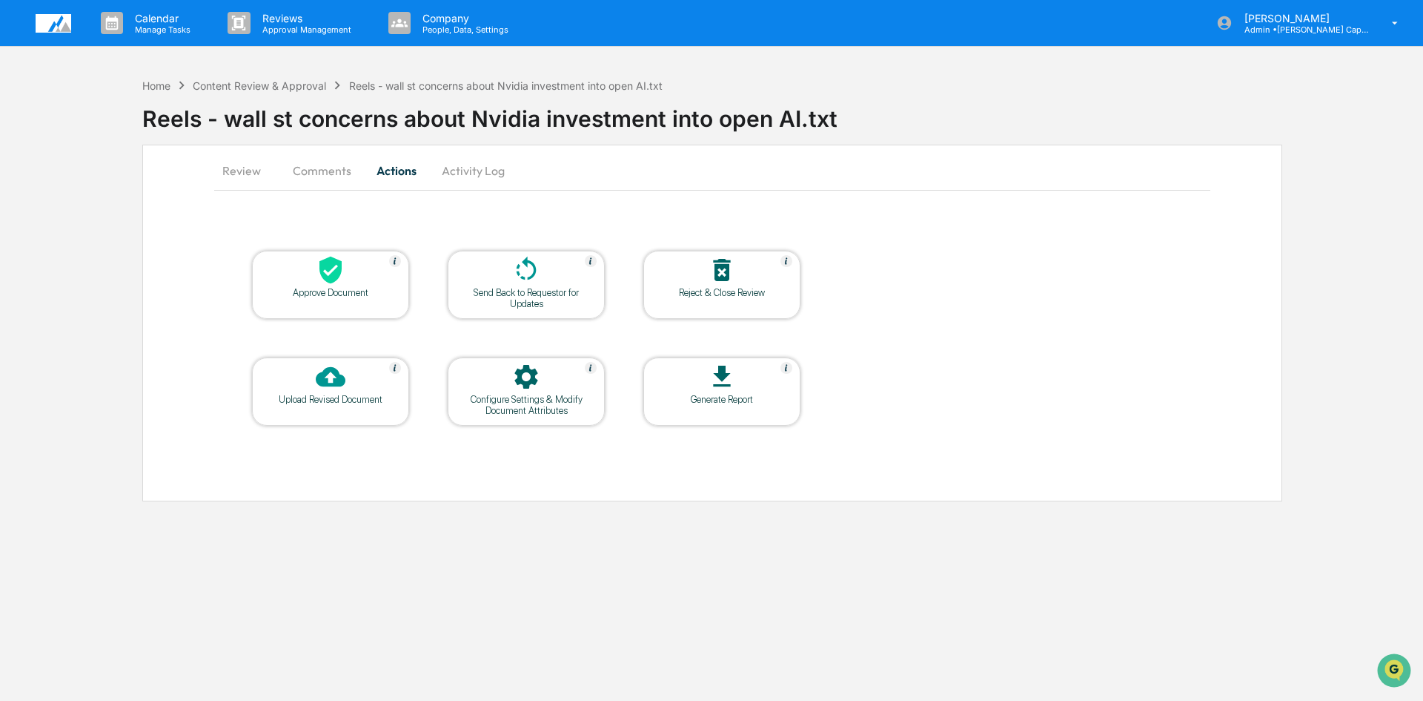
click at [322, 288] on div "Approve Document" at bounding box center [330, 292] width 133 height 11
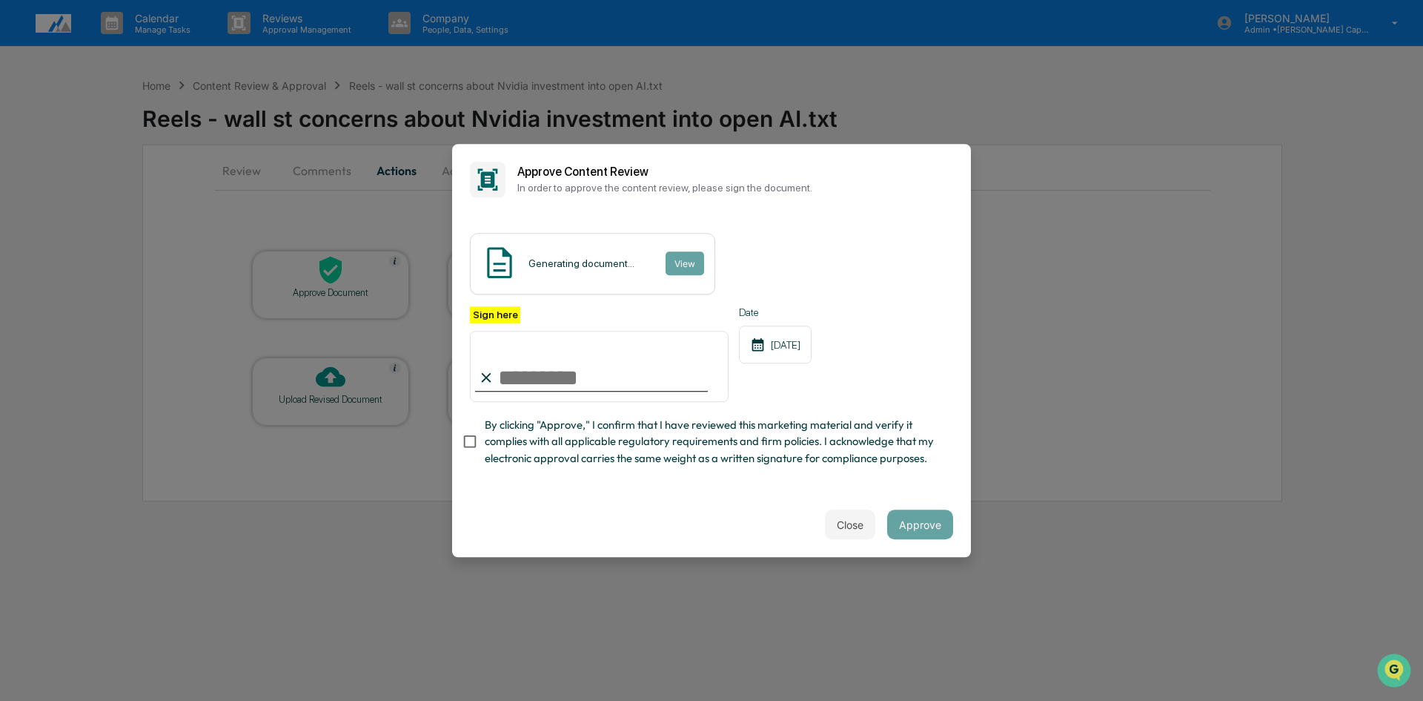
click at [516, 371] on input "Sign here" at bounding box center [599, 366] width 259 height 71
type input "**********"
click at [924, 536] on button "Approve" at bounding box center [920, 524] width 66 height 30
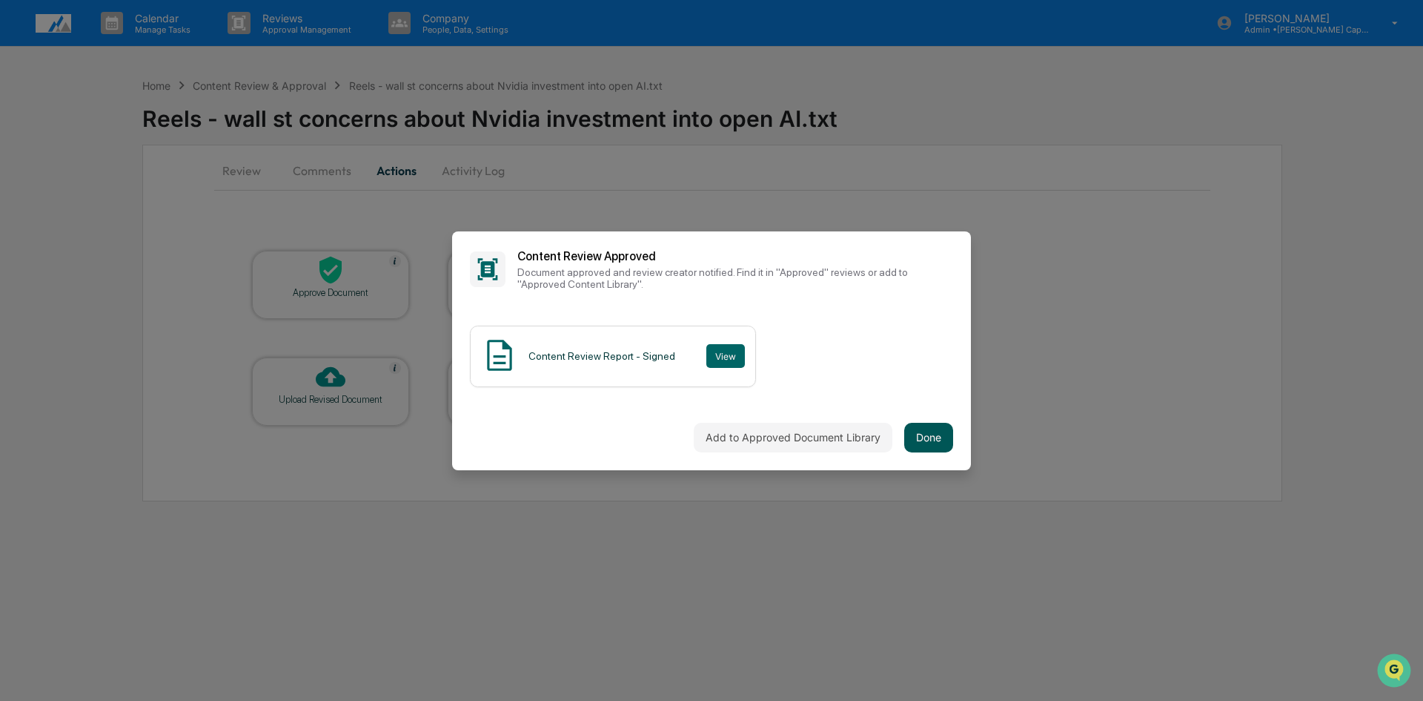
click at [933, 443] on button "Done" at bounding box center [928, 438] width 49 height 30
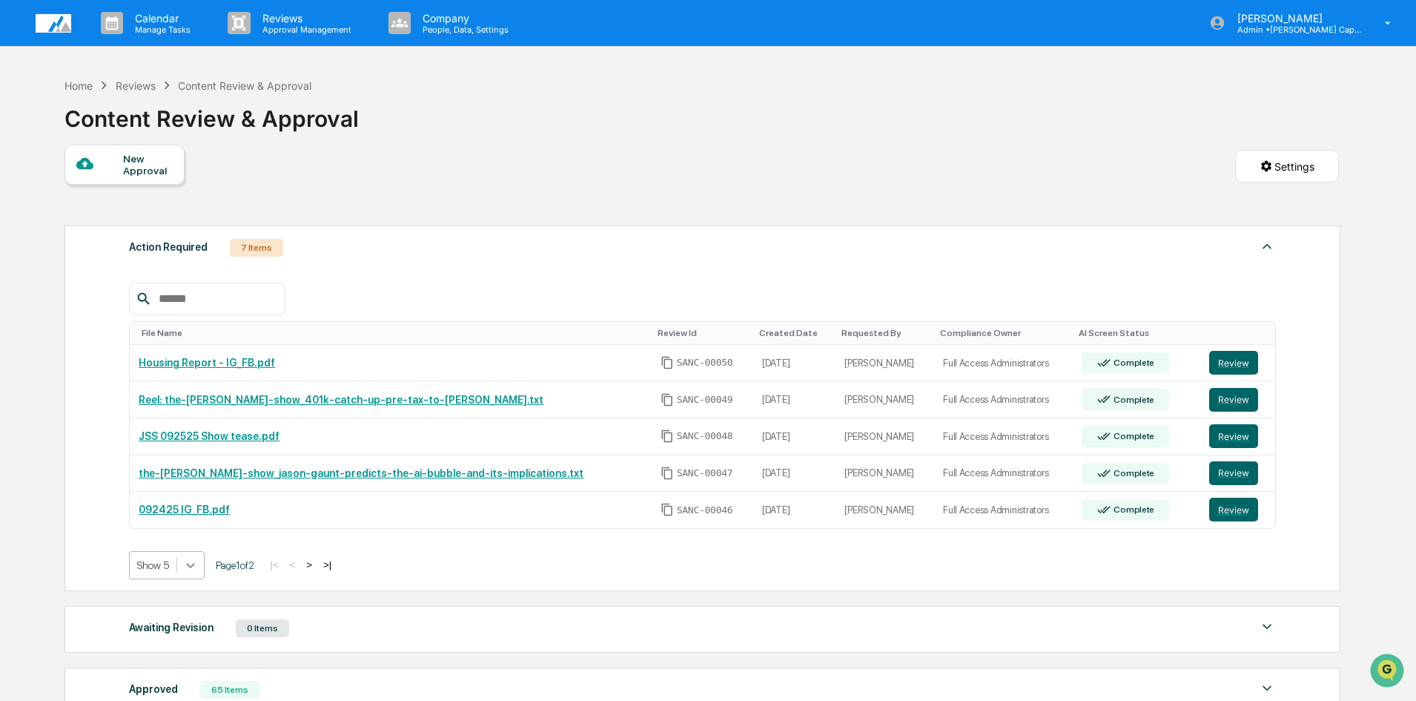
click at [183, 572] on body "Calendar Manage Tasks Reviews Approval Management Company People, Data, Setting…" at bounding box center [708, 455] width 1416 height 910
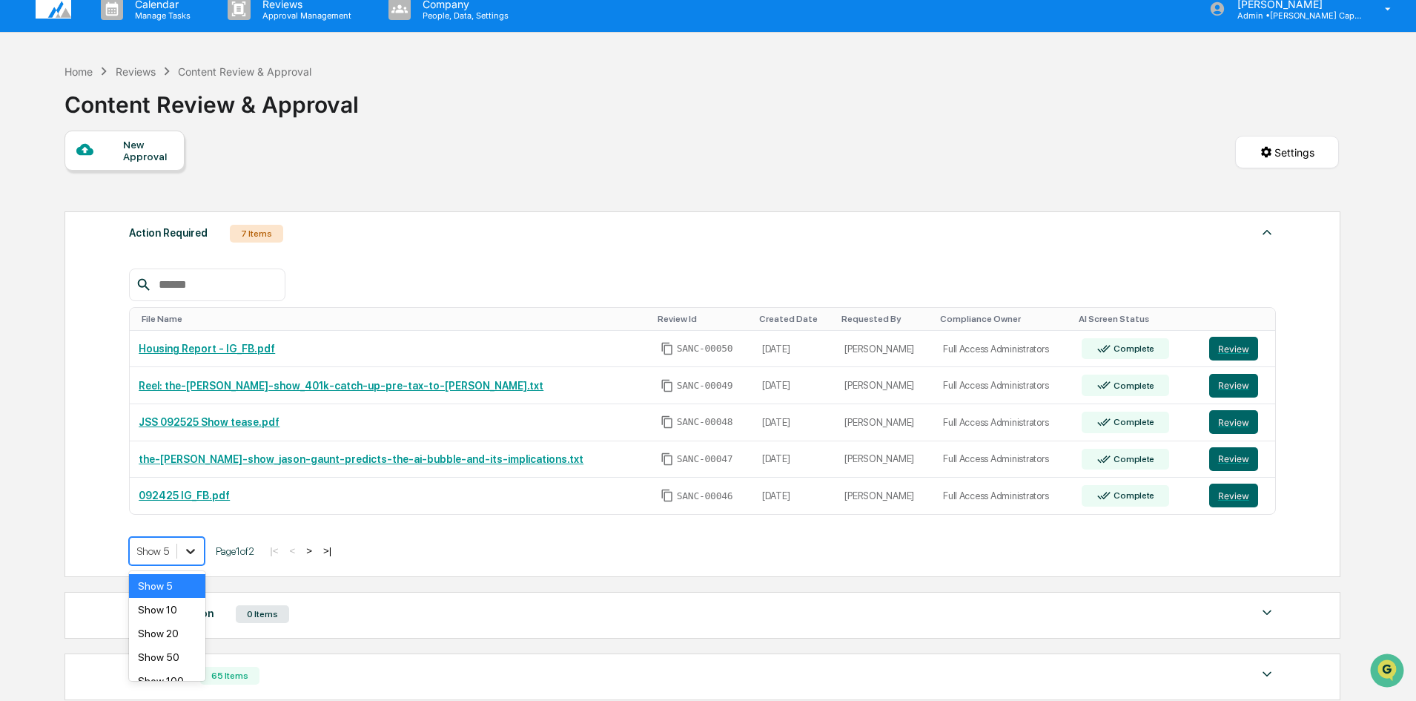
scroll to position [15, 0]
click at [170, 610] on div "Show 10" at bounding box center [167, 609] width 76 height 24
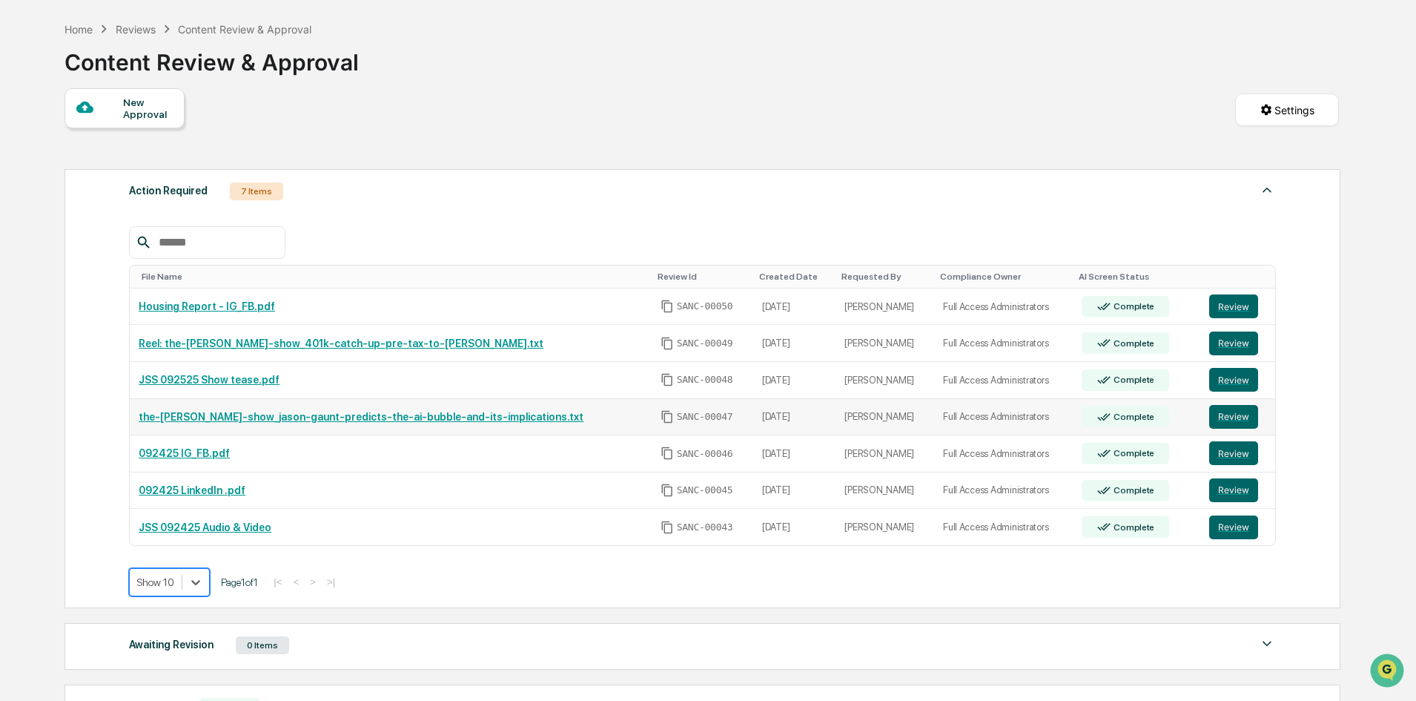
scroll to position [89, 0]
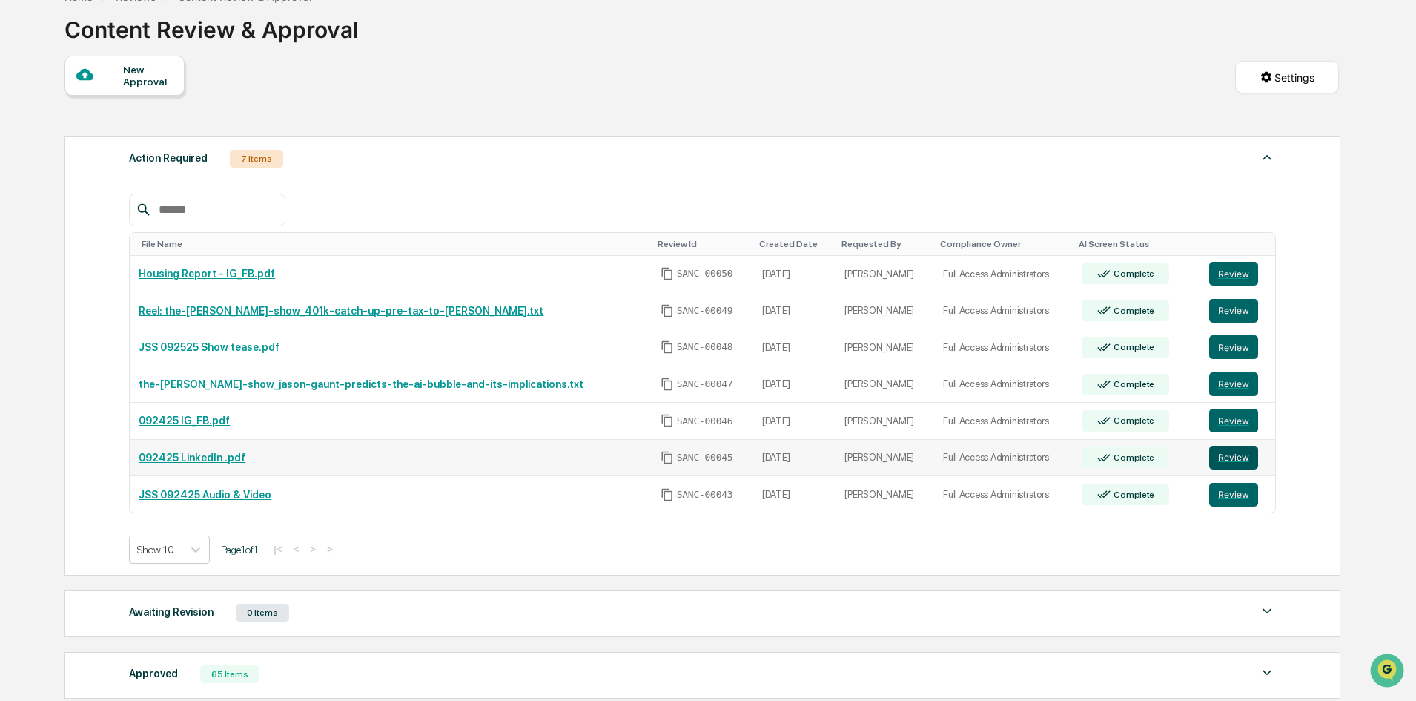
click at [1219, 459] on button "Review" at bounding box center [1233, 458] width 49 height 24
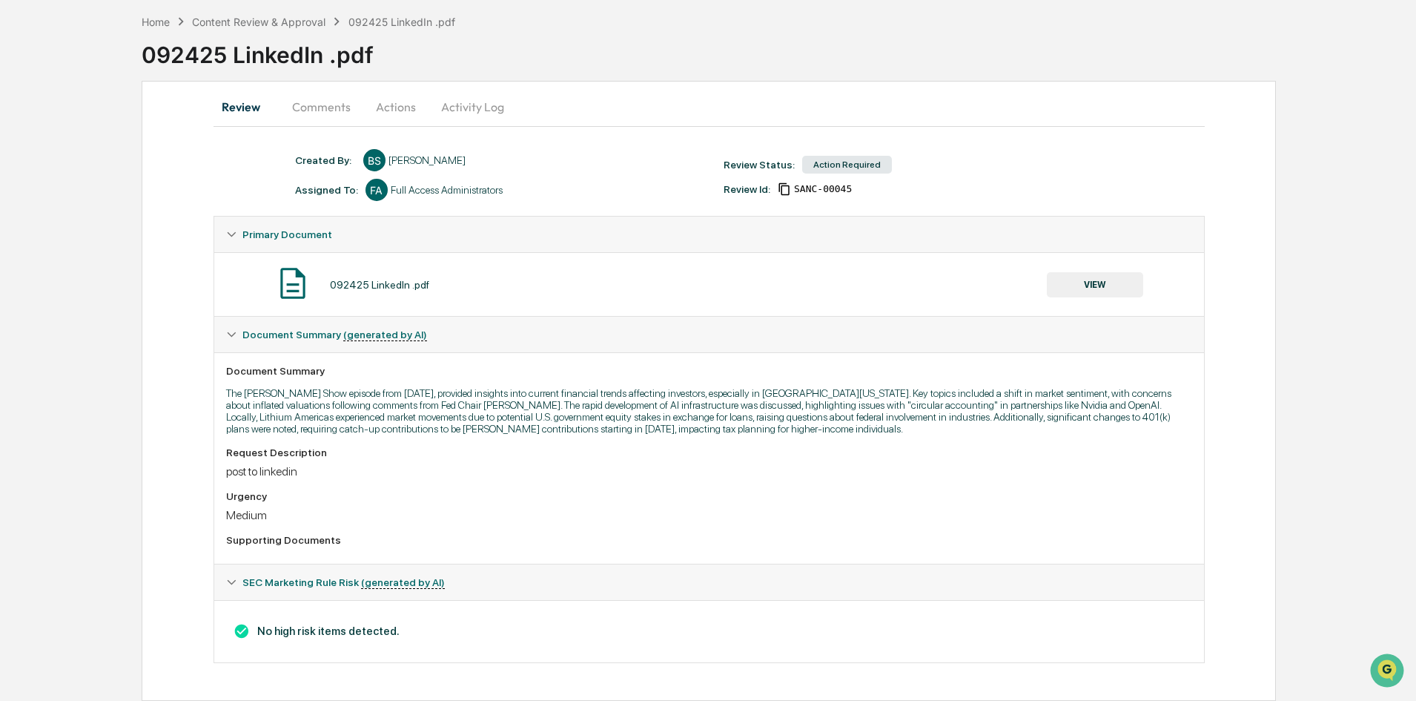
click at [1073, 285] on button "VIEW" at bounding box center [1095, 284] width 96 height 25
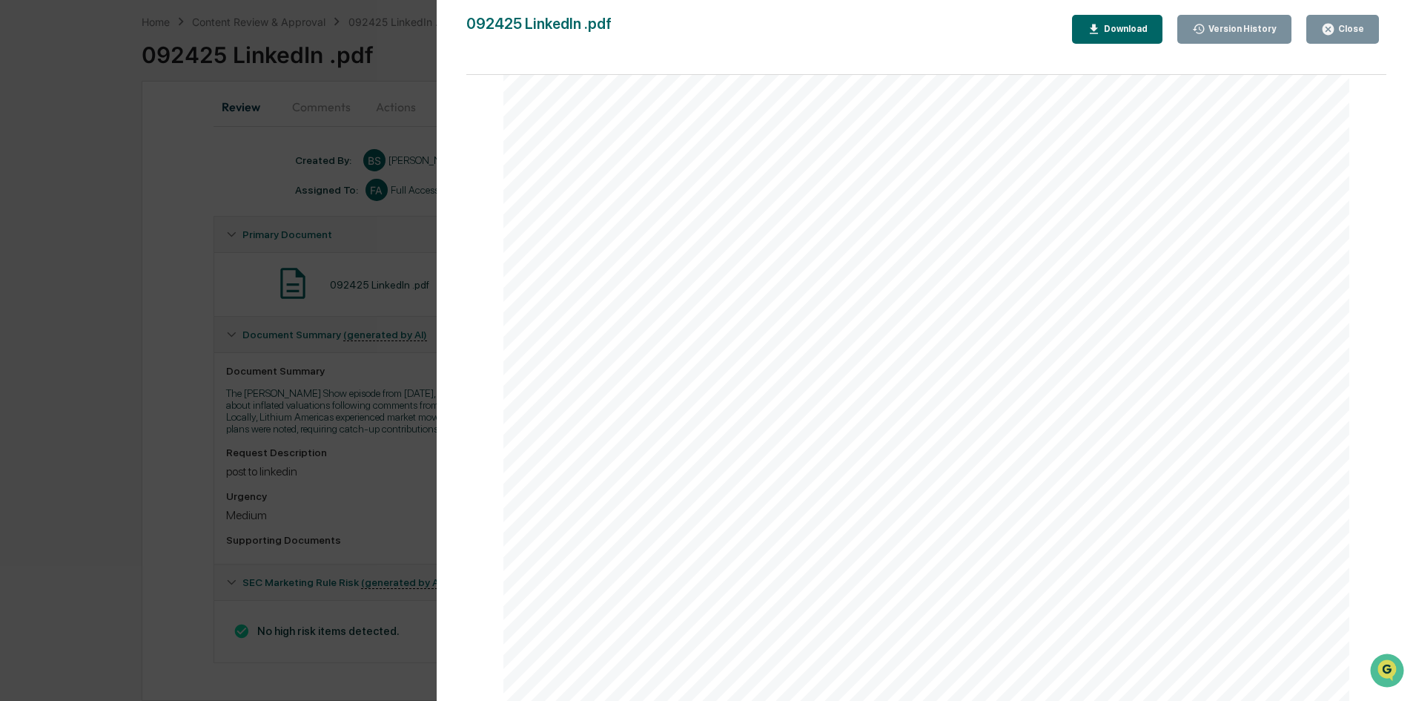
scroll to position [1647, 0]
click at [1363, 26] on div "Close" at bounding box center [1349, 29] width 29 height 10
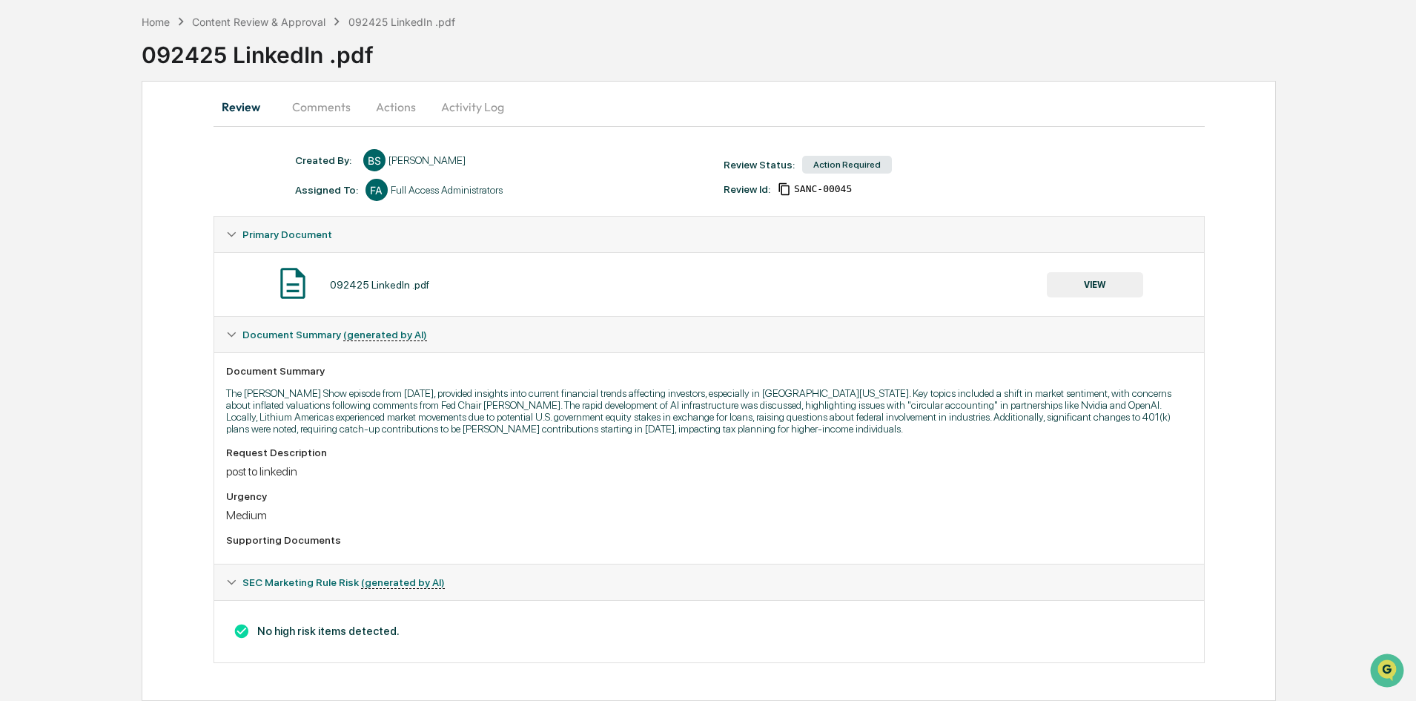
click at [388, 109] on button "Actions" at bounding box center [396, 107] width 67 height 36
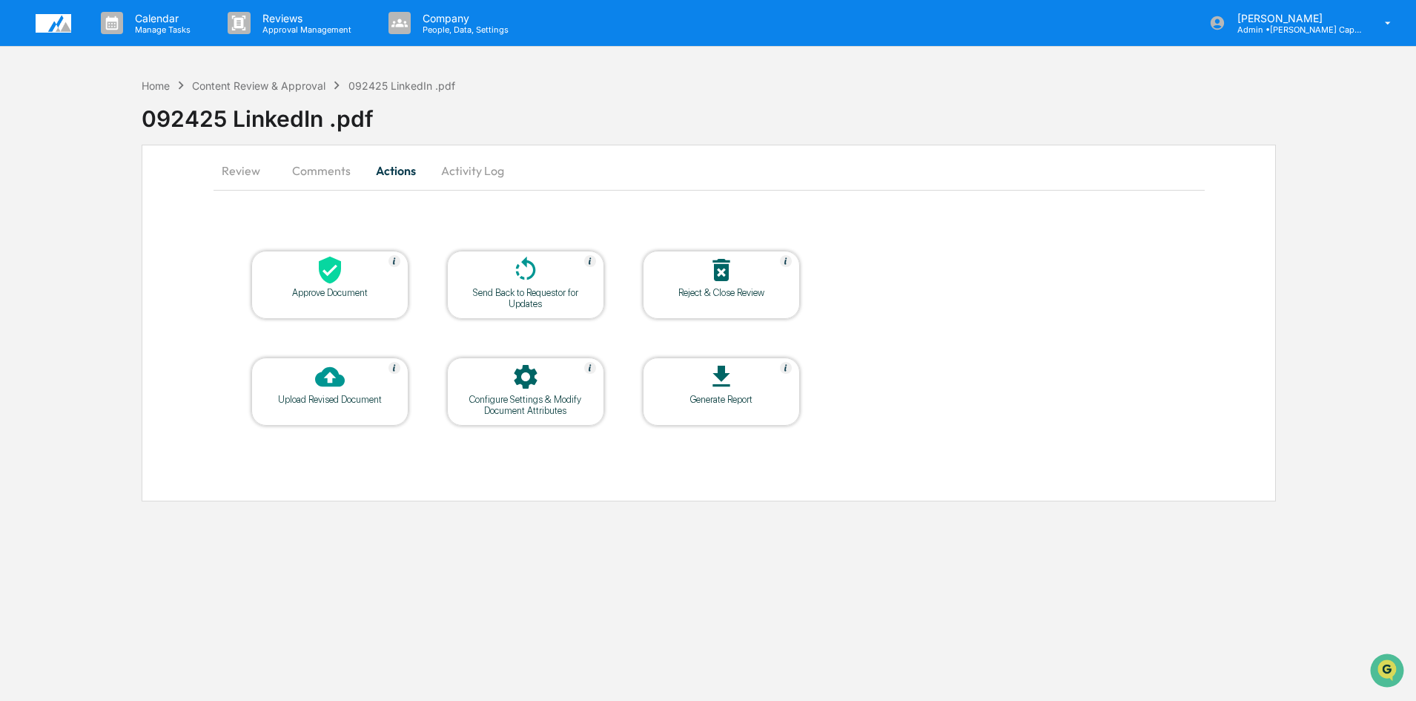
scroll to position [0, 0]
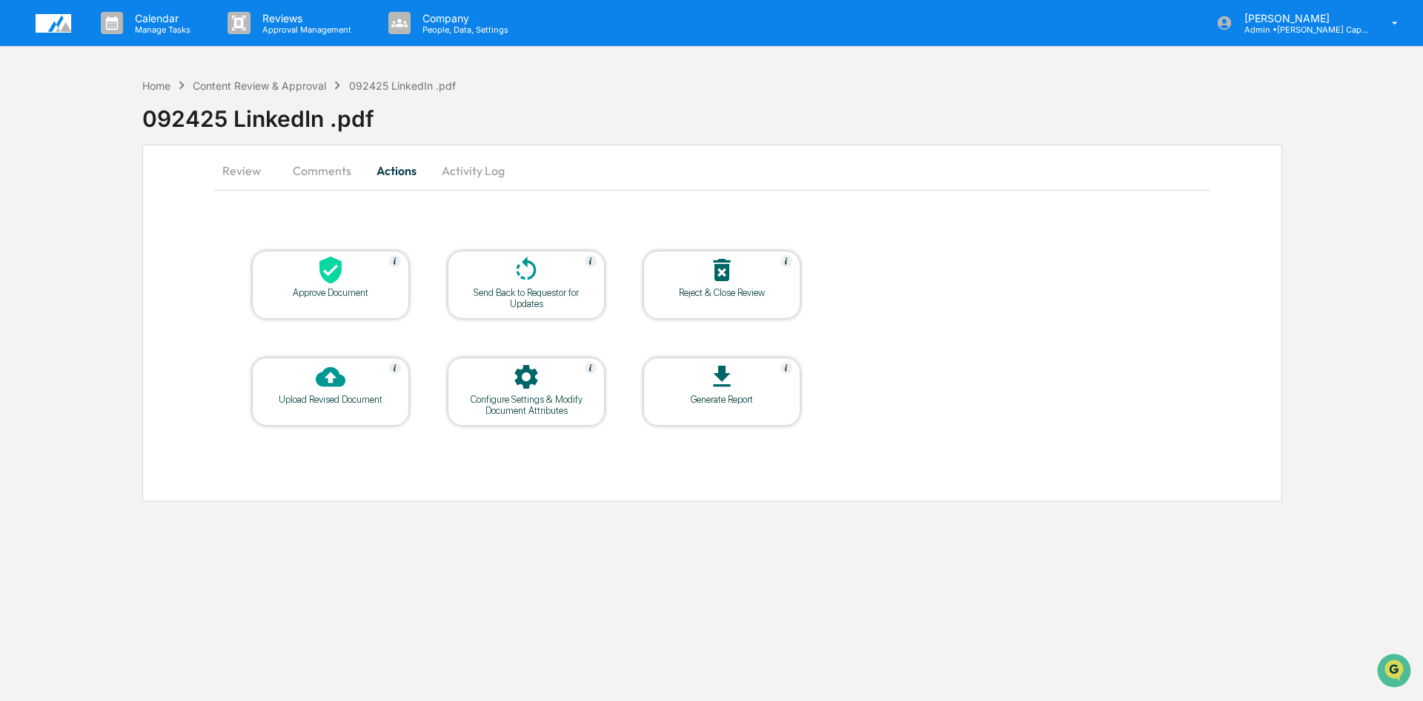
click at [335, 291] on div "Approve Document" at bounding box center [330, 292] width 133 height 11
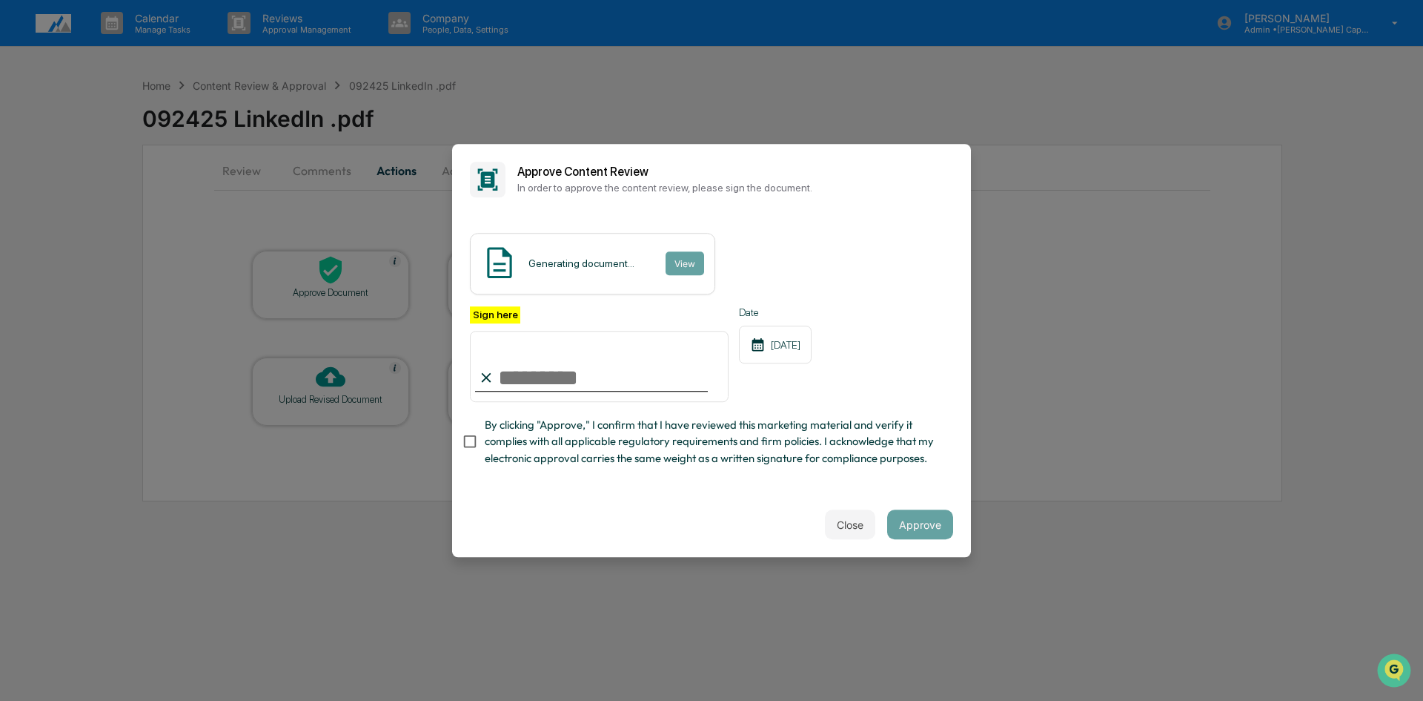
click at [524, 376] on input "Sign here" at bounding box center [599, 366] width 259 height 71
type input "**********"
click at [934, 525] on button "Approve" at bounding box center [920, 524] width 66 height 30
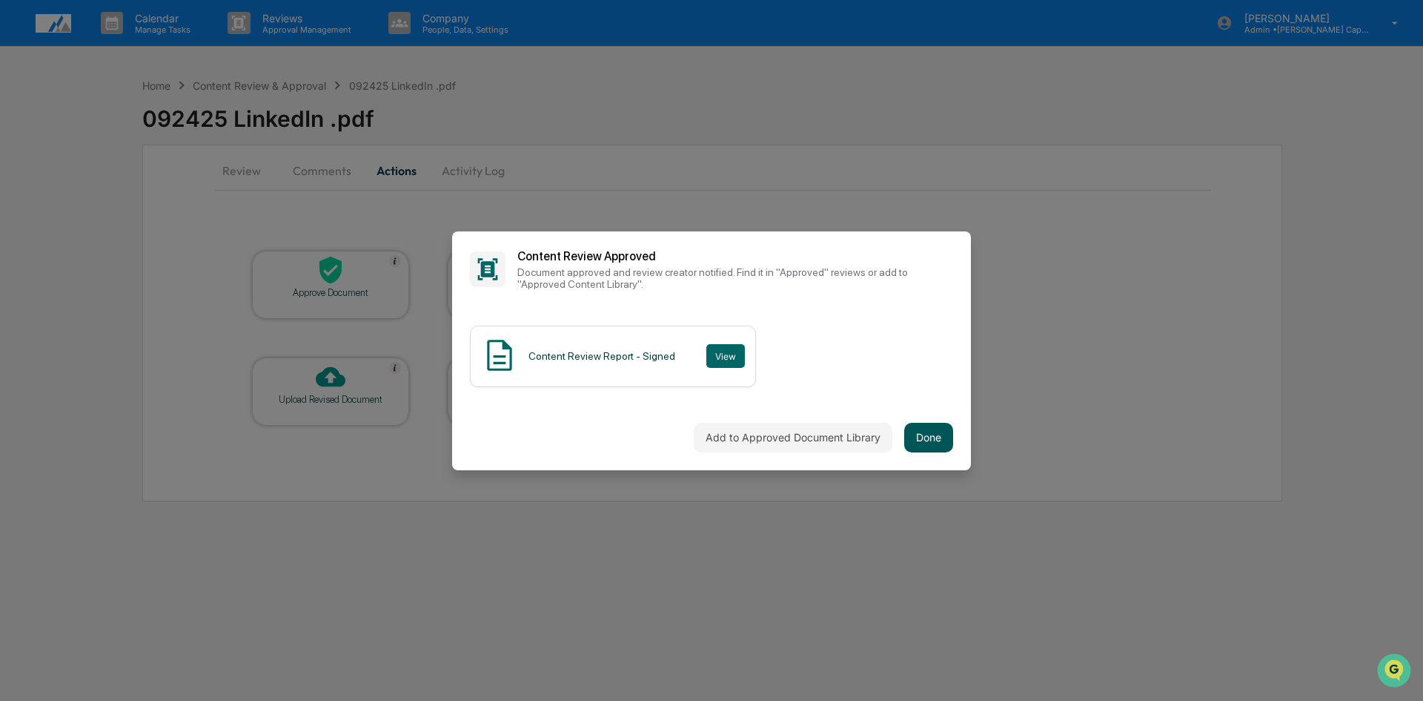
click at [918, 430] on button "Done" at bounding box center [928, 438] width 49 height 30
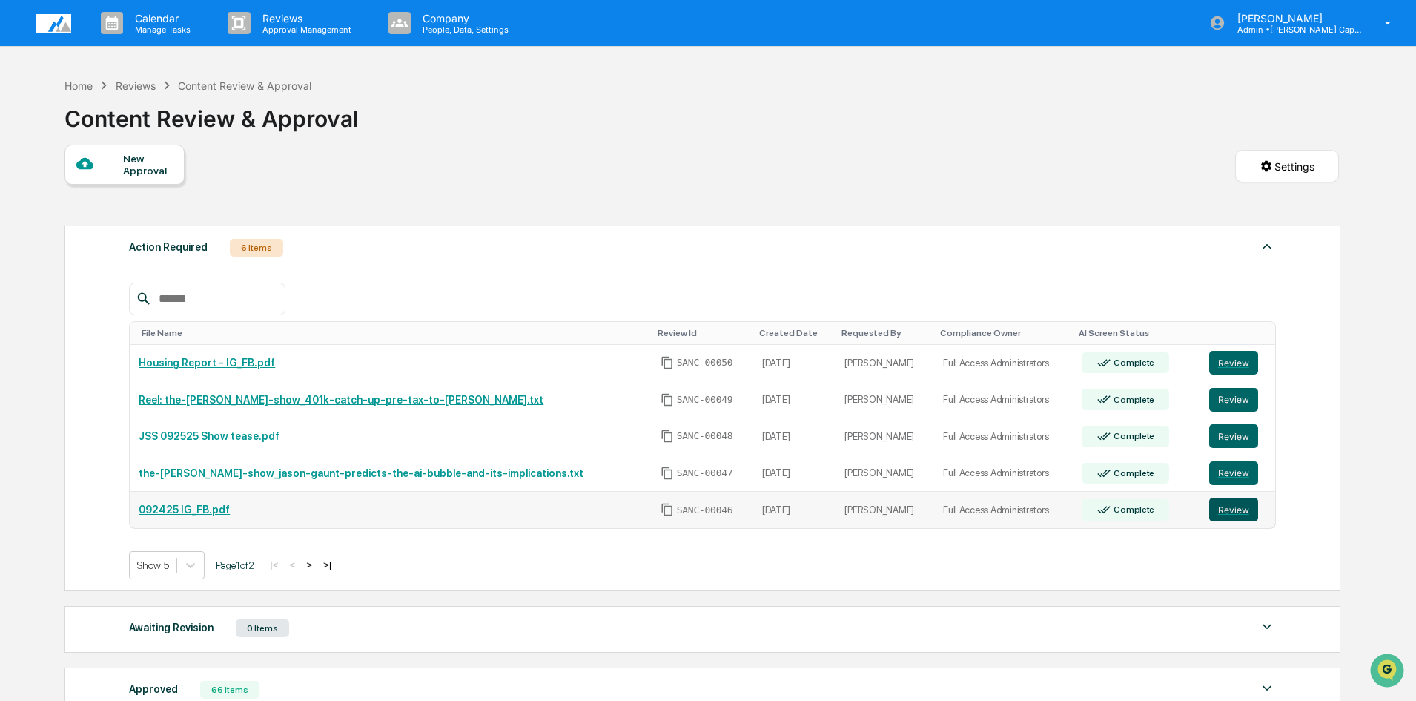
click at [1214, 506] on button "Review" at bounding box center [1233, 509] width 49 height 24
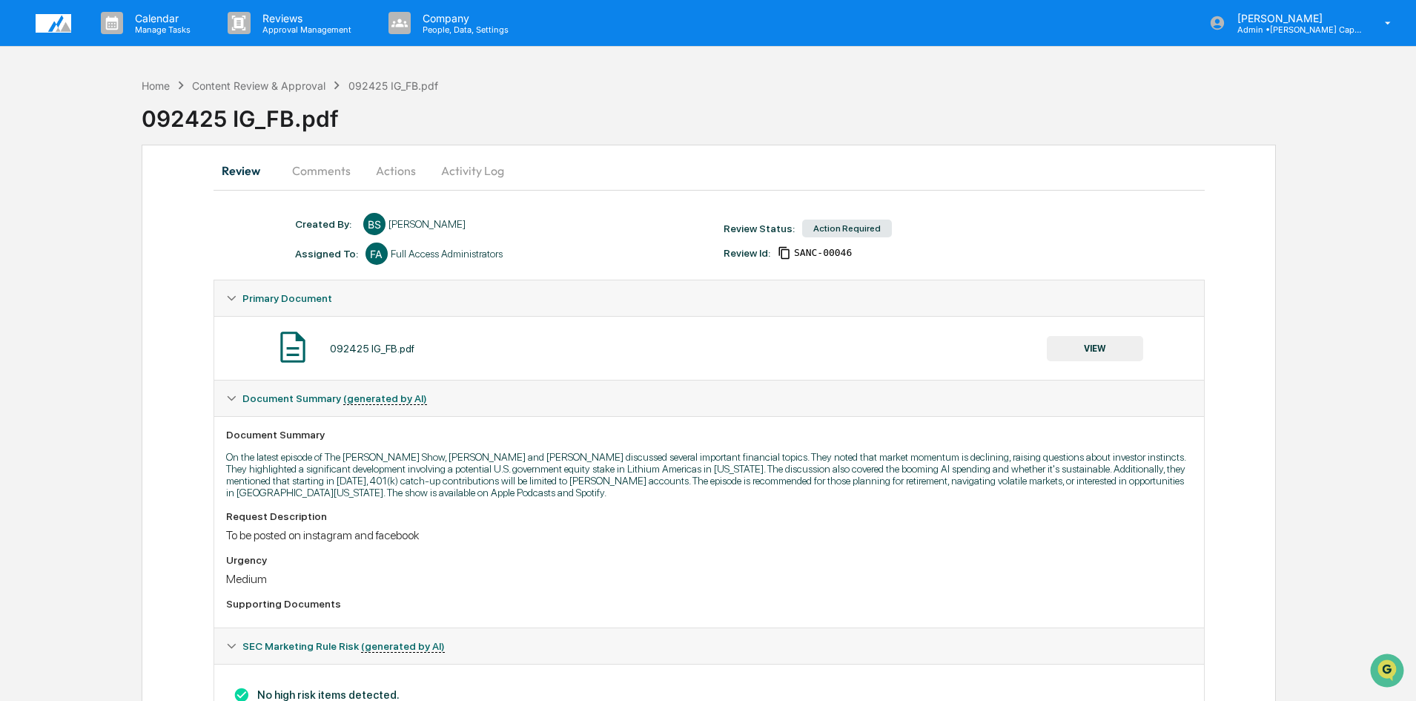
click at [1117, 350] on button "VIEW" at bounding box center [1095, 348] width 96 height 25
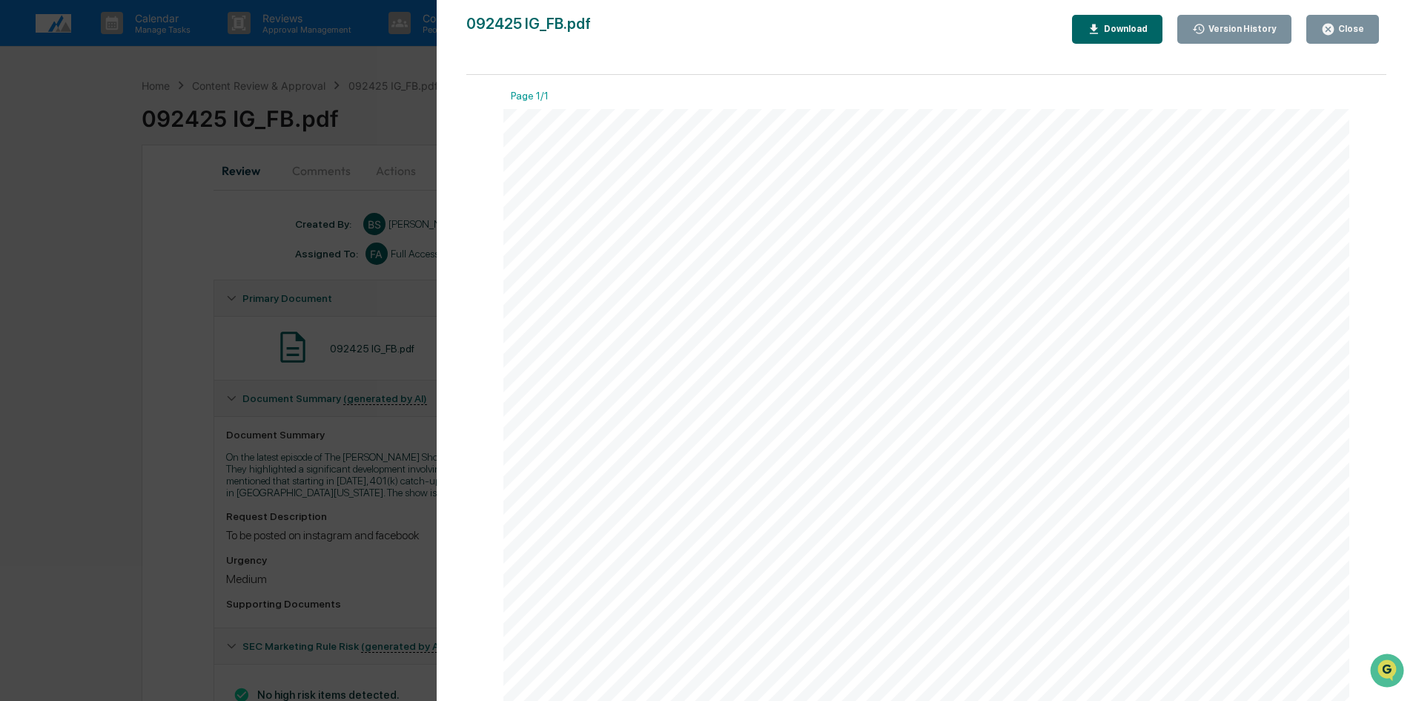
click at [1346, 25] on div "Close" at bounding box center [1349, 29] width 29 height 10
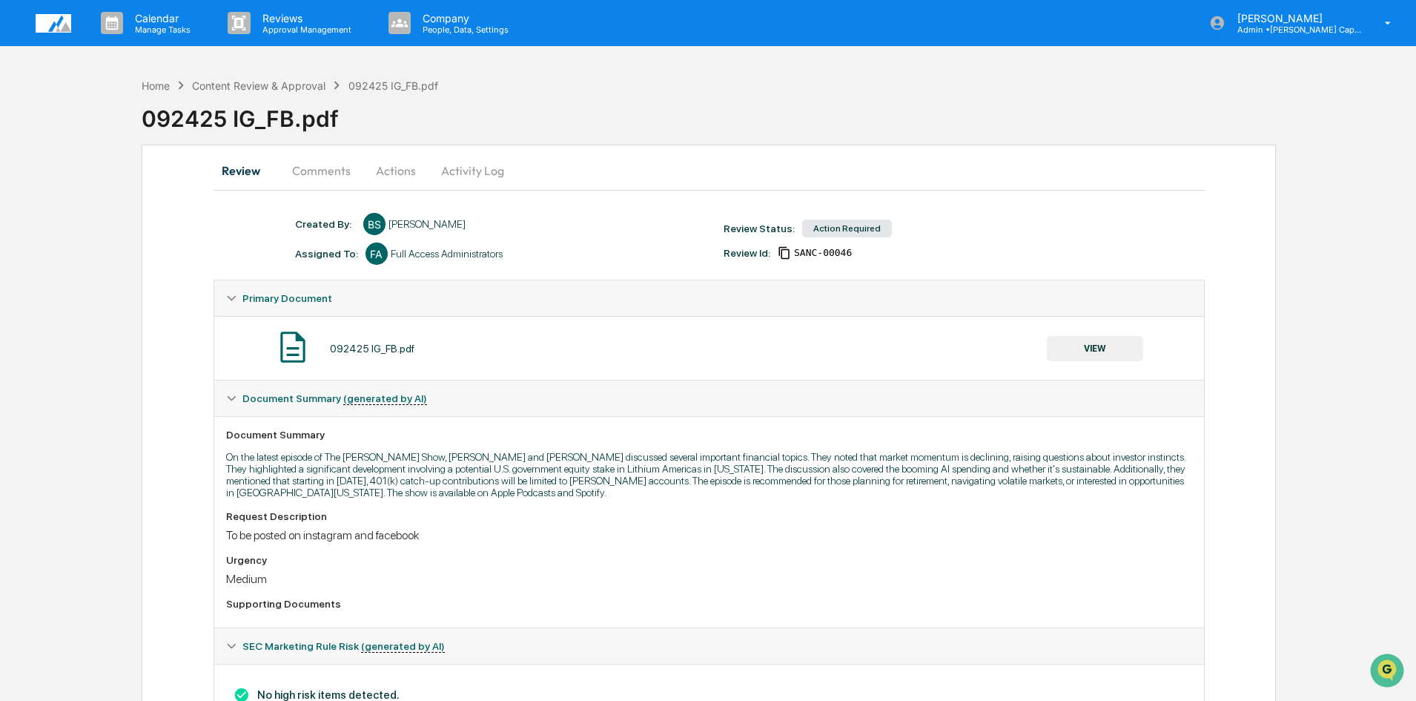
click at [391, 173] on button "Actions" at bounding box center [396, 171] width 67 height 36
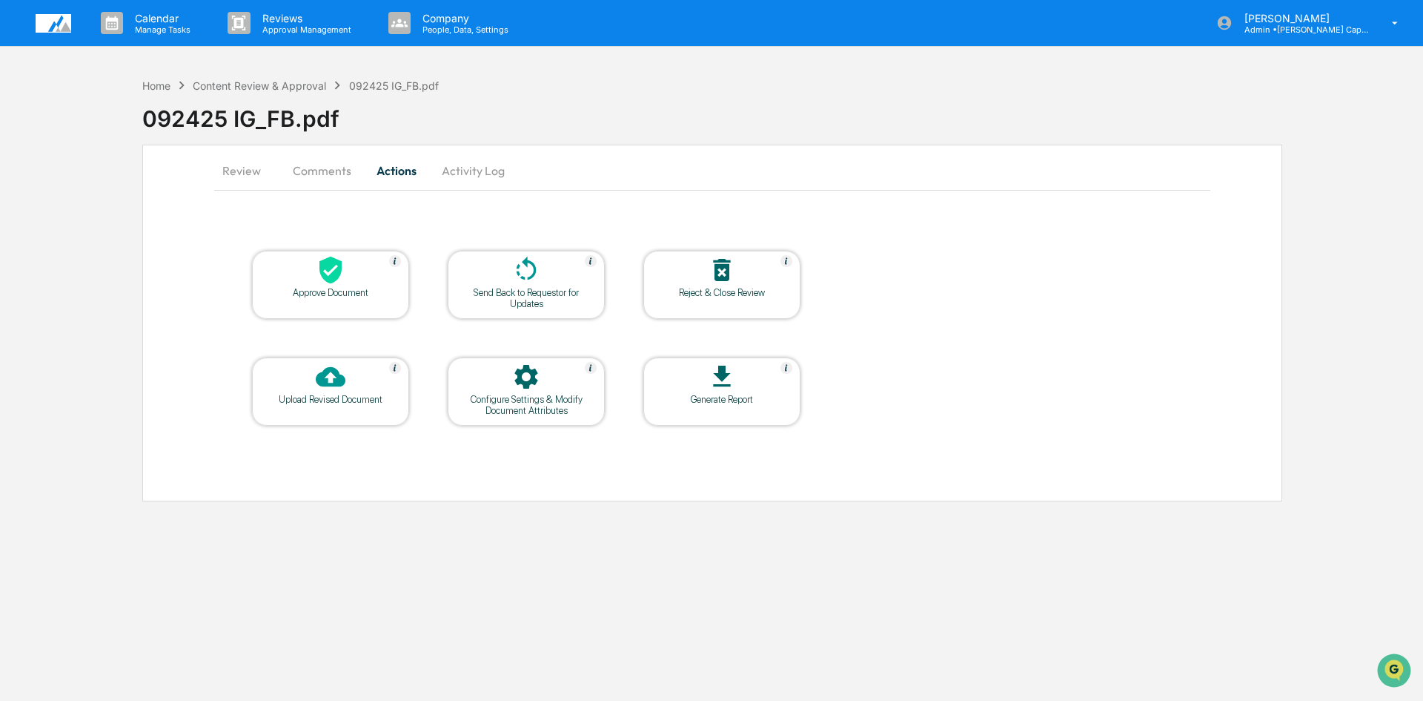
click at [381, 275] on div at bounding box center [330, 271] width 148 height 32
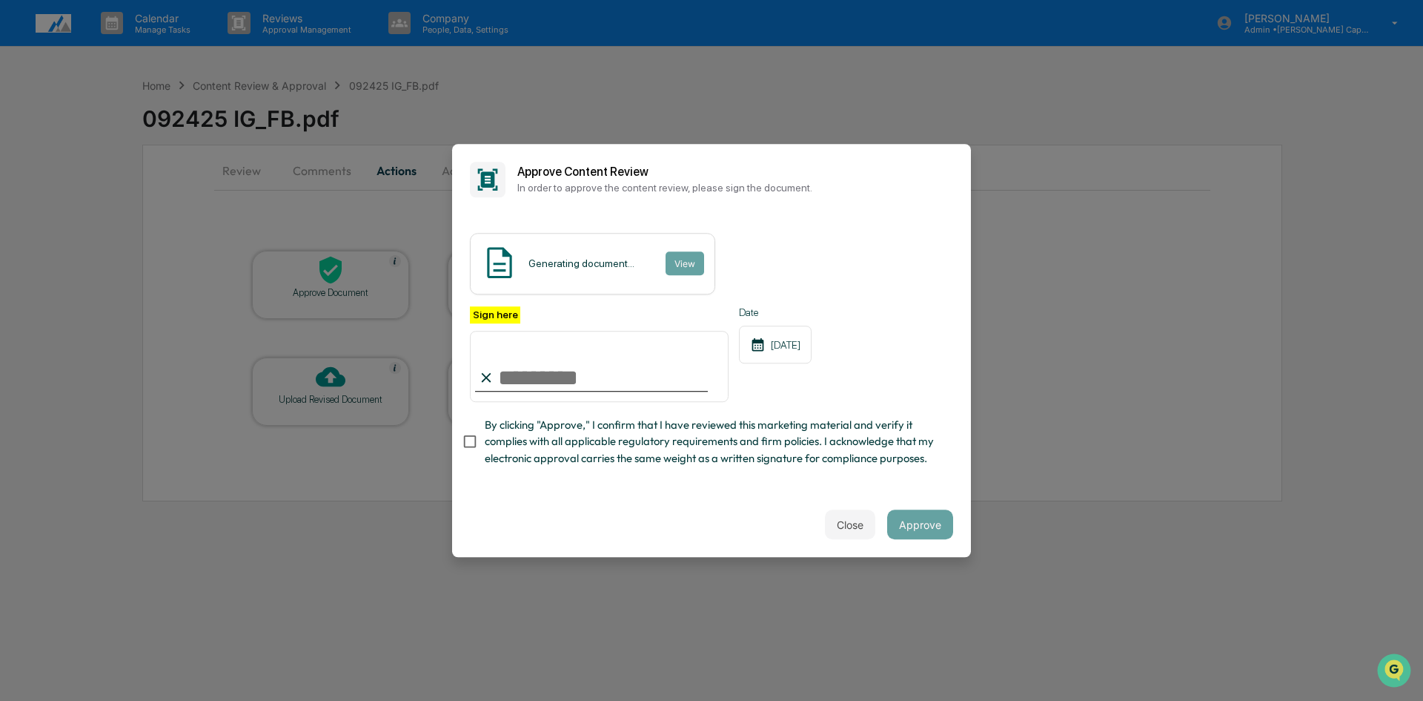
click at [537, 380] on input "Sign here" at bounding box center [599, 366] width 259 height 71
type input "**********"
click at [924, 531] on button "Approve" at bounding box center [920, 524] width 66 height 30
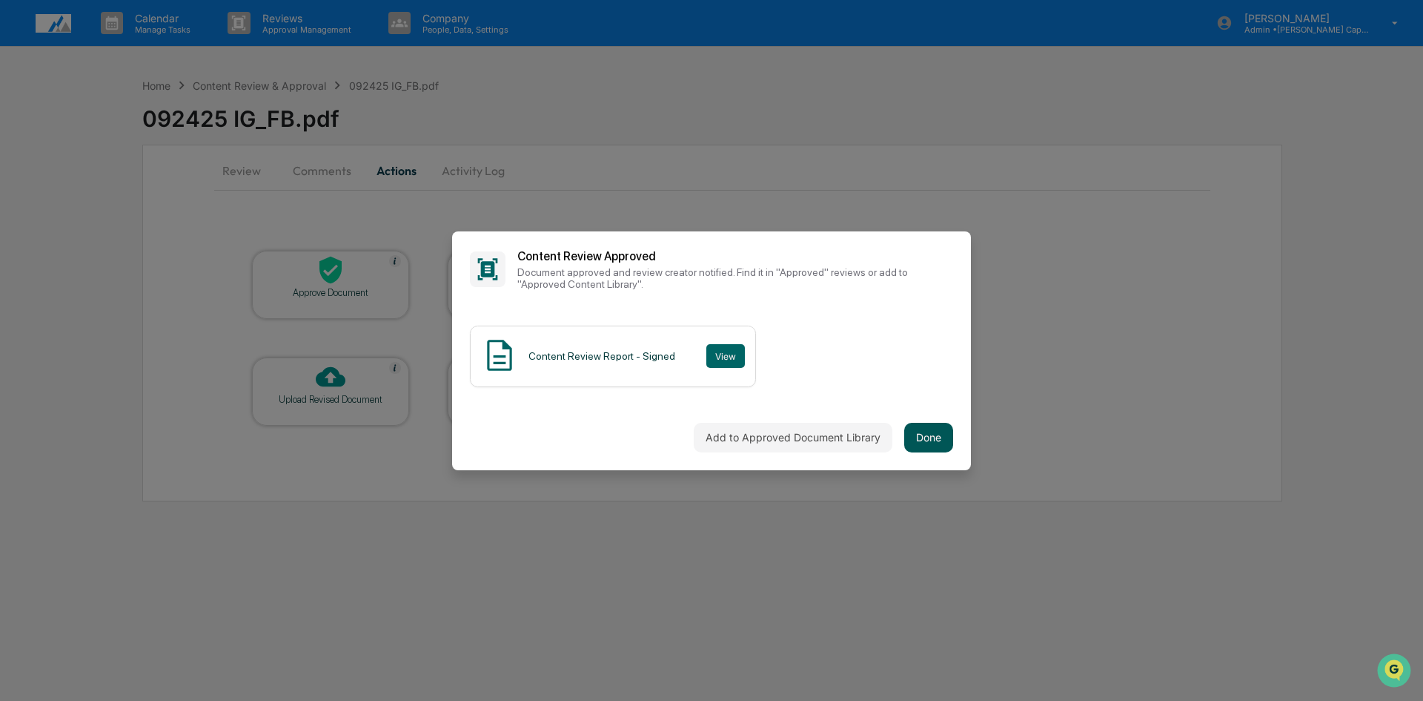
click at [937, 436] on button "Done" at bounding box center [928, 438] width 49 height 30
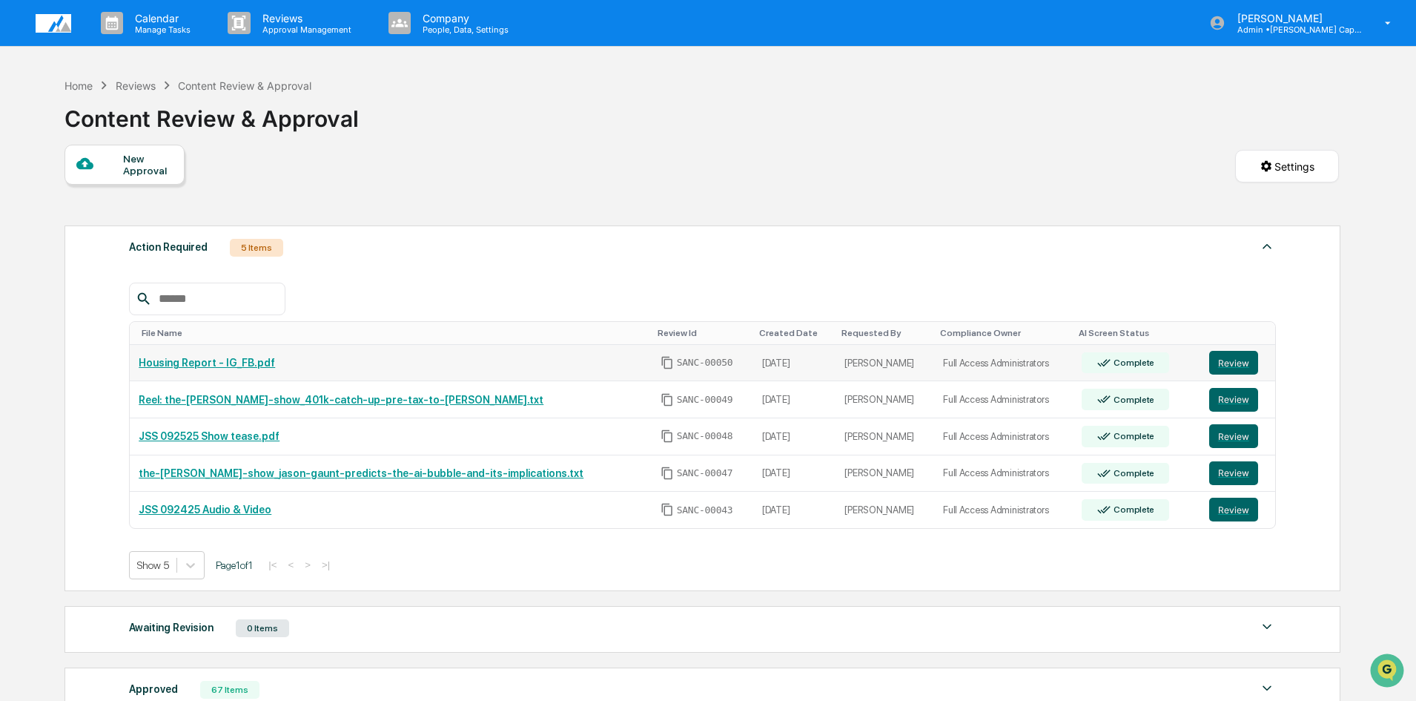
click at [235, 370] on td "Housing Report - IG_FB.pdf" at bounding box center [390, 363] width 521 height 37
click at [1228, 366] on button "Review" at bounding box center [1233, 363] width 49 height 24
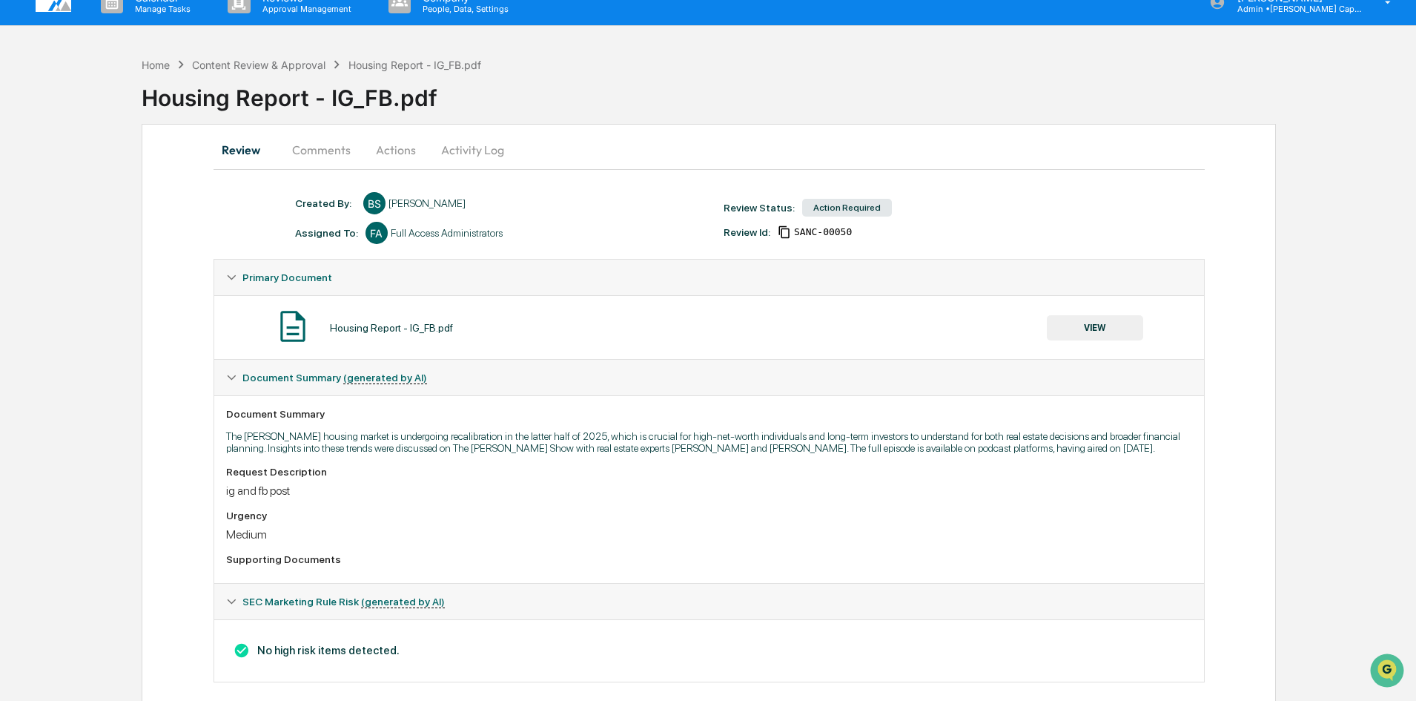
scroll to position [40, 0]
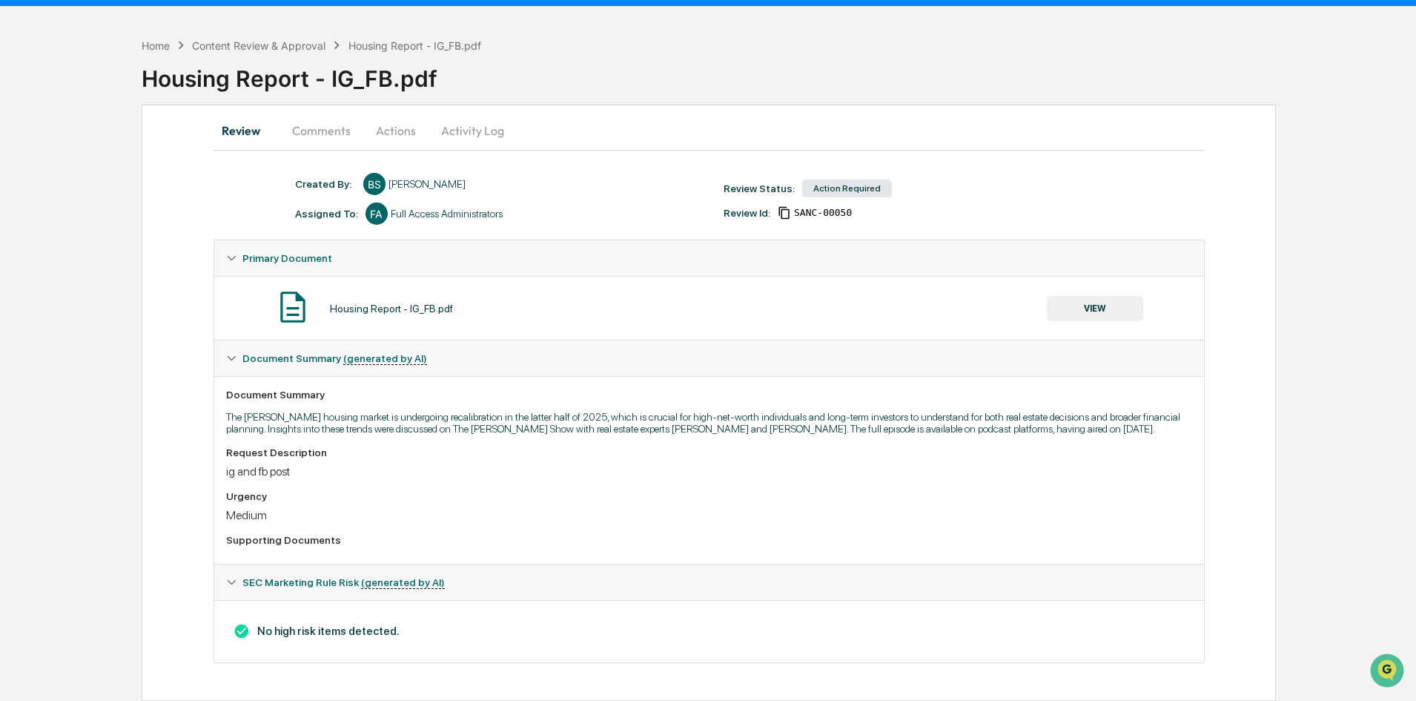
click at [1108, 312] on button "VIEW" at bounding box center [1095, 308] width 96 height 25
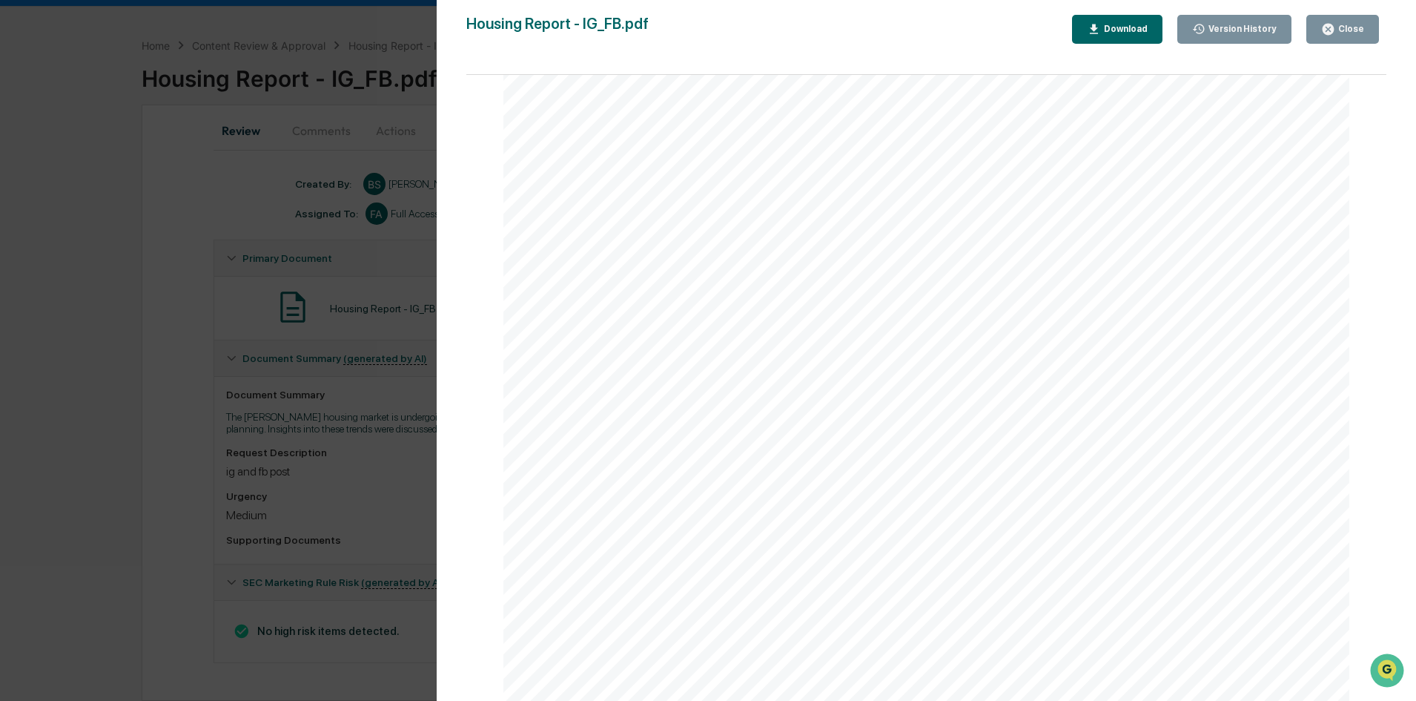
scroll to position [503, 0]
click at [1331, 36] on button "Close" at bounding box center [1342, 29] width 73 height 29
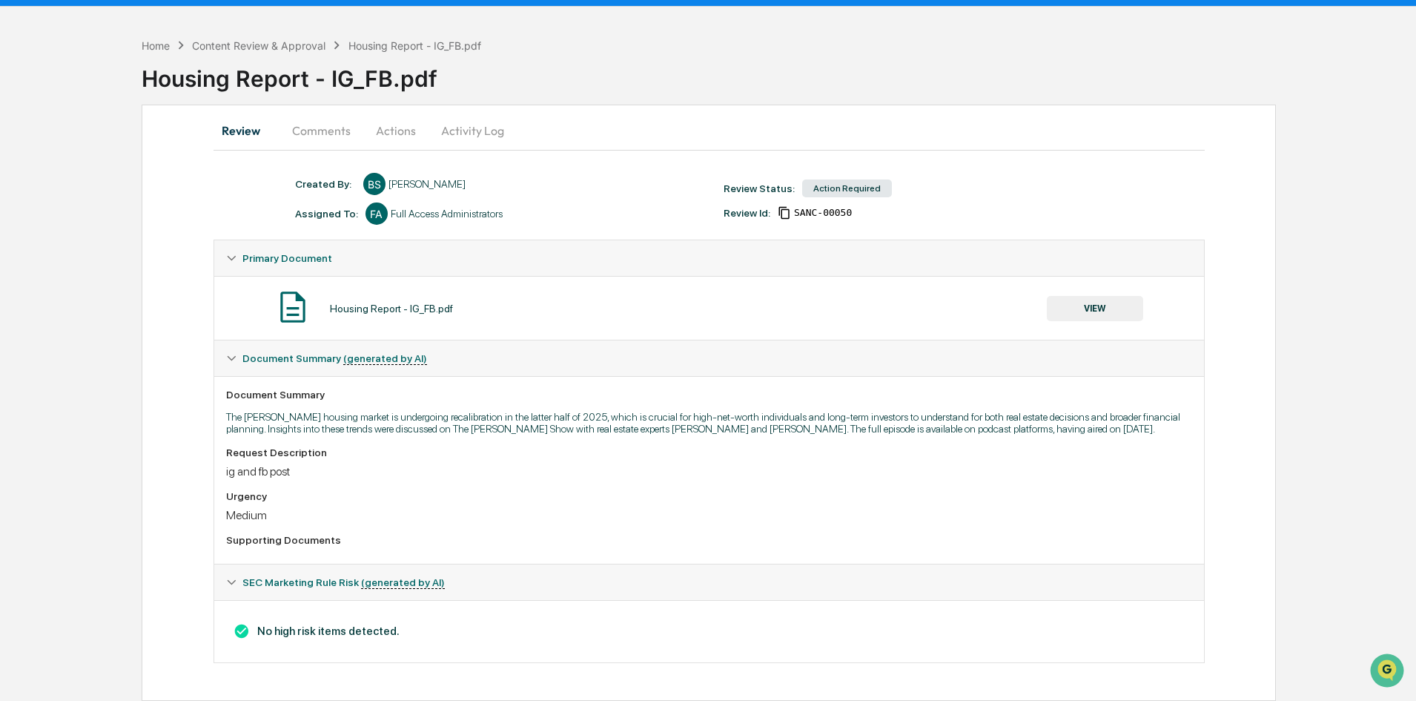
click at [403, 134] on button "Actions" at bounding box center [396, 131] width 67 height 36
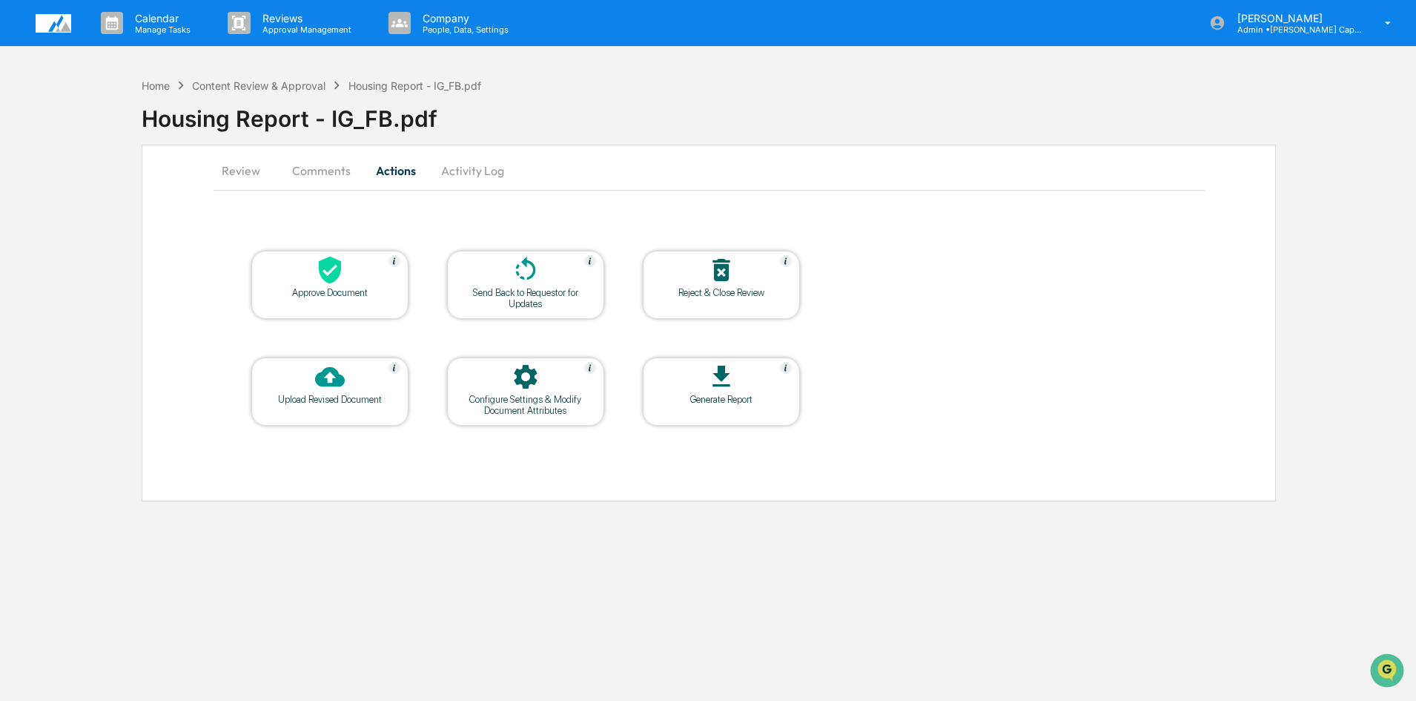
scroll to position [0, 0]
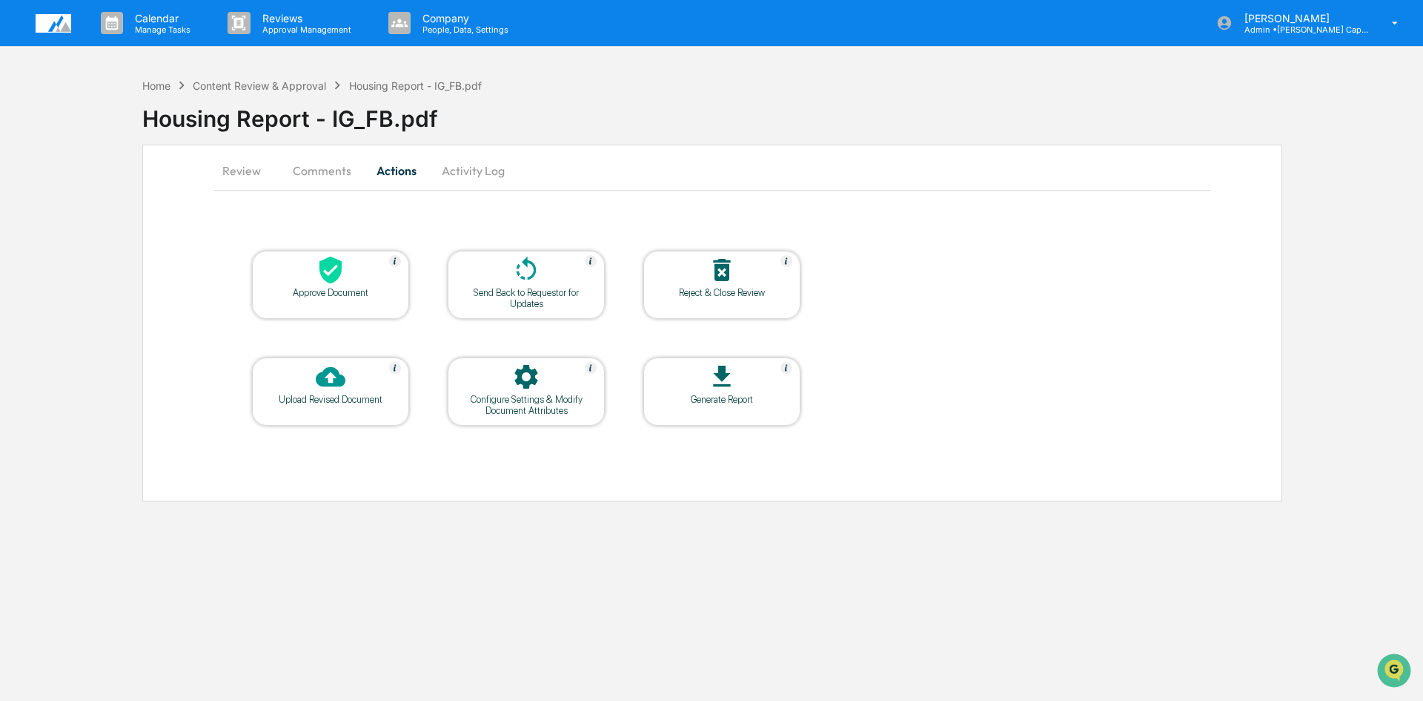
click at [337, 288] on div "Approve Document" at bounding box center [330, 292] width 133 height 11
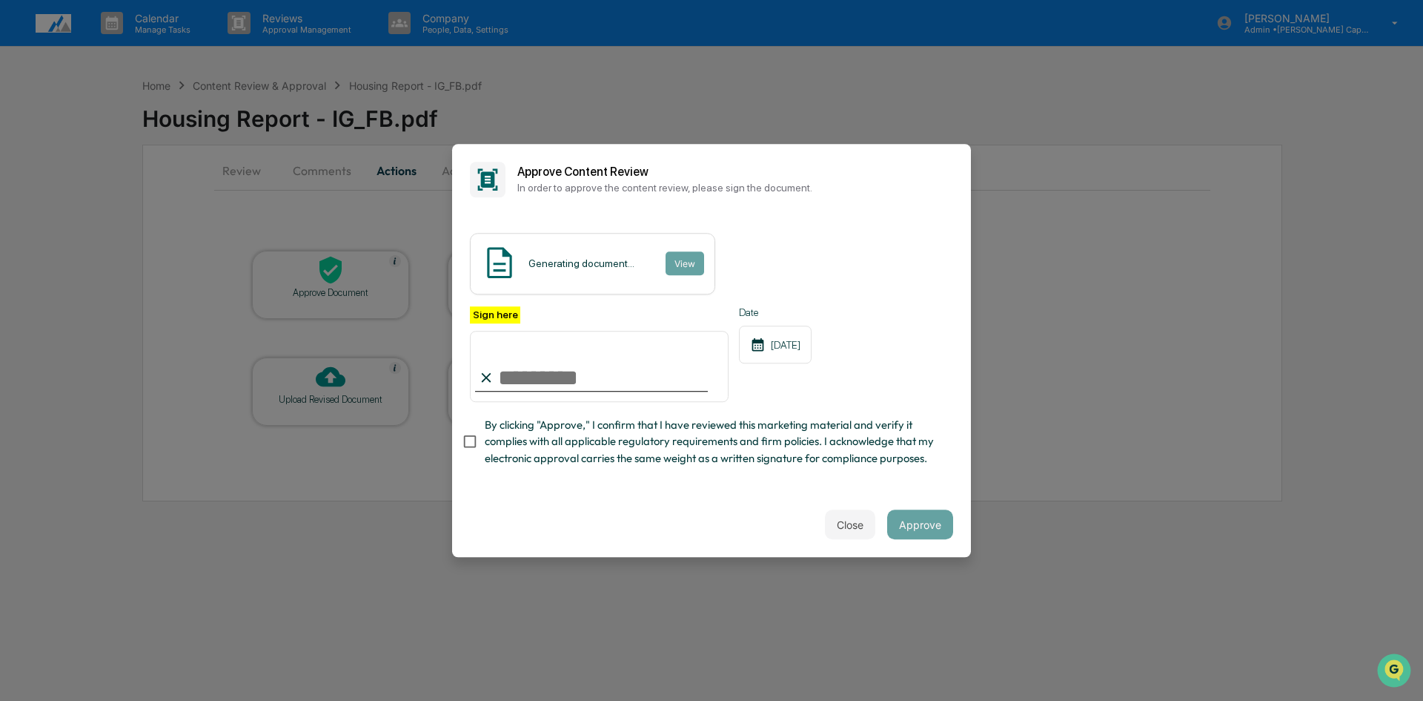
click at [549, 380] on input "Sign here" at bounding box center [599, 366] width 259 height 71
type input "**********"
click at [924, 528] on button "Approve" at bounding box center [920, 524] width 66 height 30
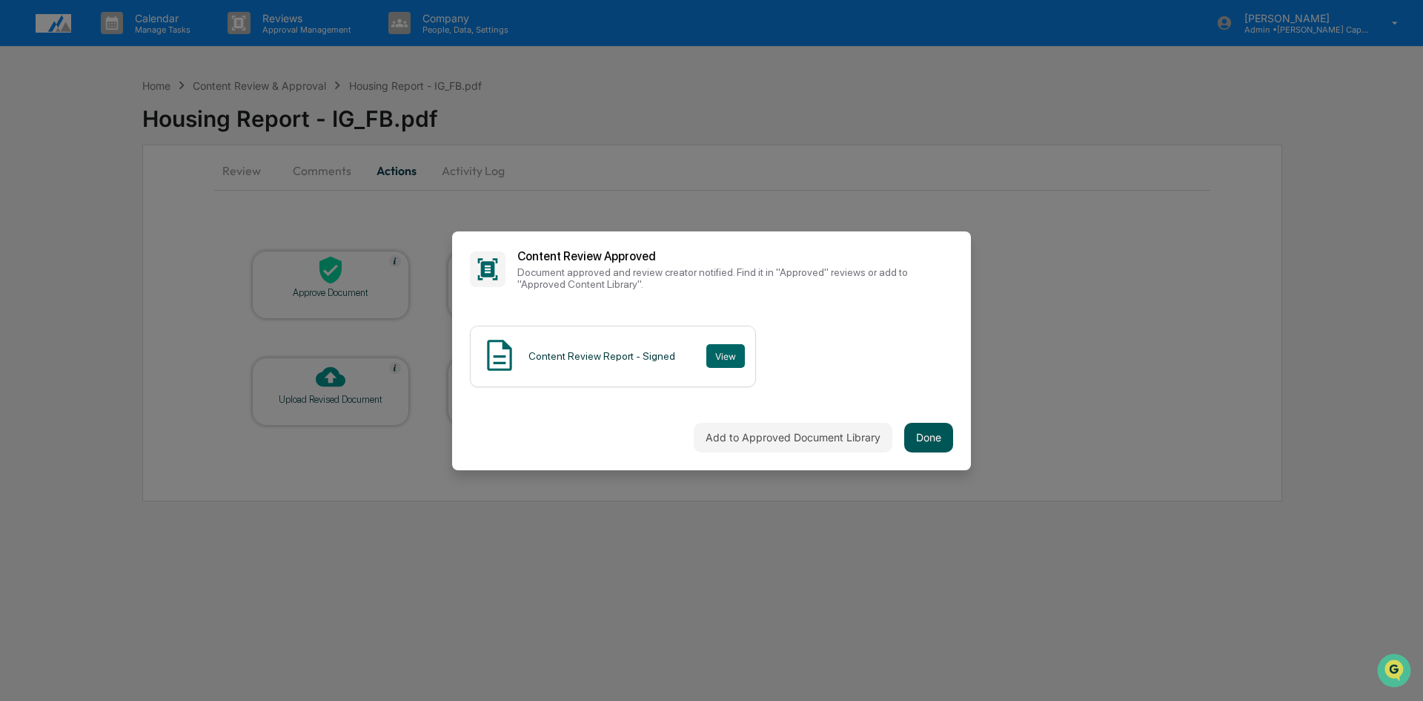
click at [948, 437] on button "Done" at bounding box center [928, 438] width 49 height 30
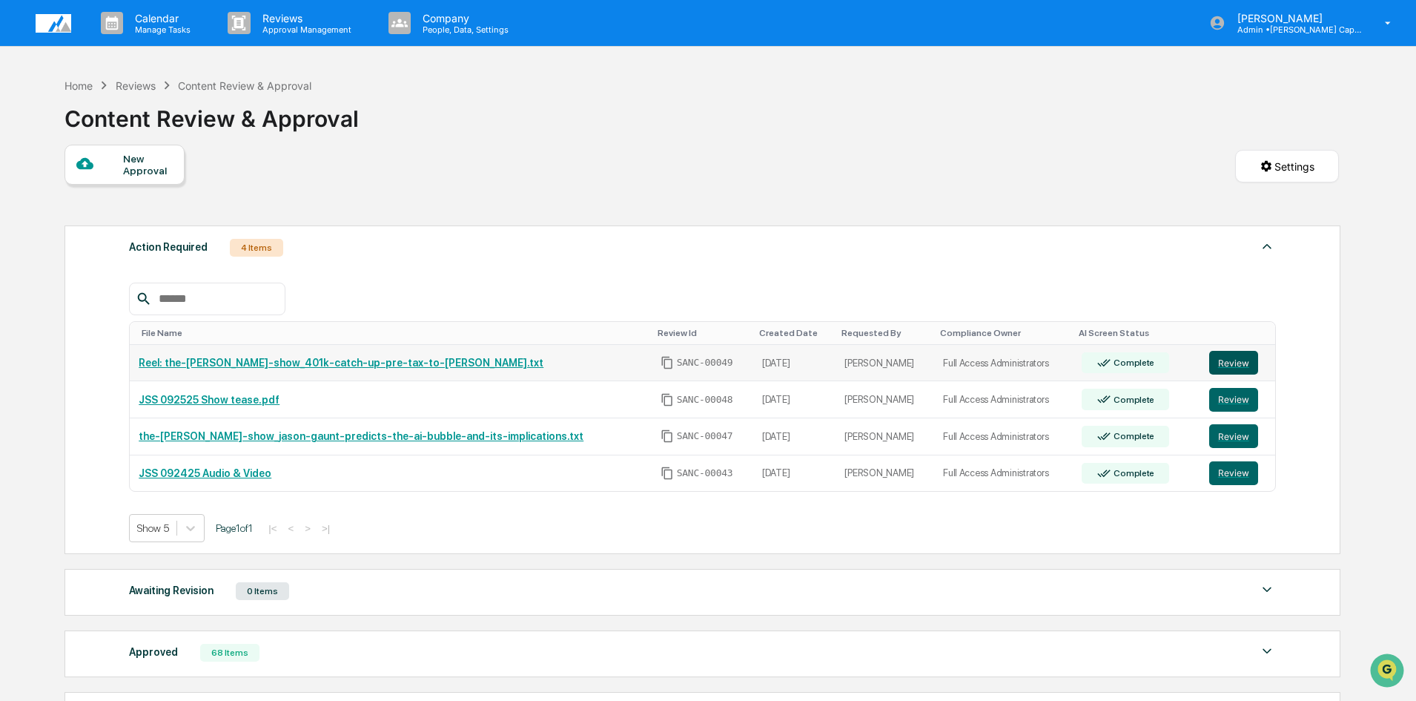
click at [1229, 365] on button "Review" at bounding box center [1233, 363] width 49 height 24
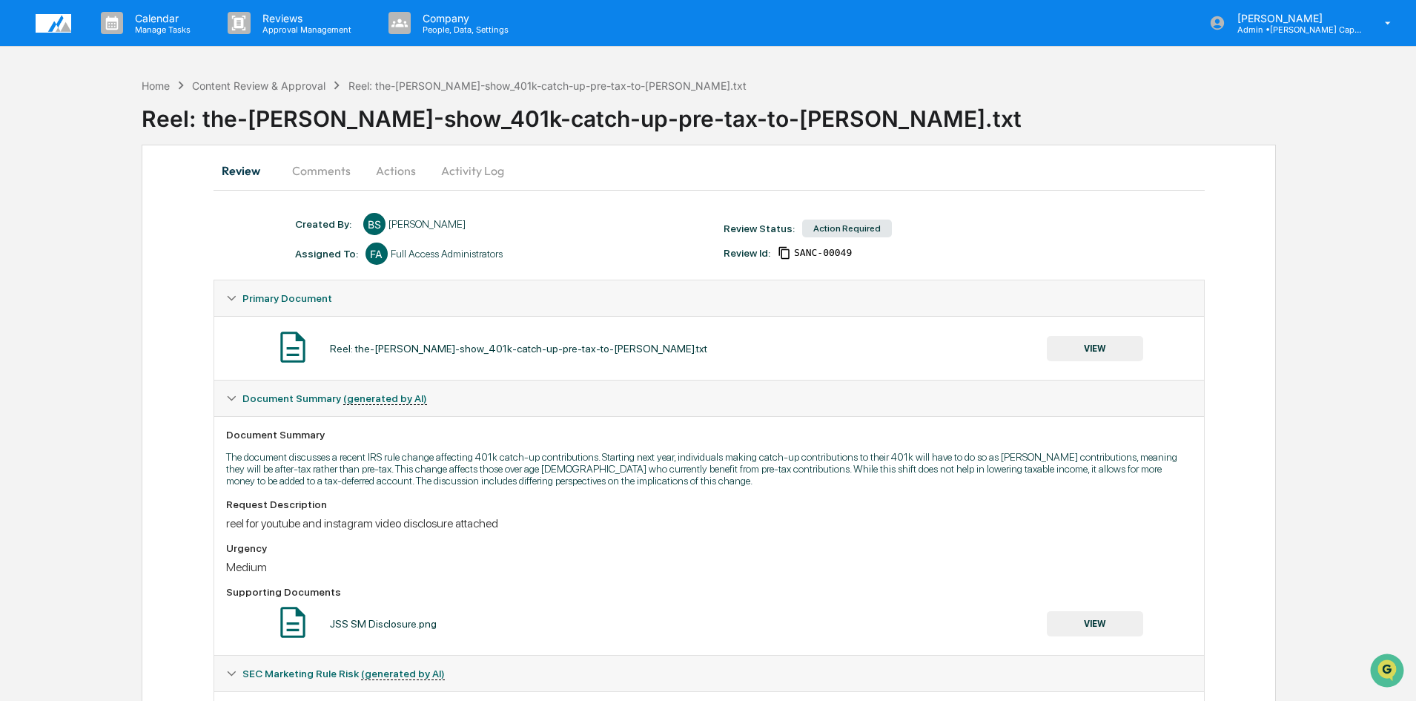
click at [1098, 351] on button "VIEW" at bounding box center [1095, 348] width 96 height 25
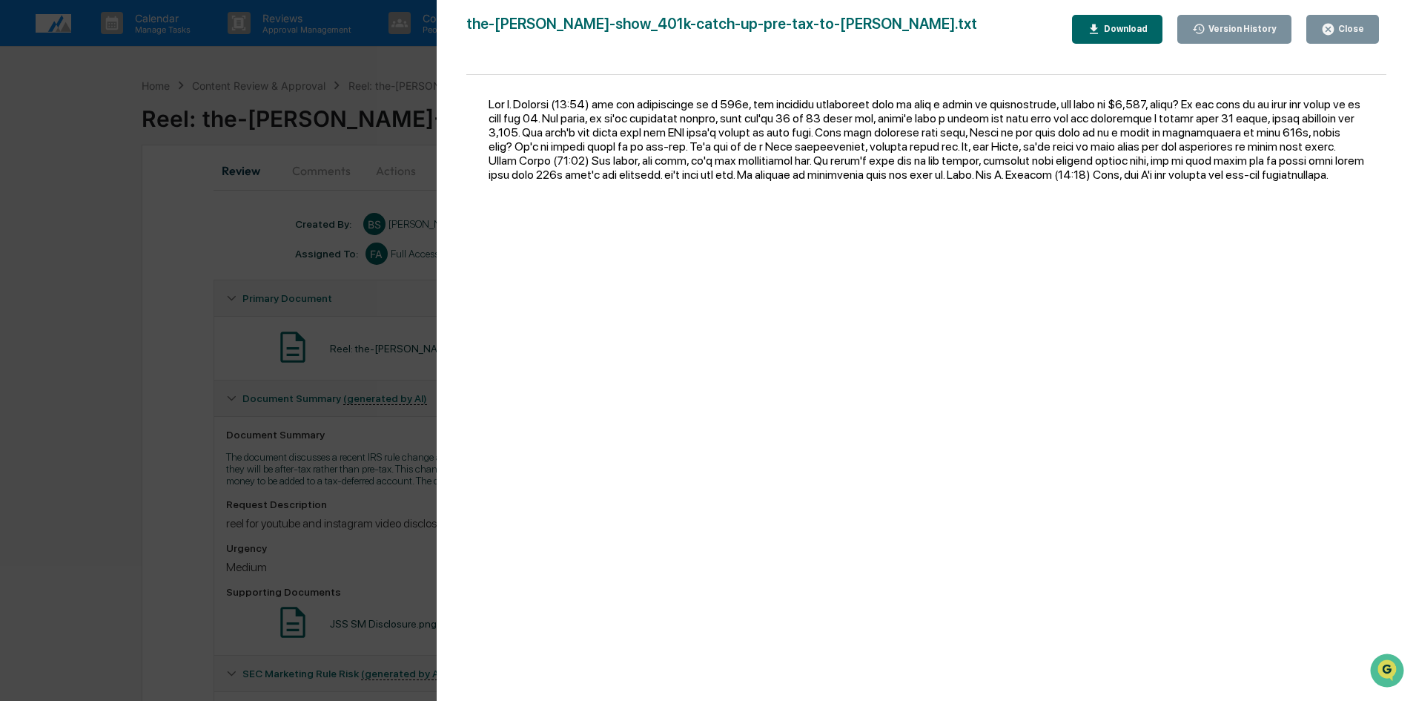
click at [1357, 28] on div "Close" at bounding box center [1349, 29] width 29 height 10
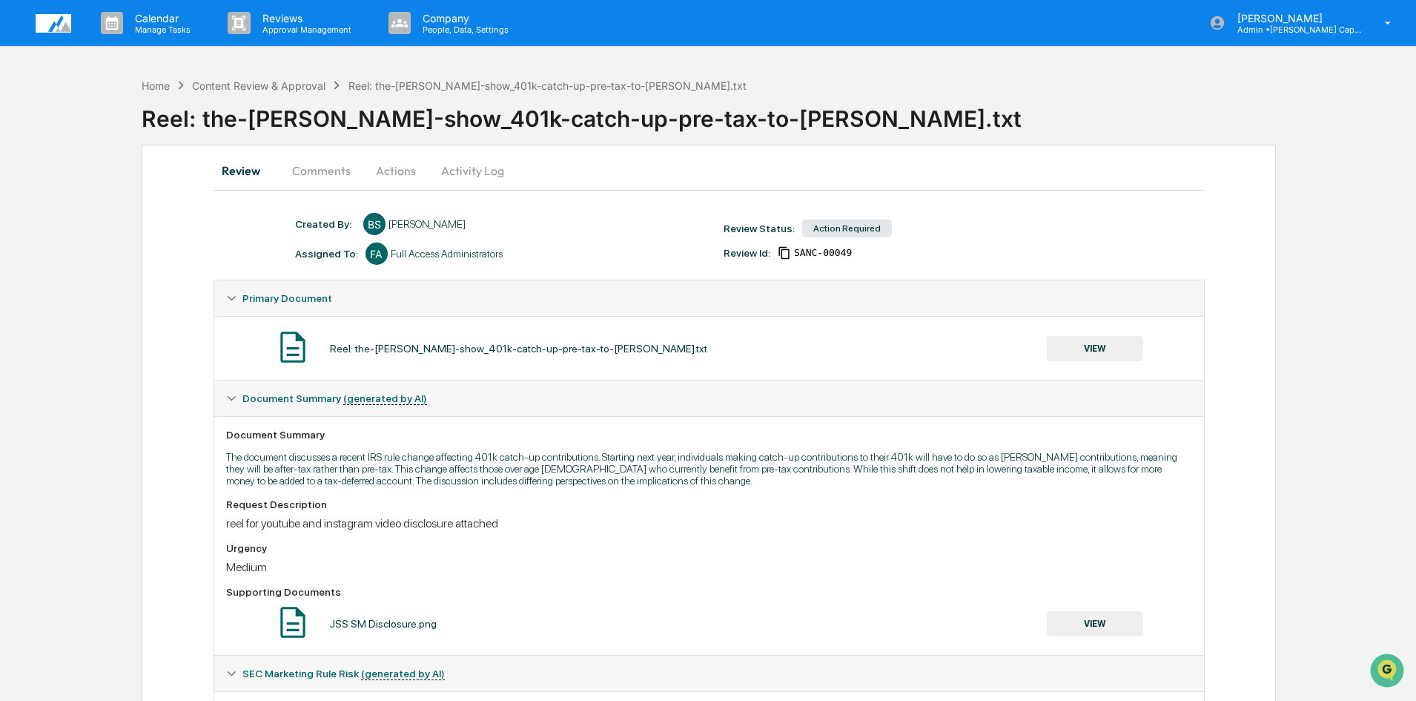
click at [388, 170] on button "Actions" at bounding box center [396, 171] width 67 height 36
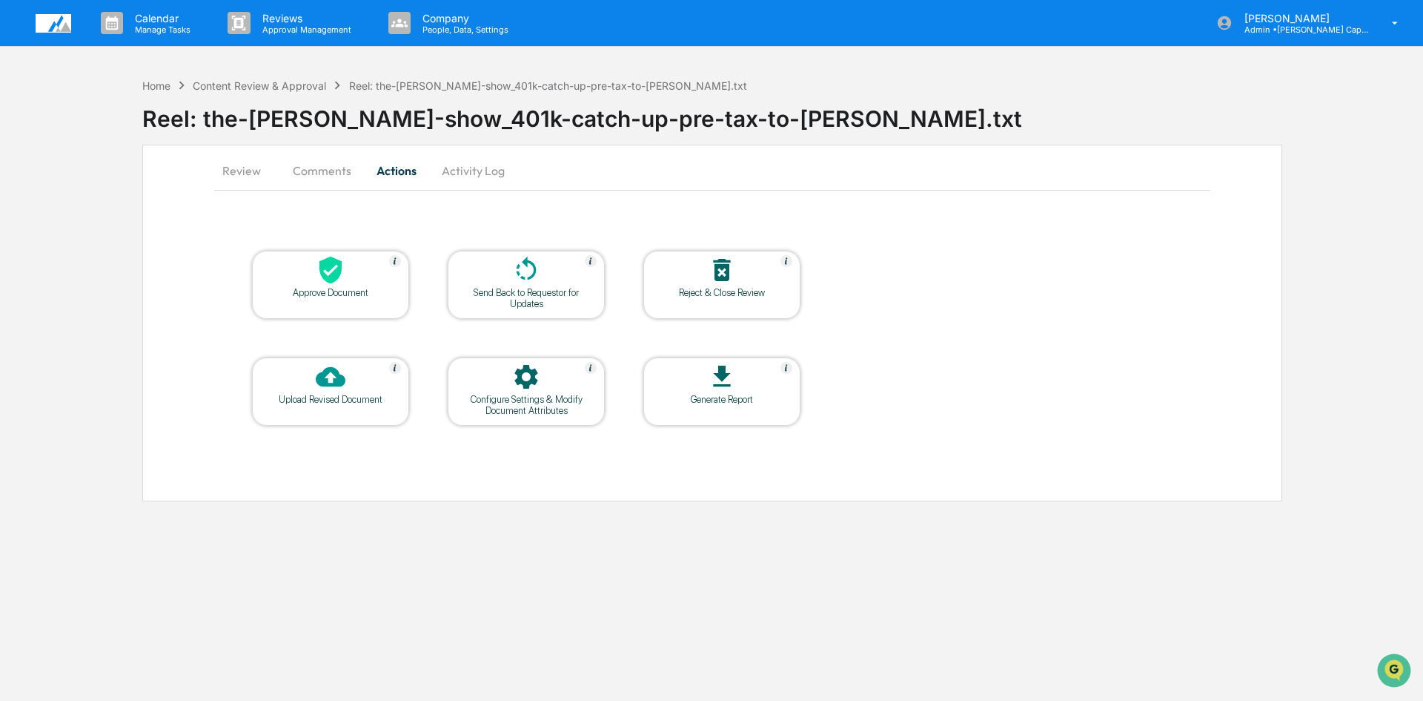
click at [343, 277] on icon at bounding box center [331, 270] width 30 height 30
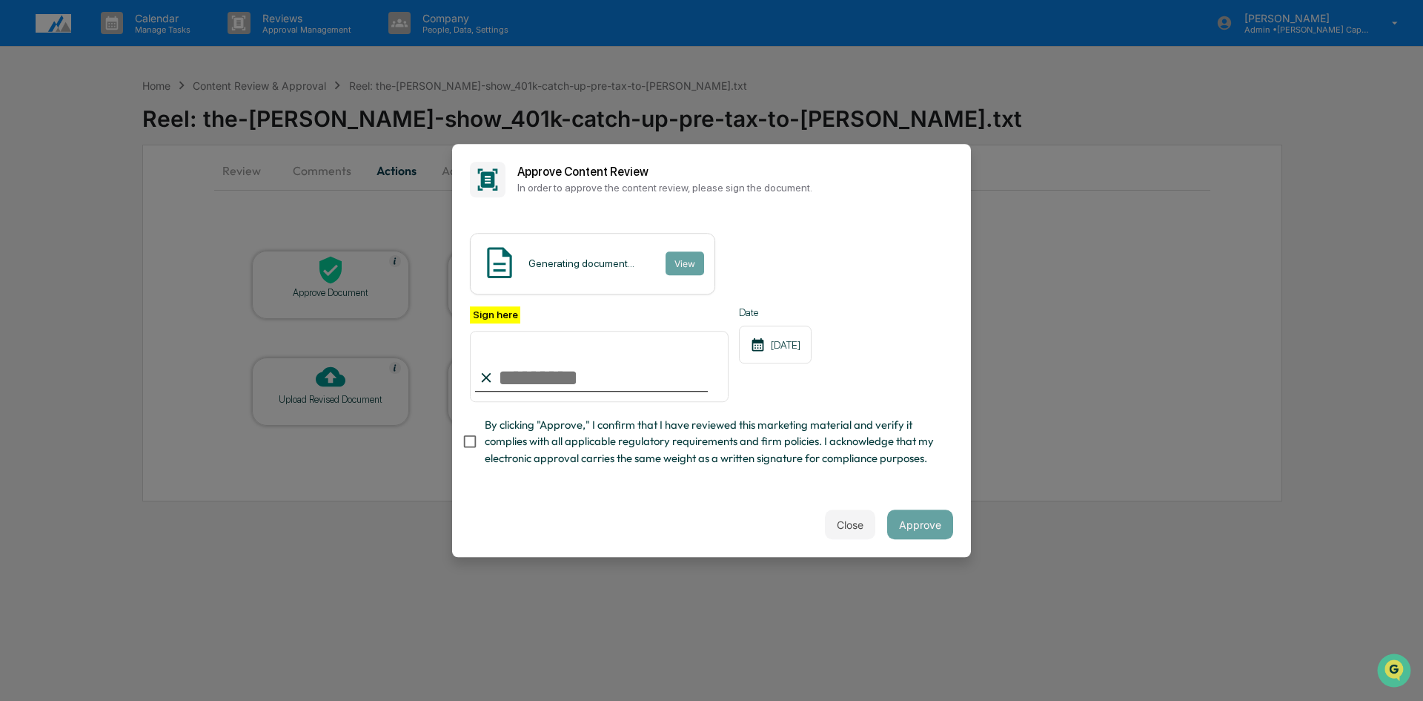
click at [512, 380] on input "Sign here" at bounding box center [599, 366] width 259 height 71
type input "**********"
click at [921, 530] on button "Approve" at bounding box center [920, 524] width 66 height 30
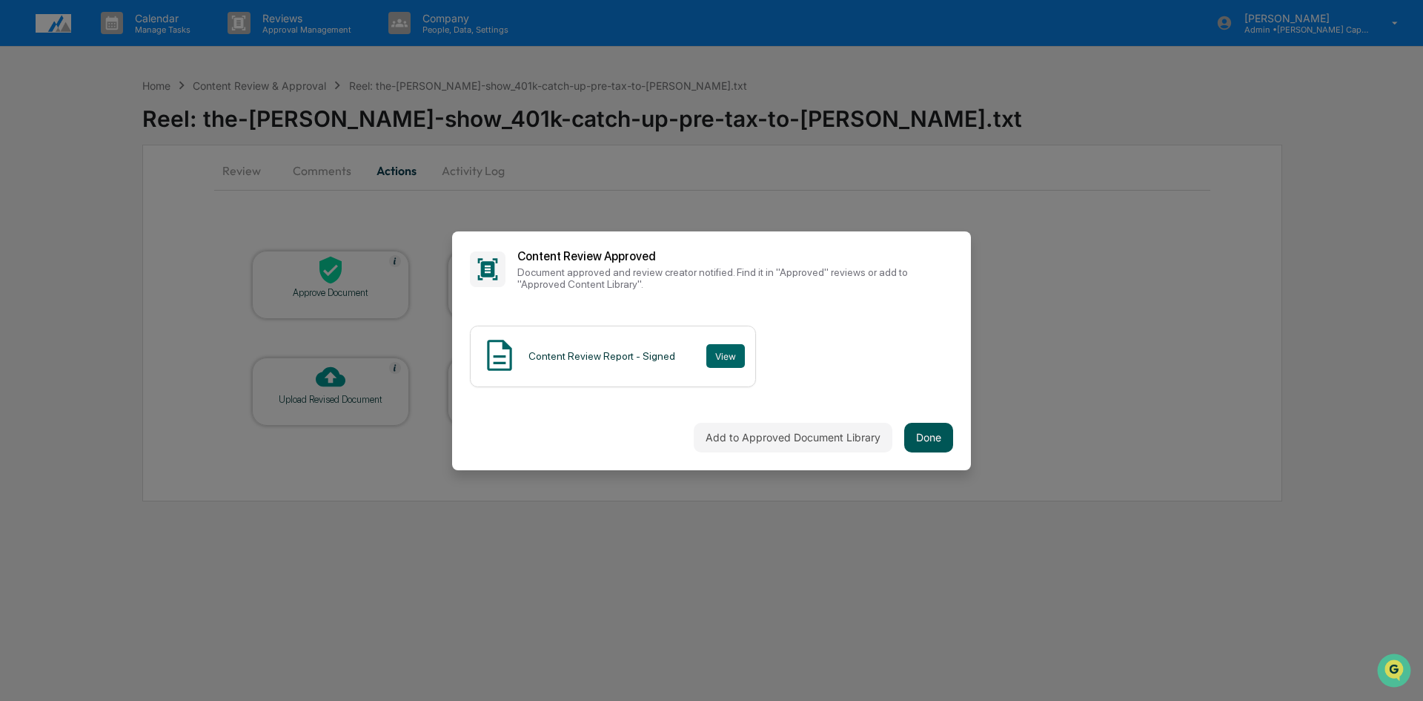
click at [924, 434] on button "Done" at bounding box center [928, 438] width 49 height 30
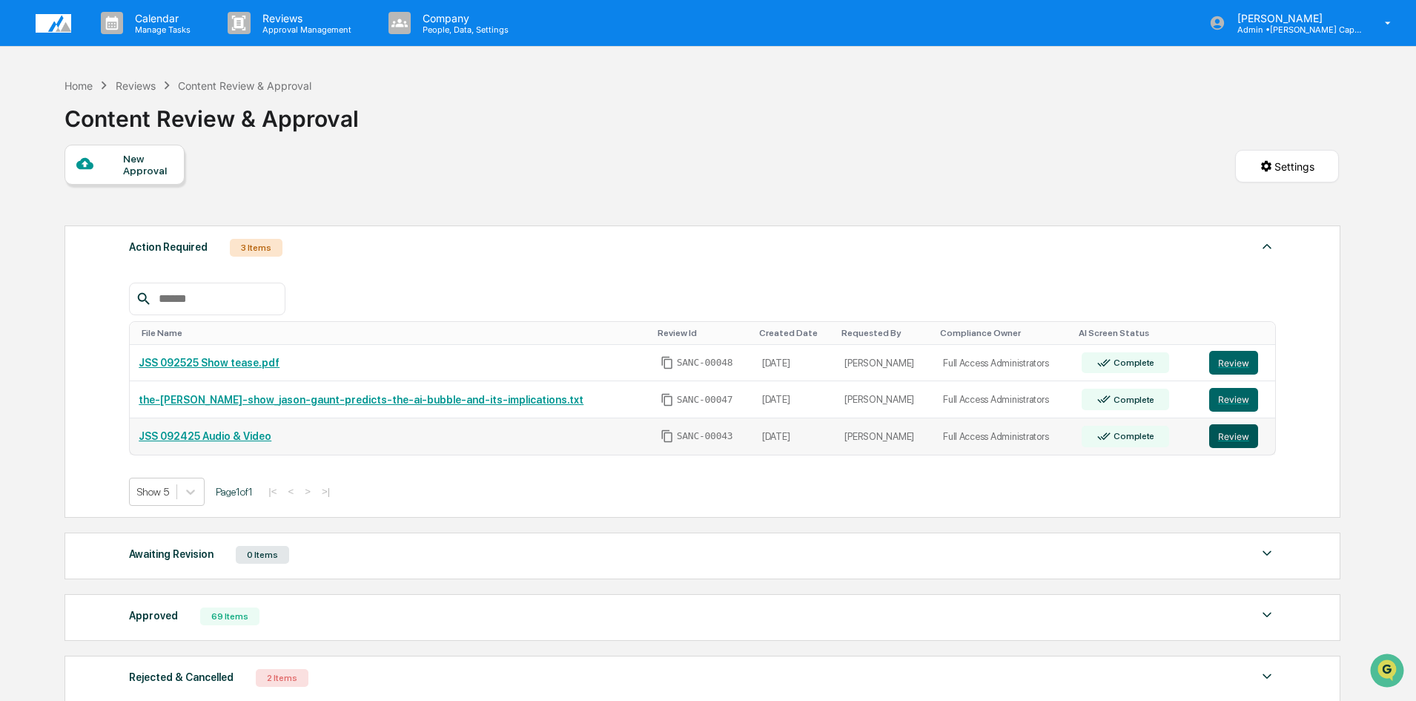
click at [1229, 437] on button "Review" at bounding box center [1233, 436] width 49 height 24
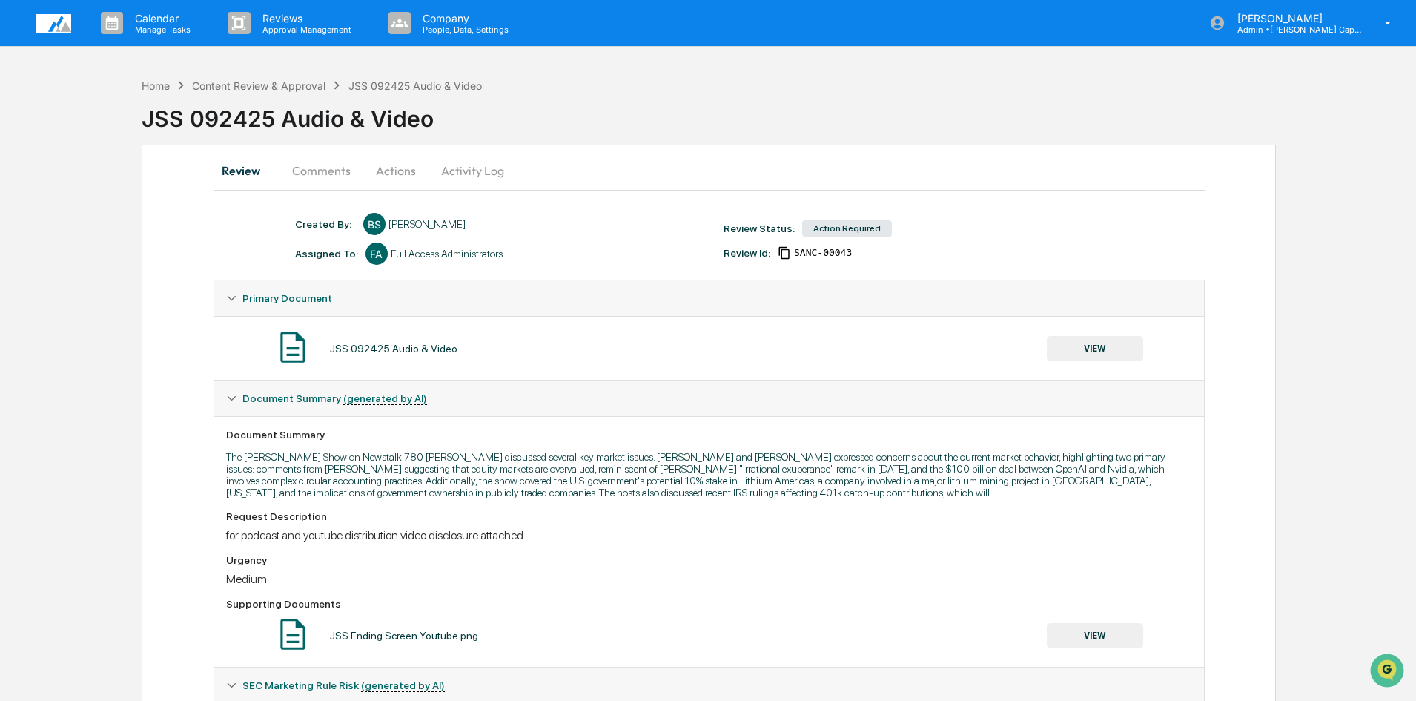
click at [1087, 349] on button "VIEW" at bounding box center [1095, 348] width 96 height 25
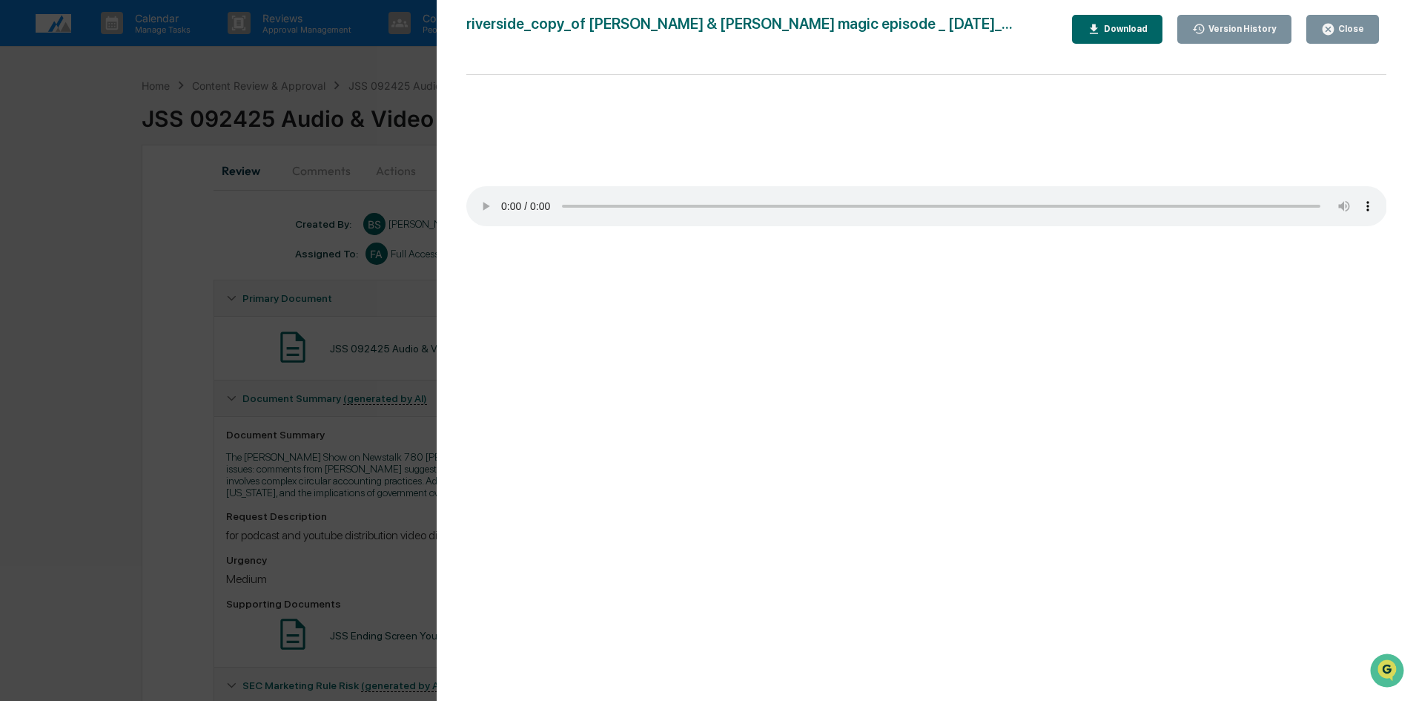
click at [1326, 31] on icon "button" at bounding box center [1327, 29] width 11 height 11
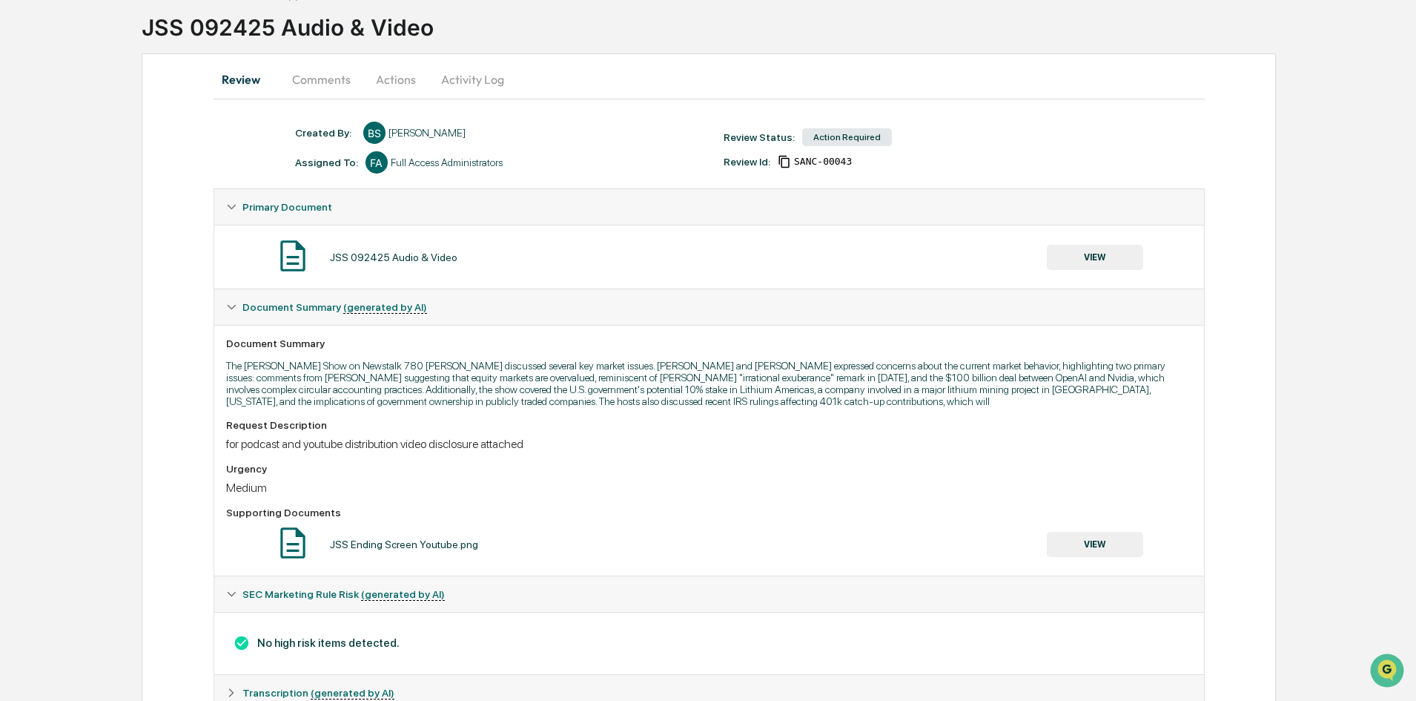
scroll to position [65, 0]
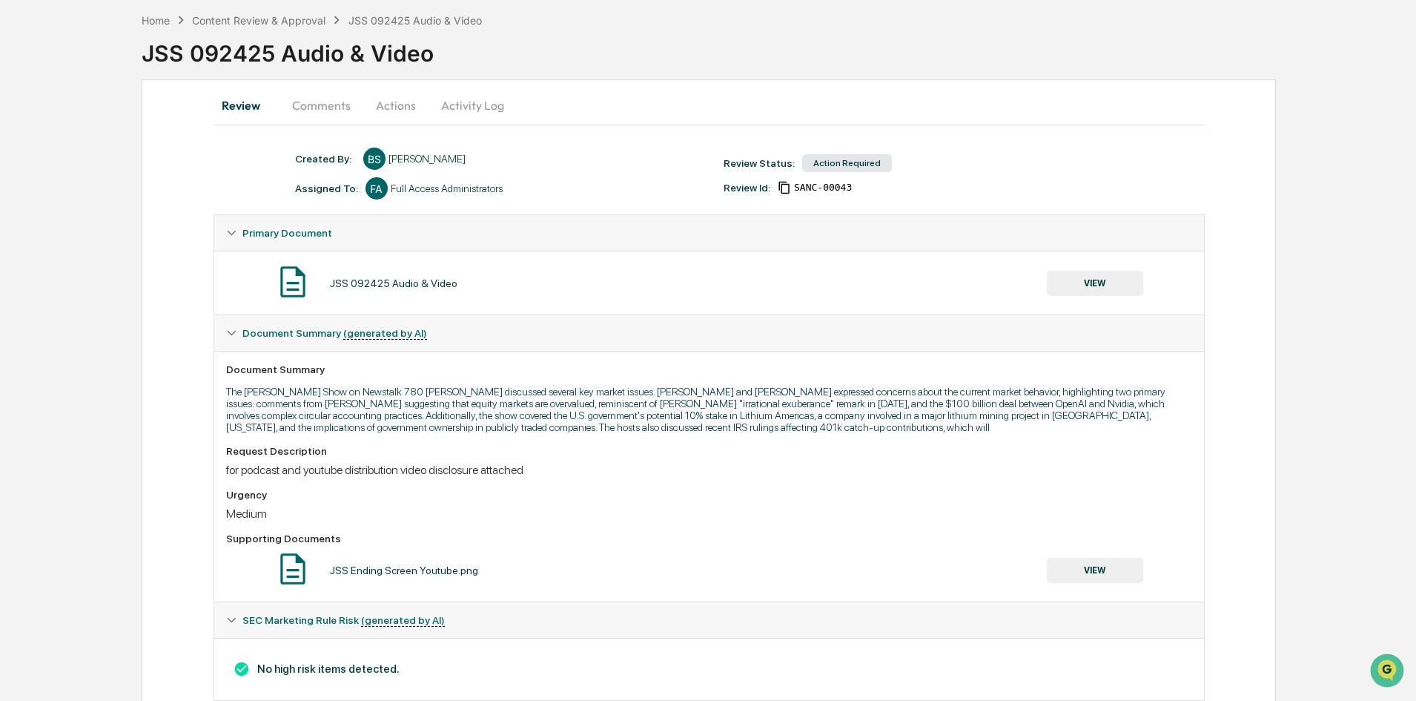
click at [396, 104] on button "Actions" at bounding box center [396, 105] width 67 height 36
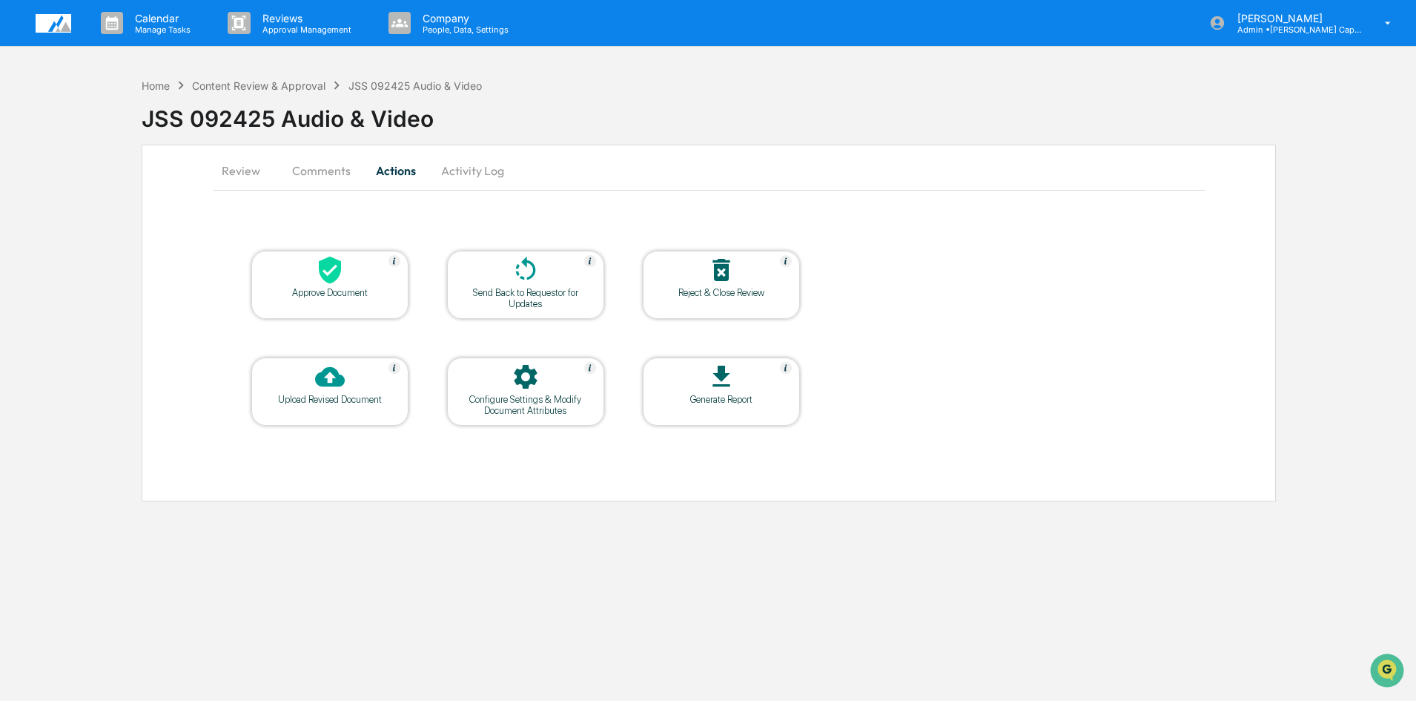
scroll to position [0, 0]
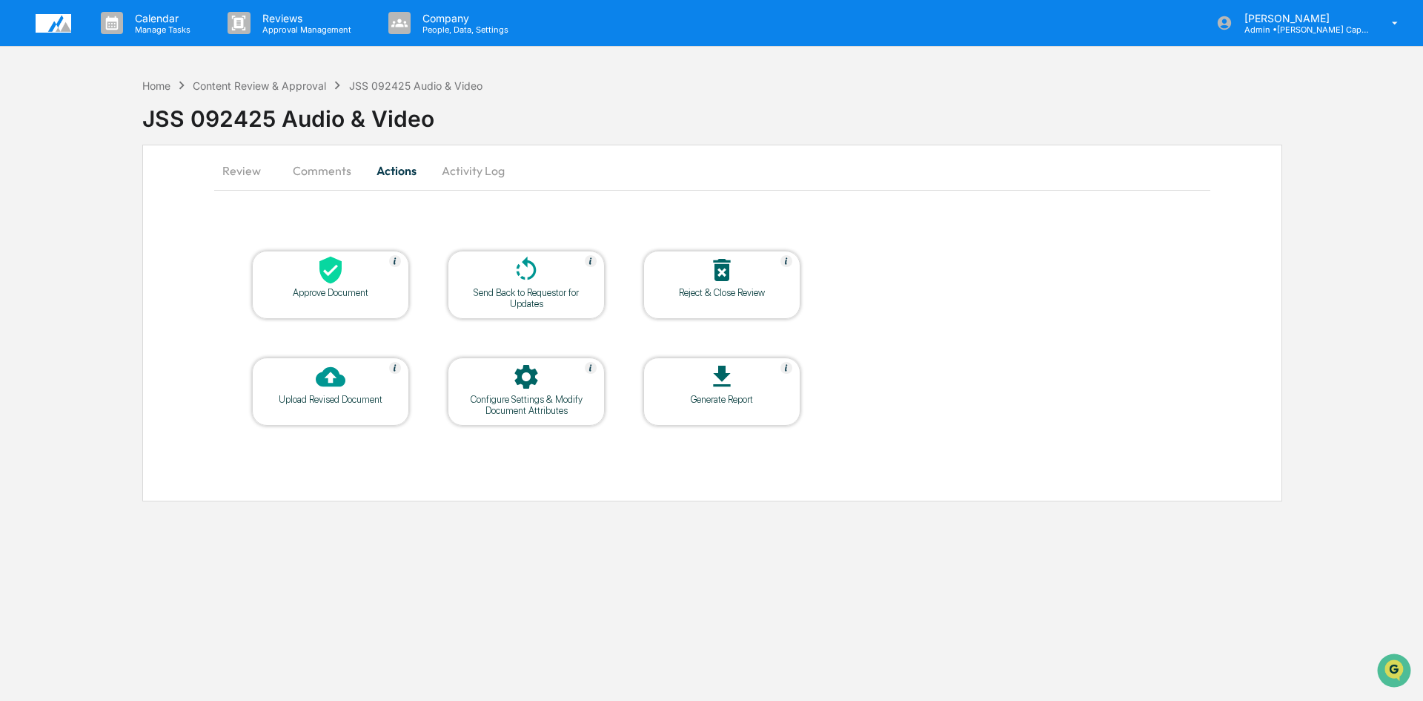
click at [352, 292] on div "Approve Document" at bounding box center [330, 292] width 133 height 11
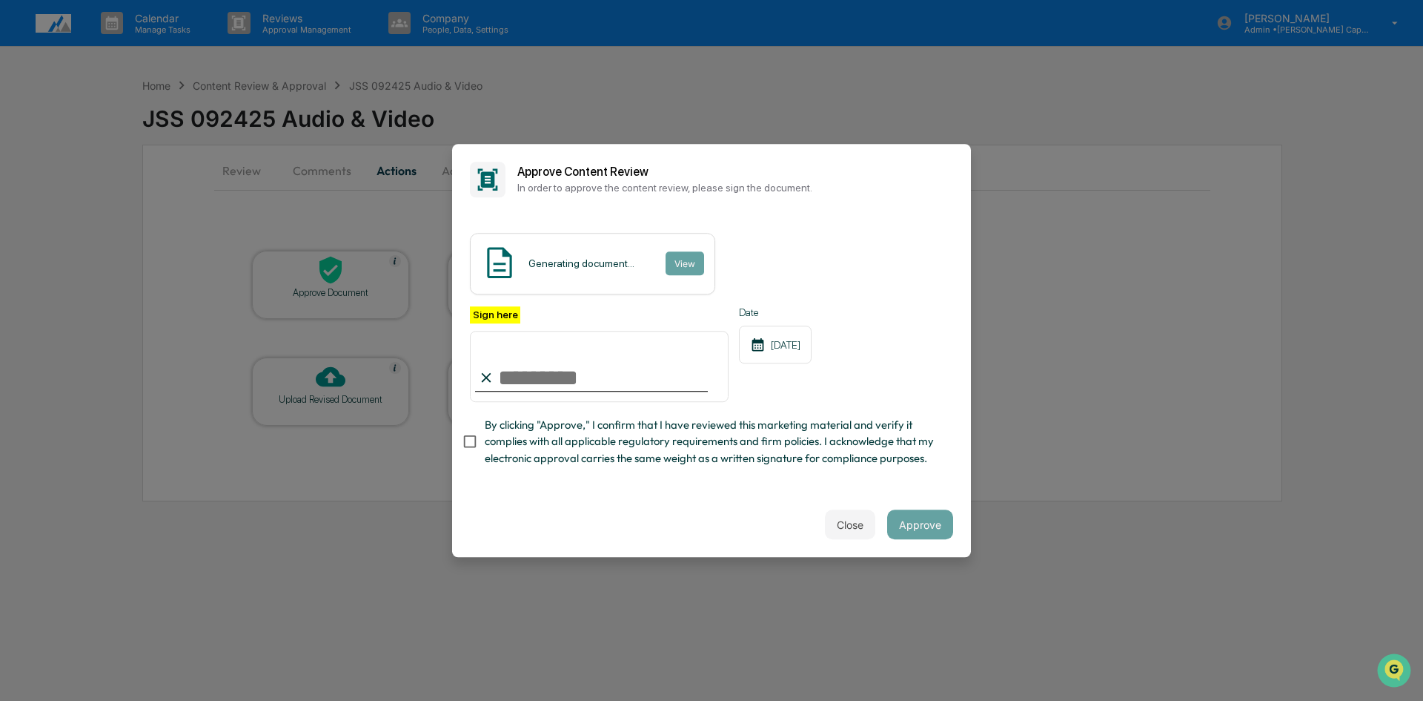
click at [529, 374] on input "Sign here" at bounding box center [599, 366] width 259 height 71
type input "**********"
click at [918, 527] on button "Approve" at bounding box center [920, 524] width 66 height 30
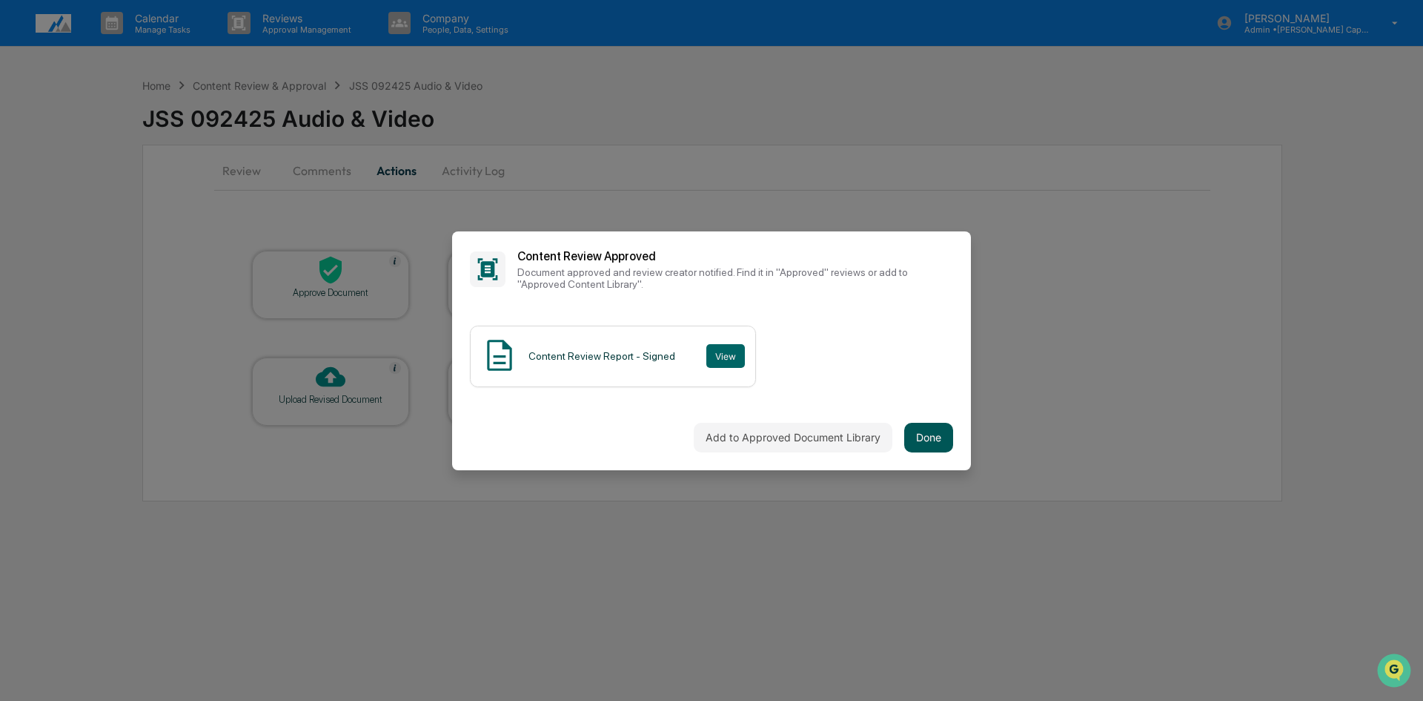
click at [927, 441] on button "Done" at bounding box center [928, 438] width 49 height 30
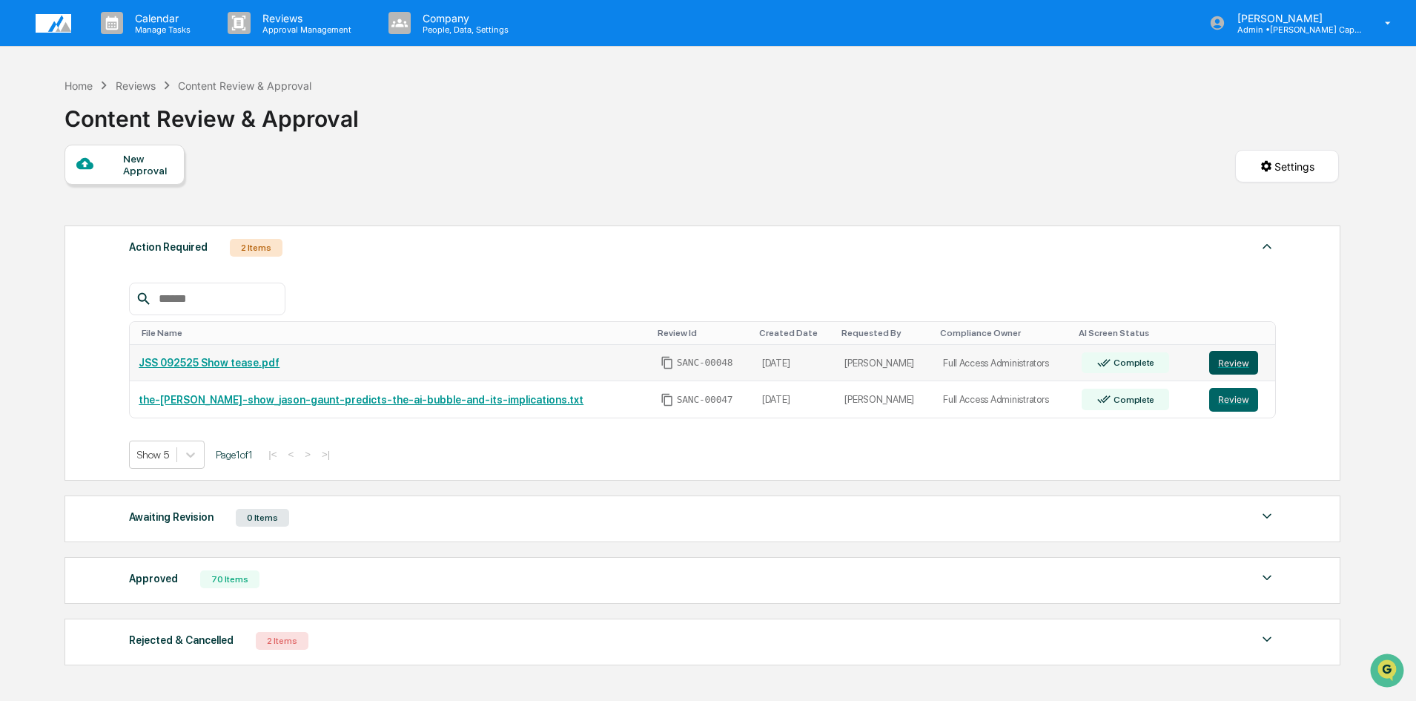
click at [1231, 365] on button "Review" at bounding box center [1233, 363] width 49 height 24
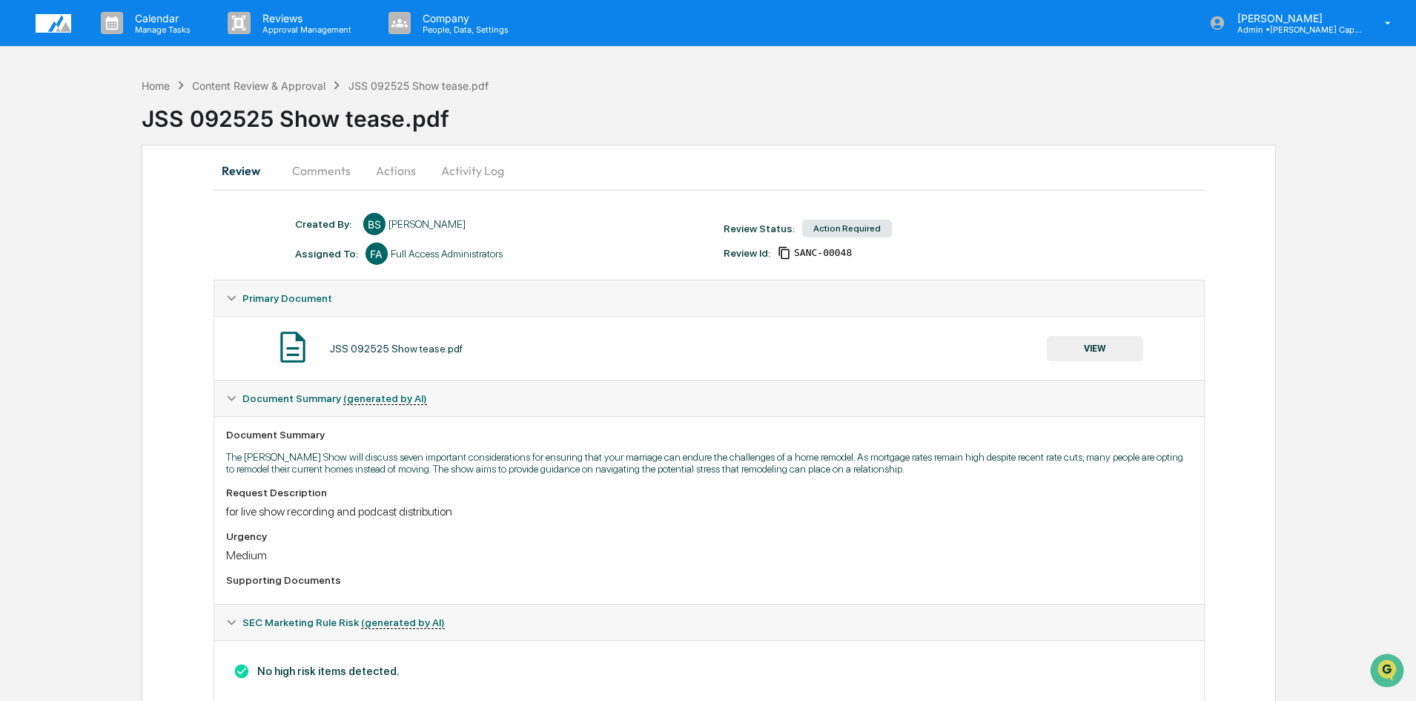
click at [1087, 346] on button "VIEW" at bounding box center [1095, 348] width 96 height 25
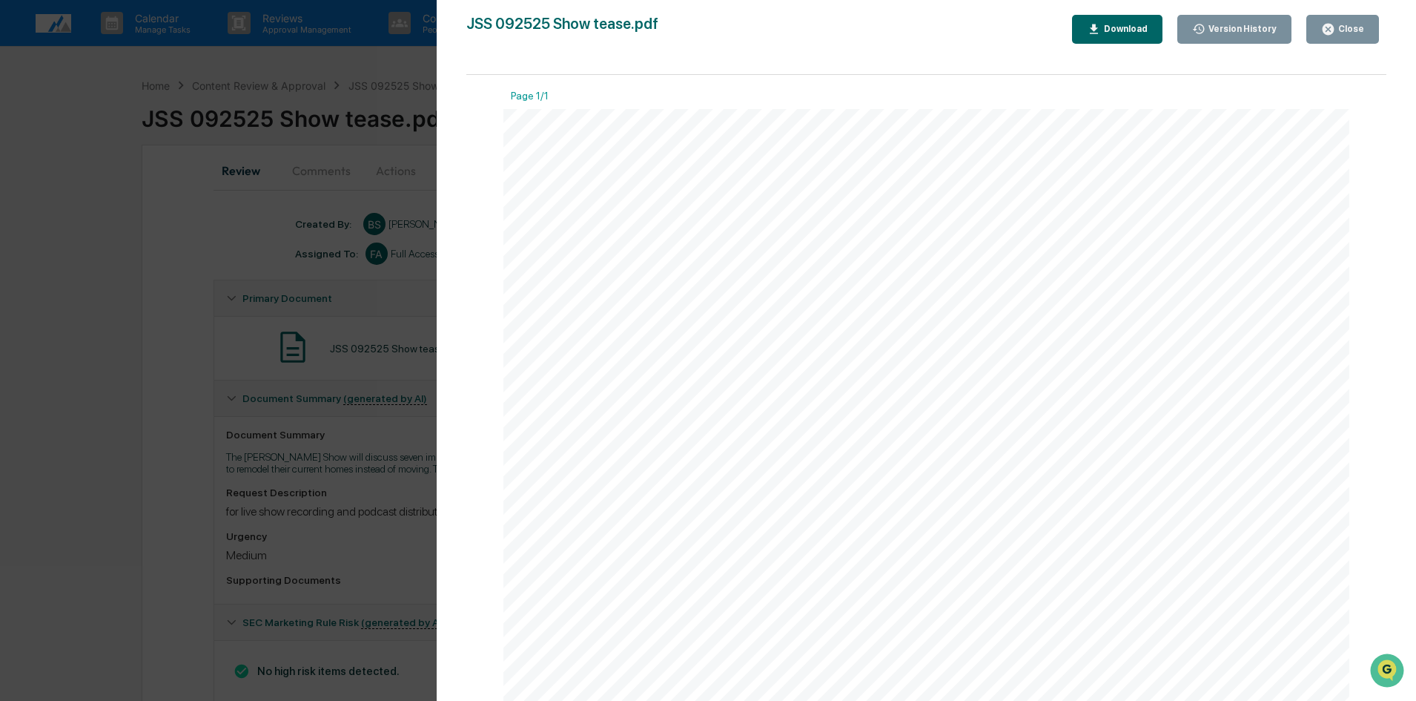
click at [1357, 39] on button "Close" at bounding box center [1342, 29] width 73 height 29
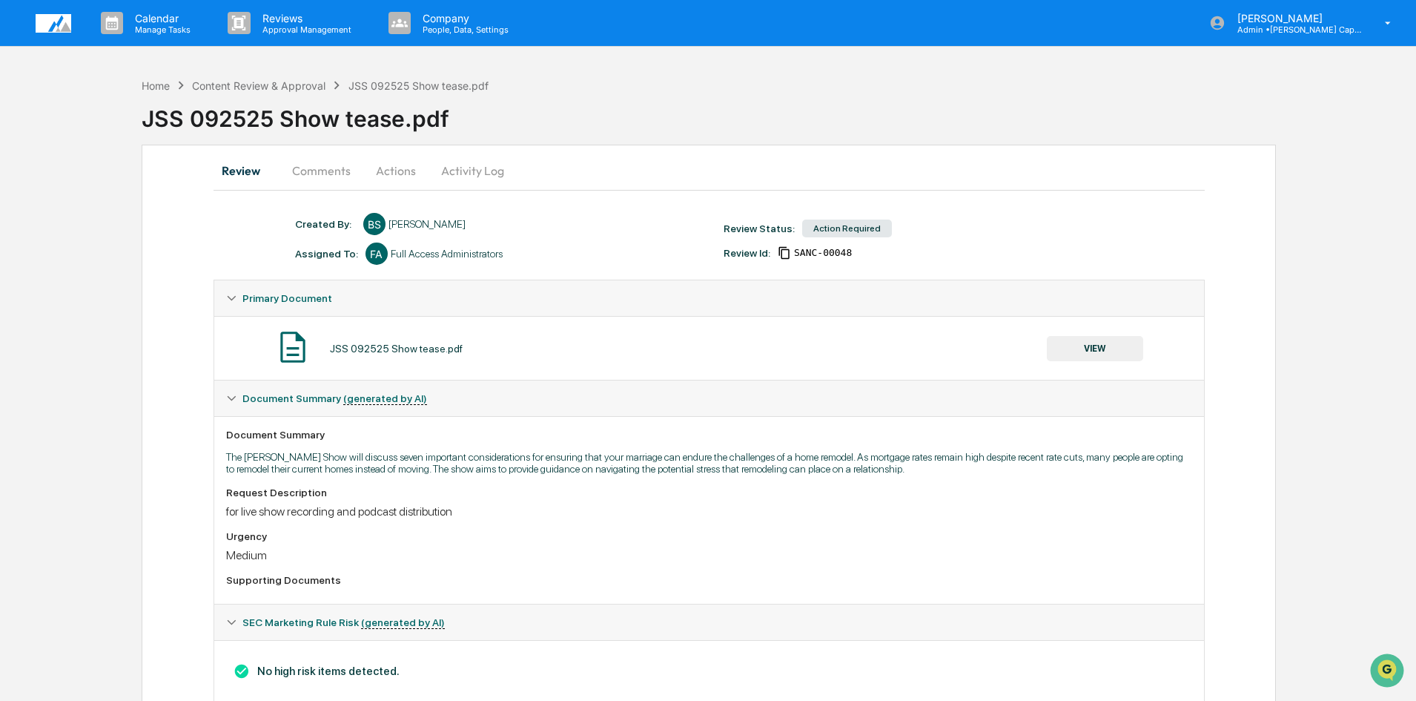
click at [383, 168] on button "Actions" at bounding box center [396, 171] width 67 height 36
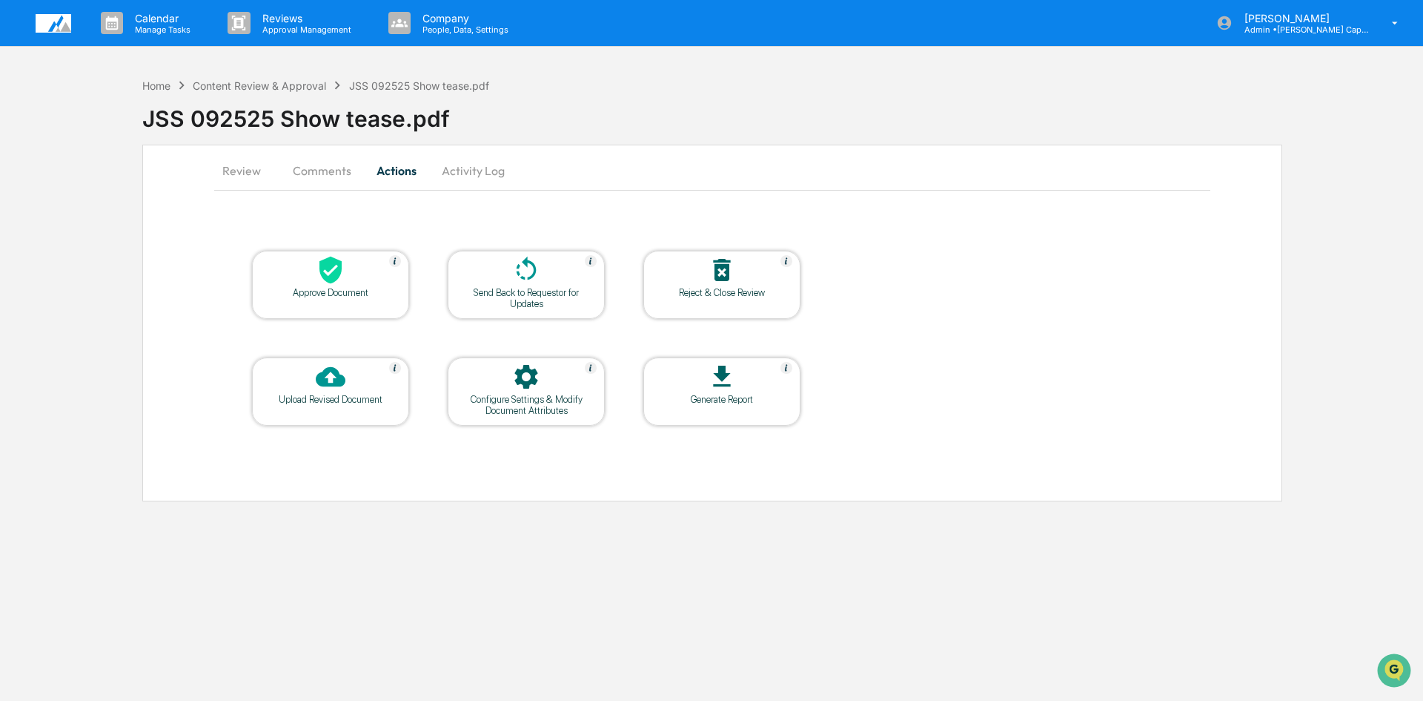
click at [341, 286] on div at bounding box center [330, 271] width 148 height 32
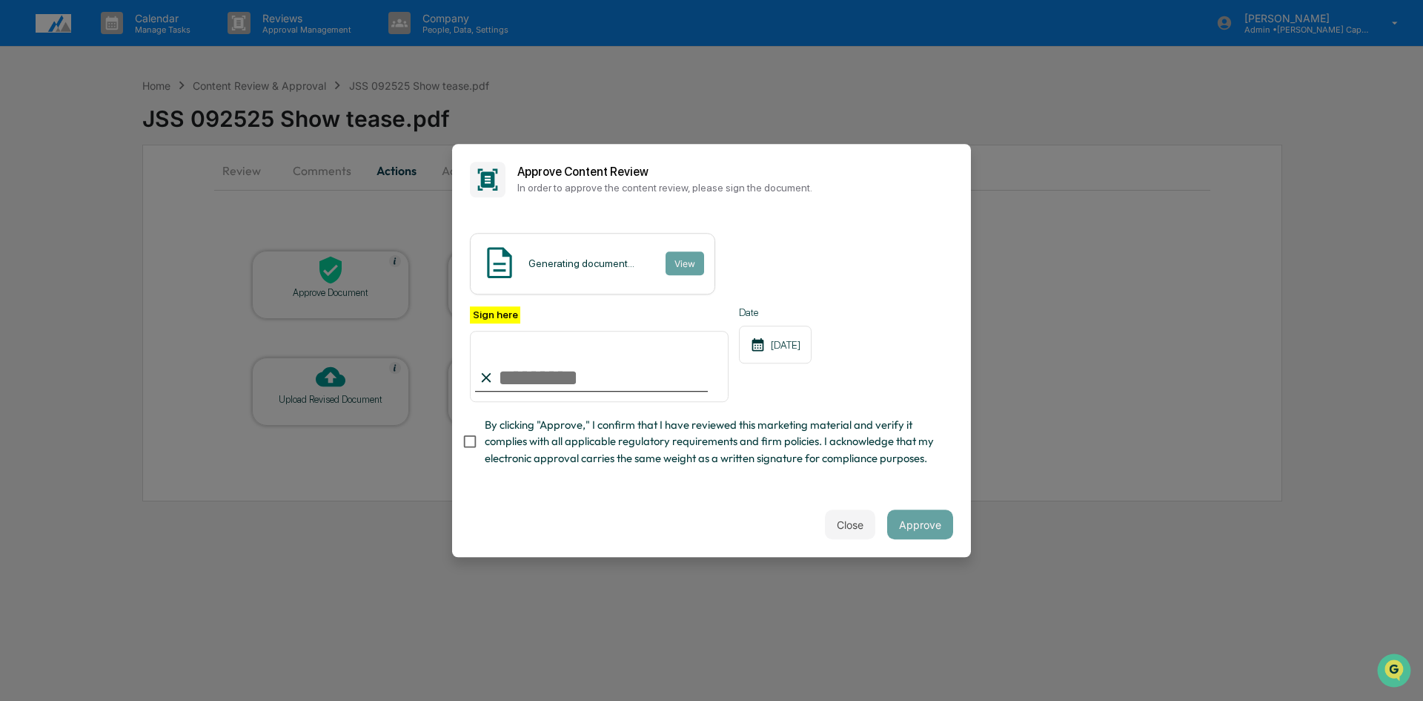
click at [532, 376] on input "Sign here" at bounding box center [599, 366] width 259 height 71
type input "**********"
click at [927, 529] on button "Approve" at bounding box center [920, 524] width 66 height 30
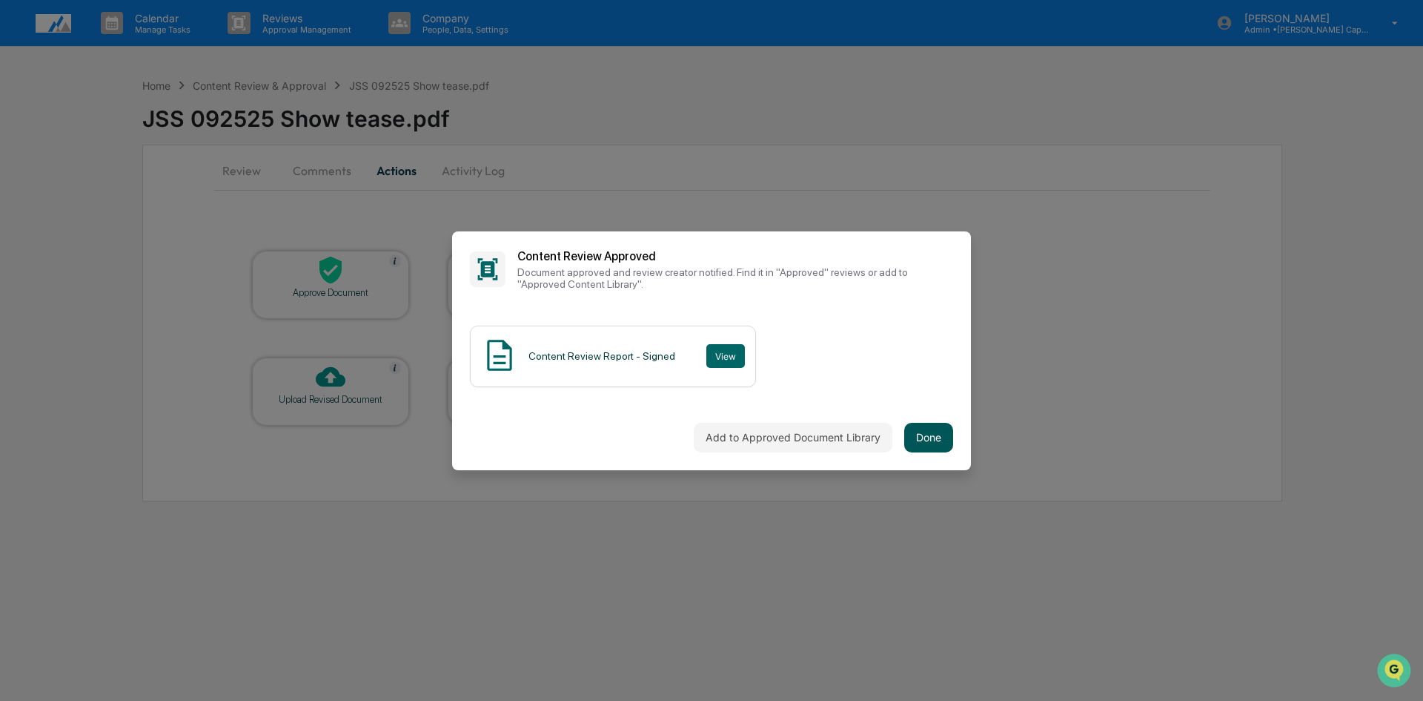
click at [932, 436] on button "Done" at bounding box center [928, 438] width 49 height 30
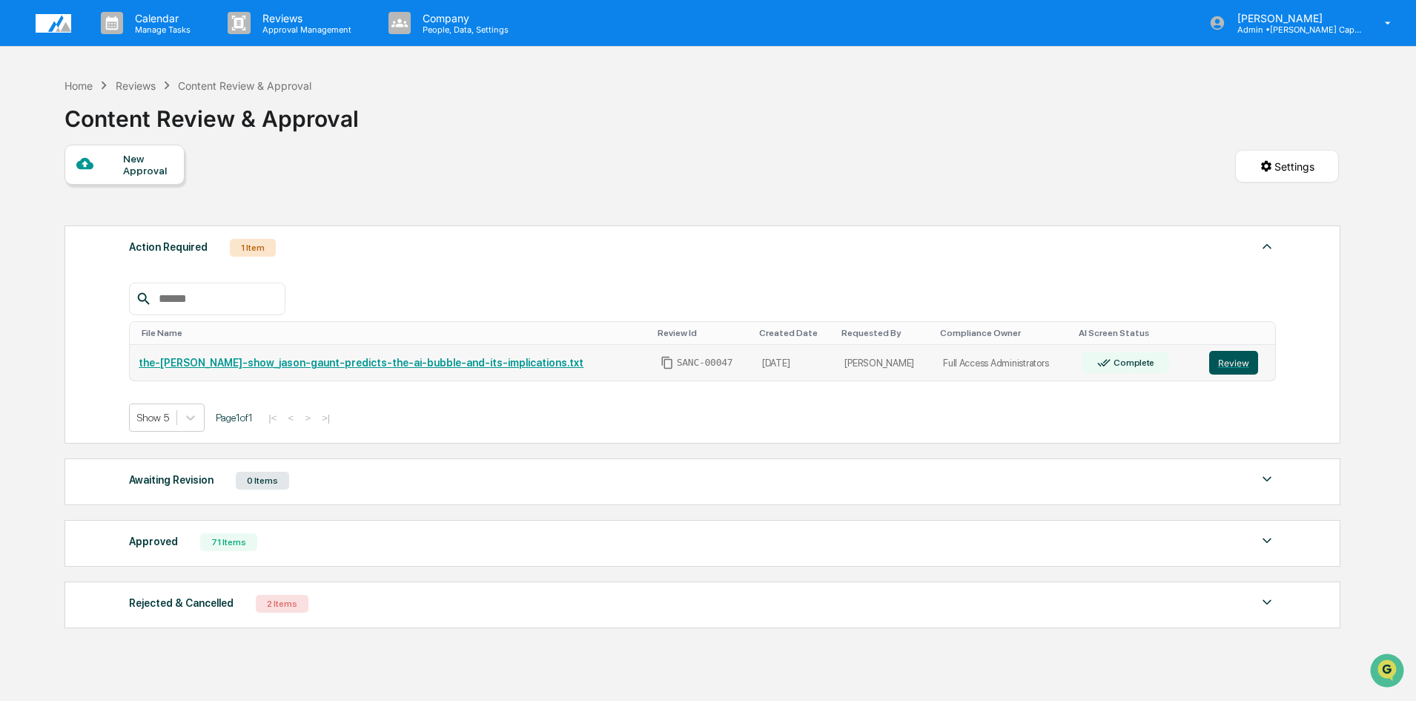
click at [1227, 358] on button "Review" at bounding box center [1233, 363] width 49 height 24
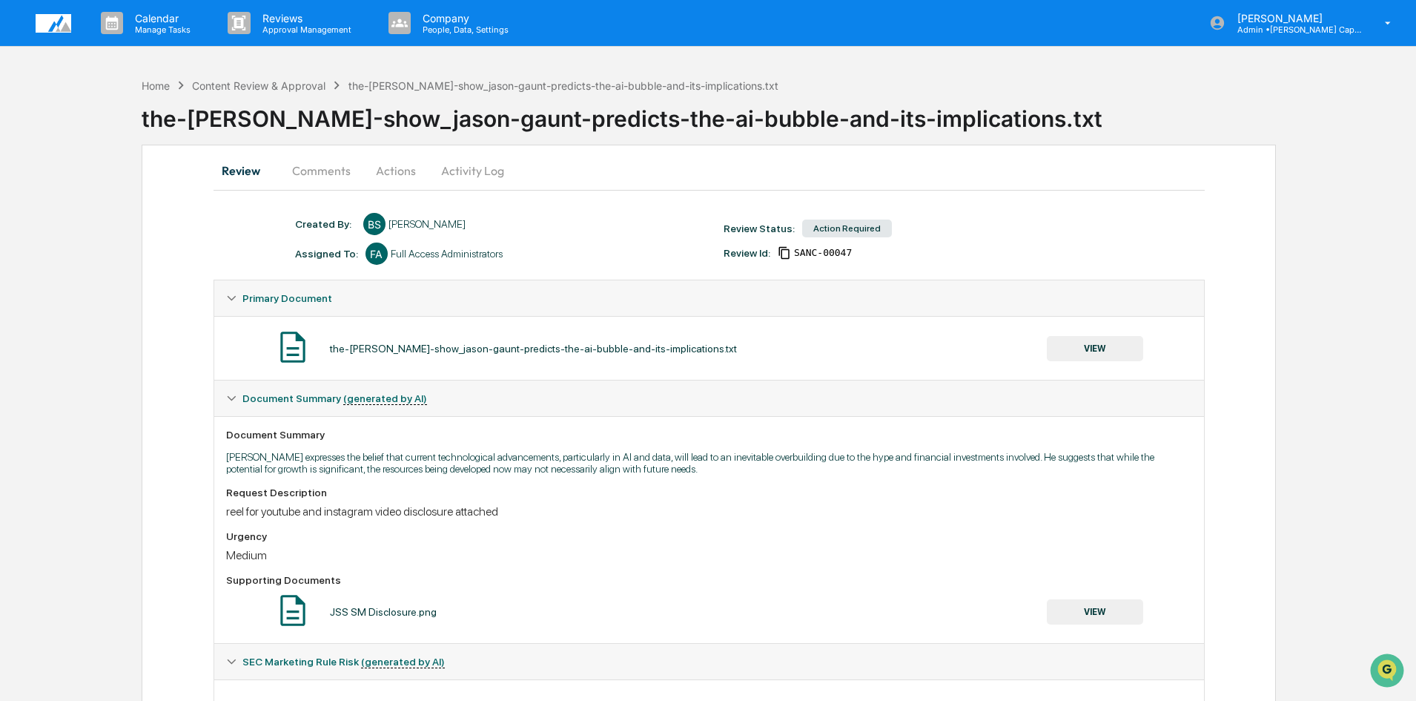
click at [1109, 351] on button "VIEW" at bounding box center [1095, 348] width 96 height 25
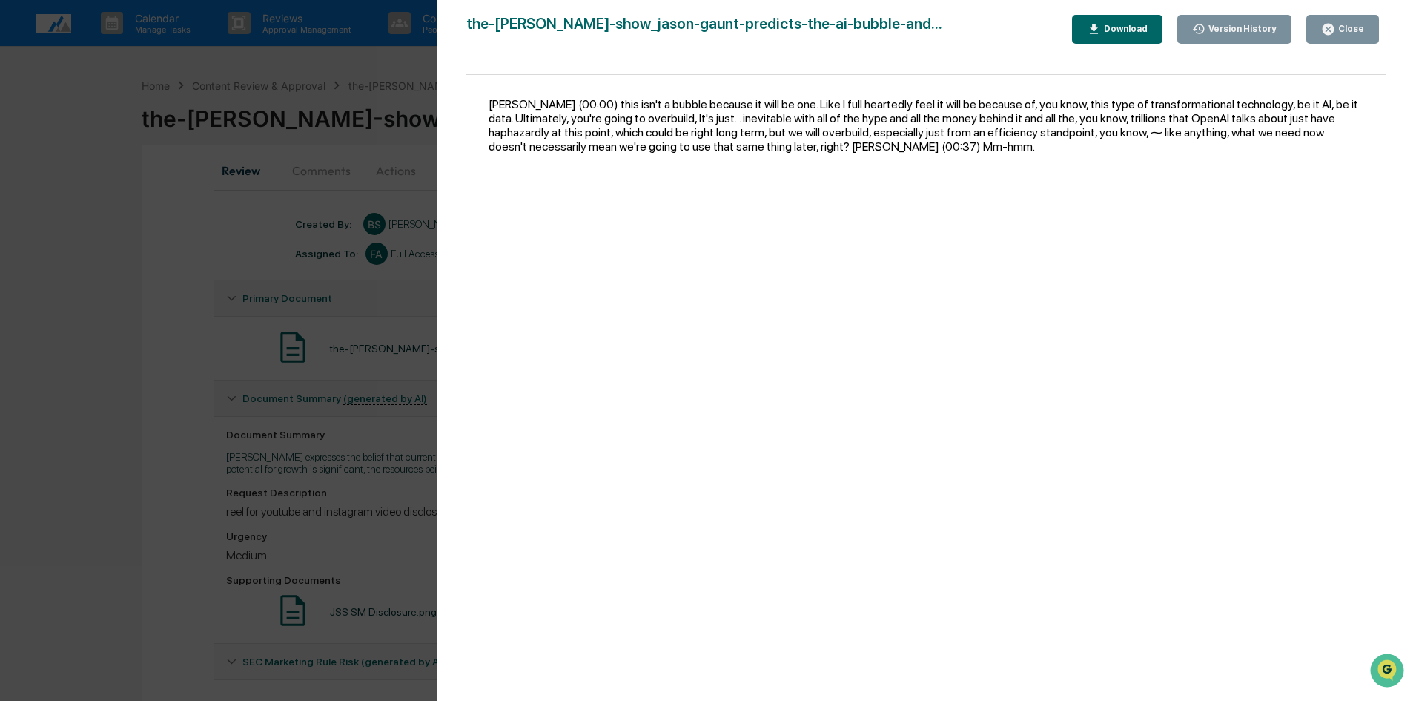
click at [1343, 30] on div "Close" at bounding box center [1349, 29] width 29 height 10
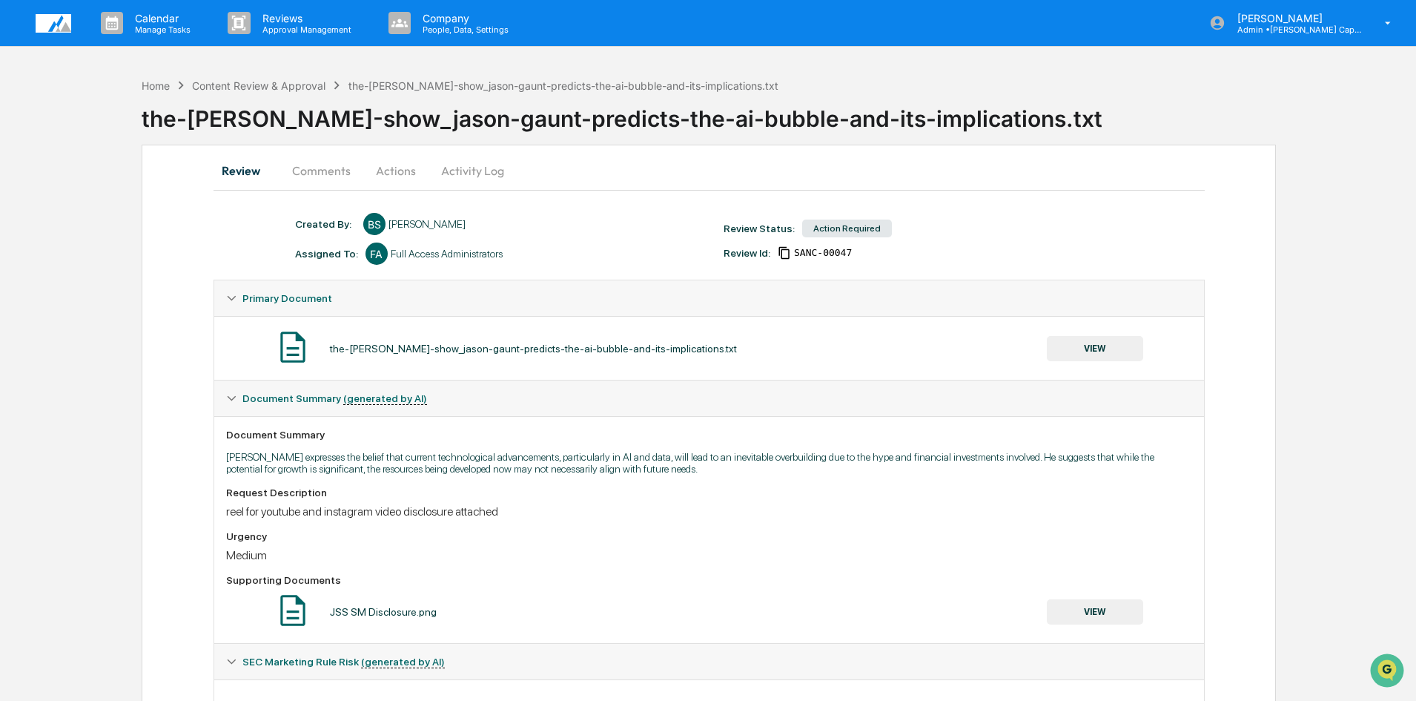
click at [396, 170] on button "Actions" at bounding box center [396, 171] width 67 height 36
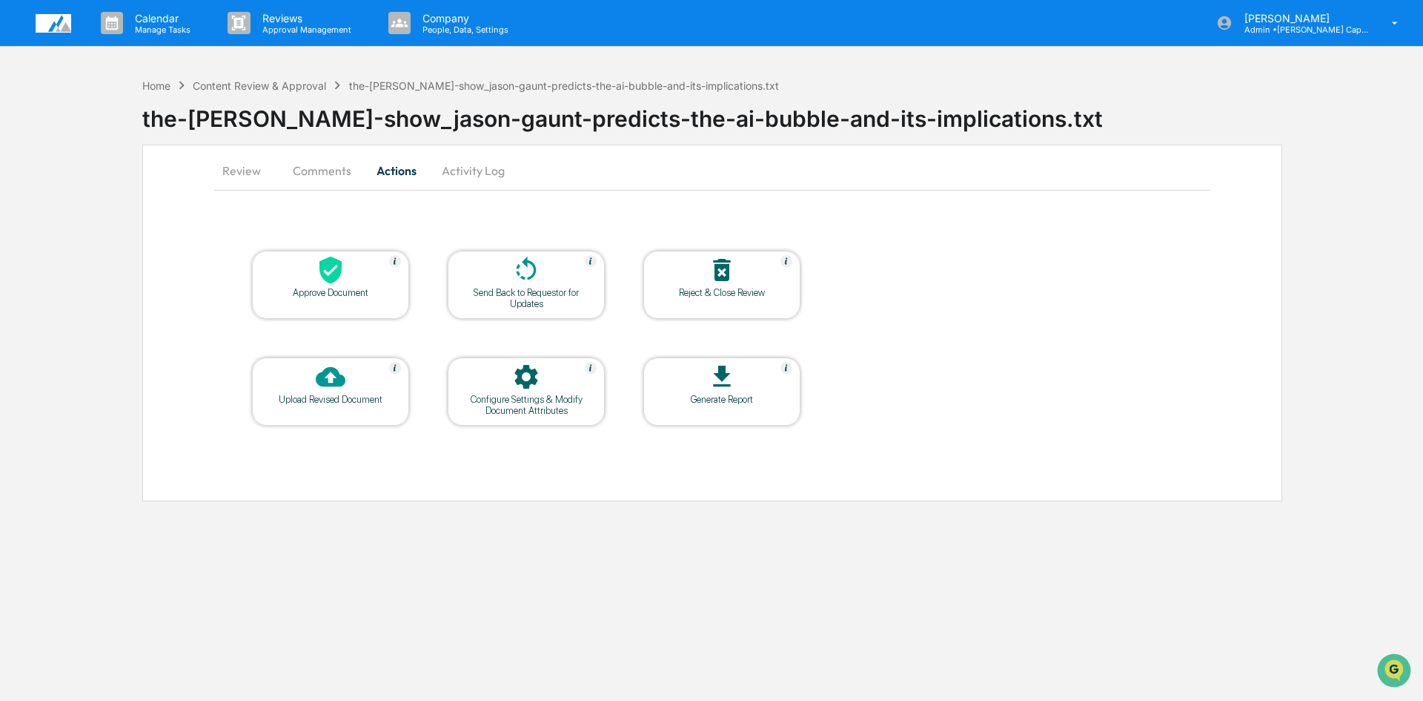
click at [334, 291] on div "Approve Document" at bounding box center [330, 292] width 133 height 11
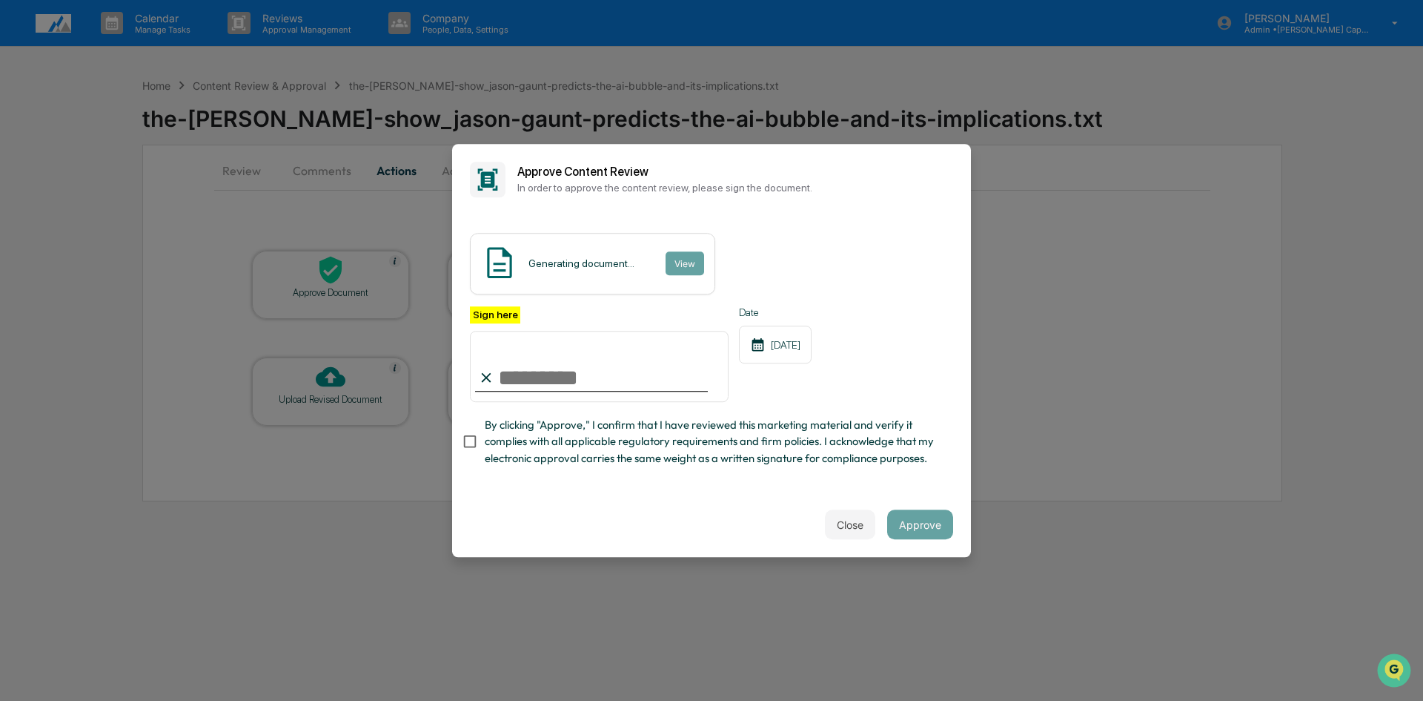
click at [517, 385] on input "Sign here" at bounding box center [599, 366] width 259 height 71
type input "**********"
click at [941, 525] on button "Approve" at bounding box center [920, 524] width 66 height 30
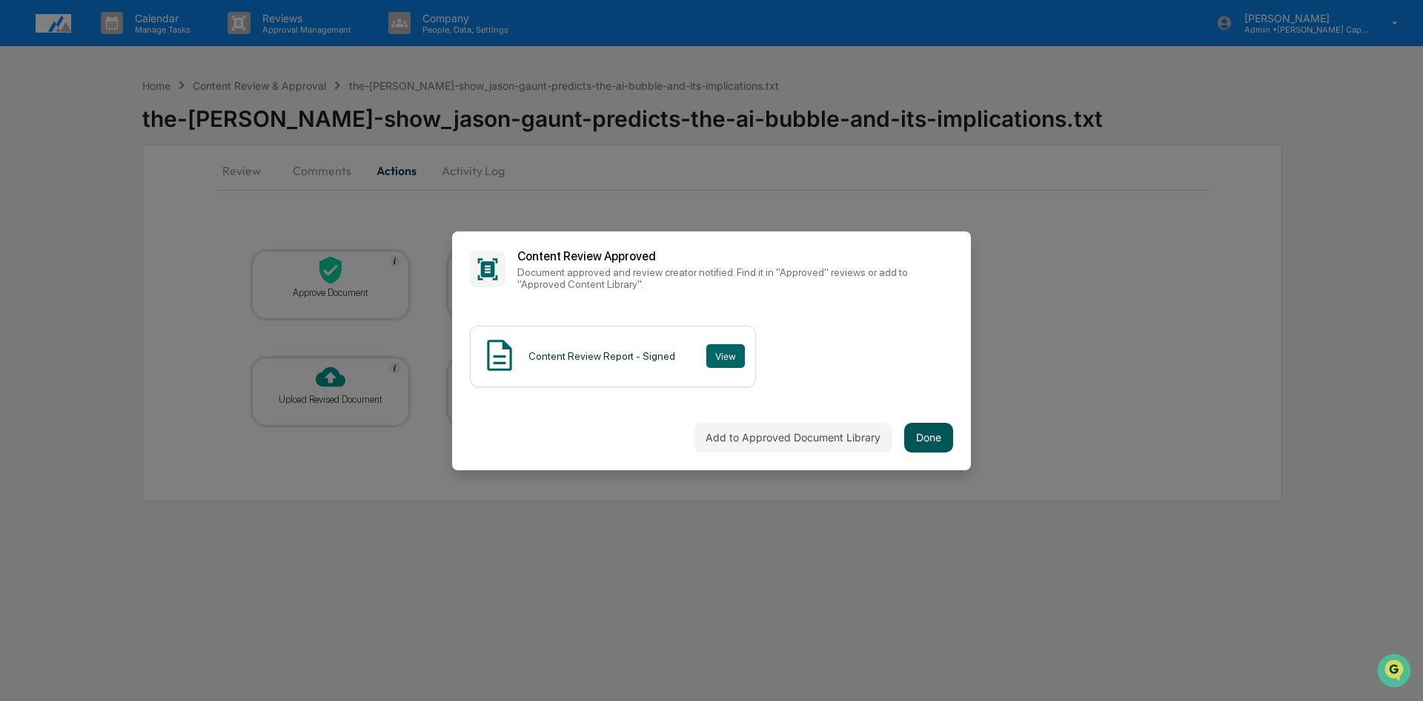
click at [934, 427] on button "Done" at bounding box center [928, 438] width 49 height 30
